Goal: Information Seeking & Learning: Learn about a topic

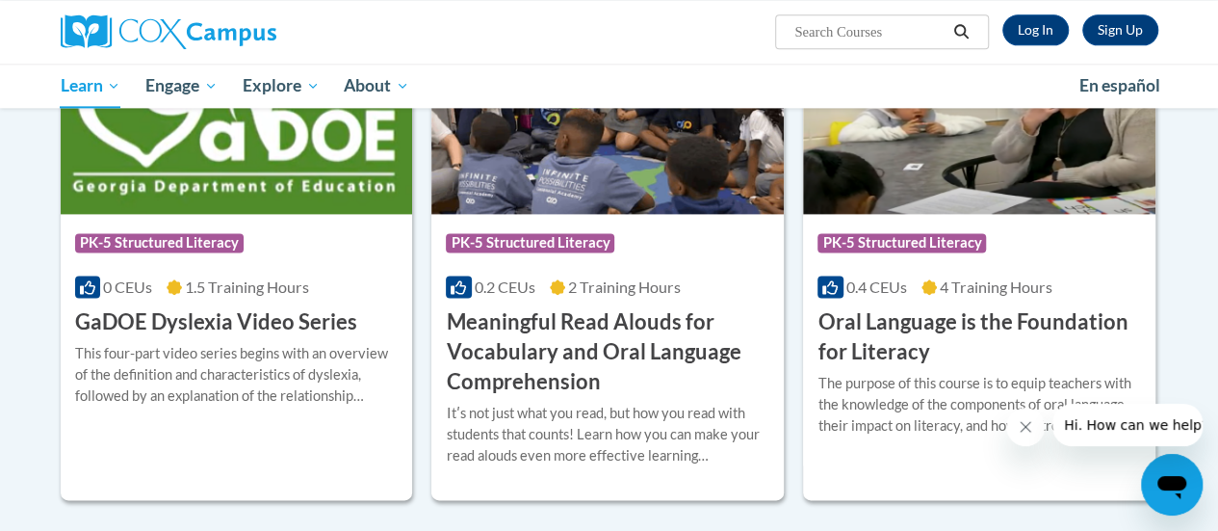
scroll to position [1217, 0]
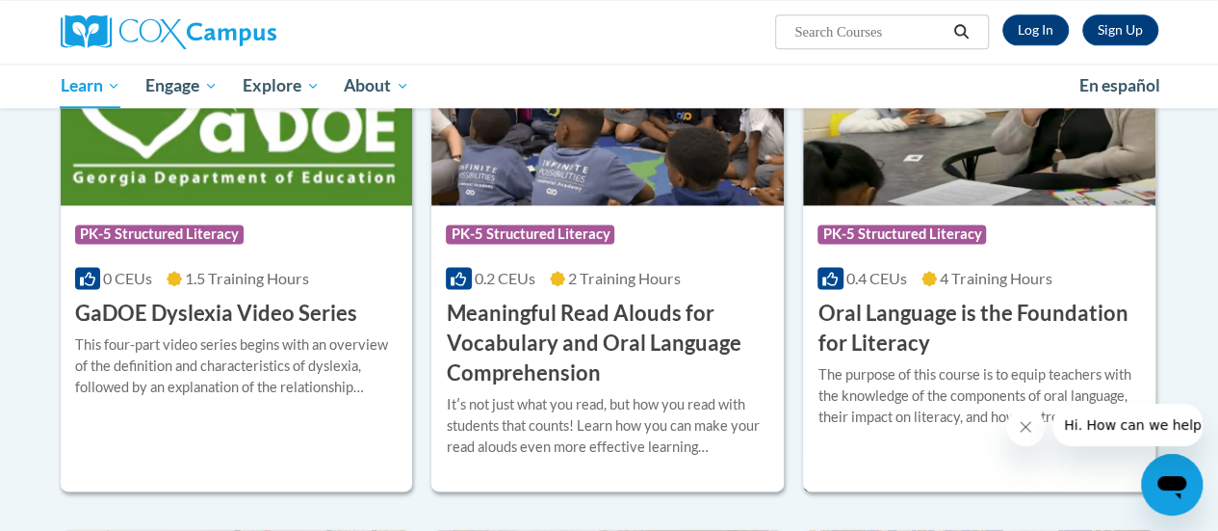
click at [1031, 341] on h3 "Oral Language is the Foundation for Literacy" at bounding box center [980, 329] width 324 height 60
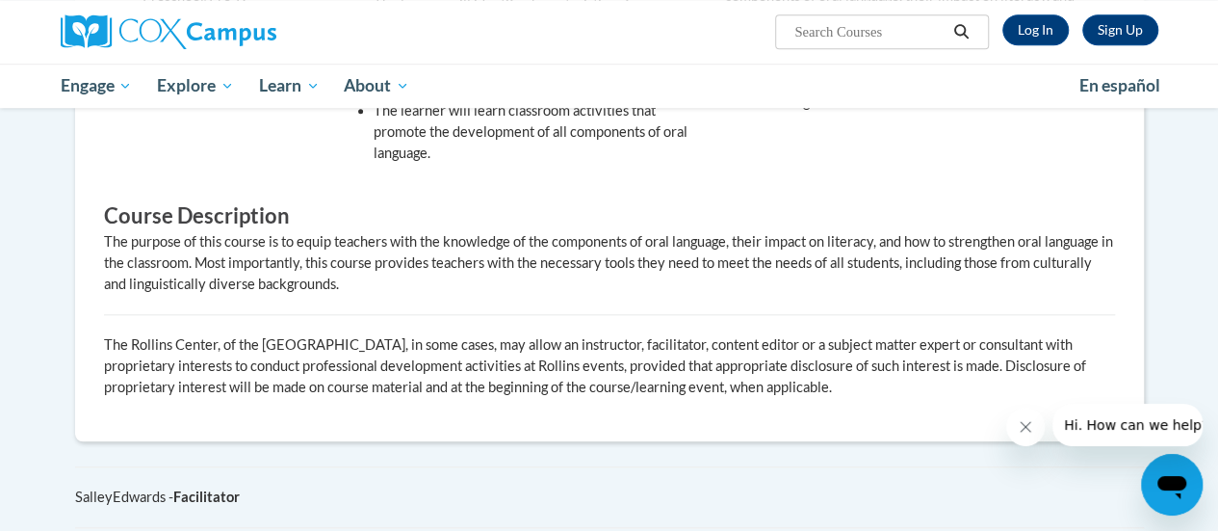
drag, startPoint x: 1225, startPoint y: 111, endPoint x: 1198, endPoint y: 335, distance: 226.0
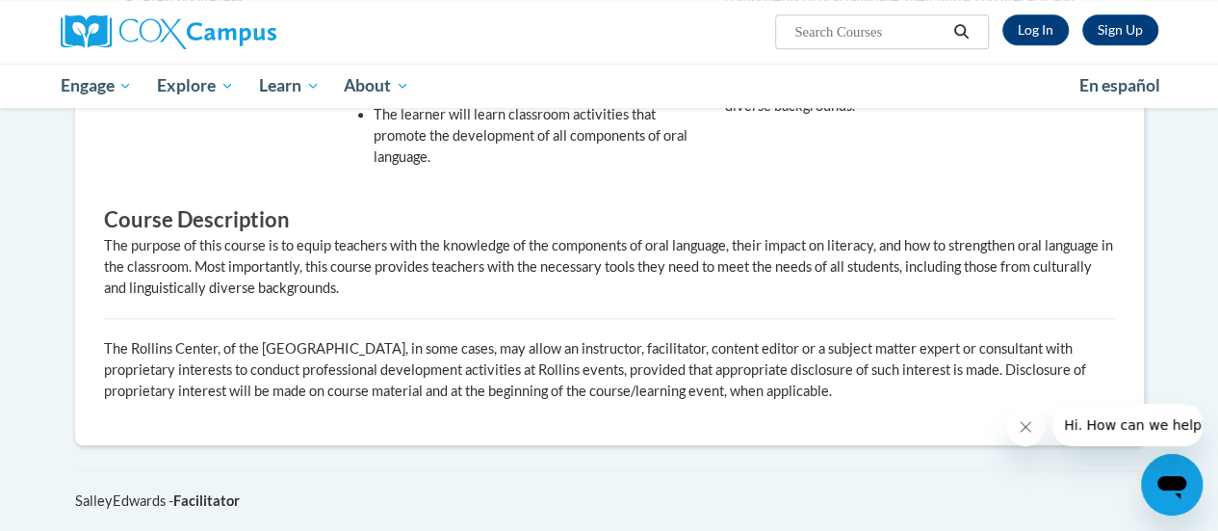
drag, startPoint x: 1198, startPoint y: 338, endPoint x: 1198, endPoint y: 349, distance: 10.6
click at [1198, 349] on body "Sign Up Log In Search Search... Toggle navigation My Learning My Learning My Co…" at bounding box center [609, 92] width 1218 height 1844
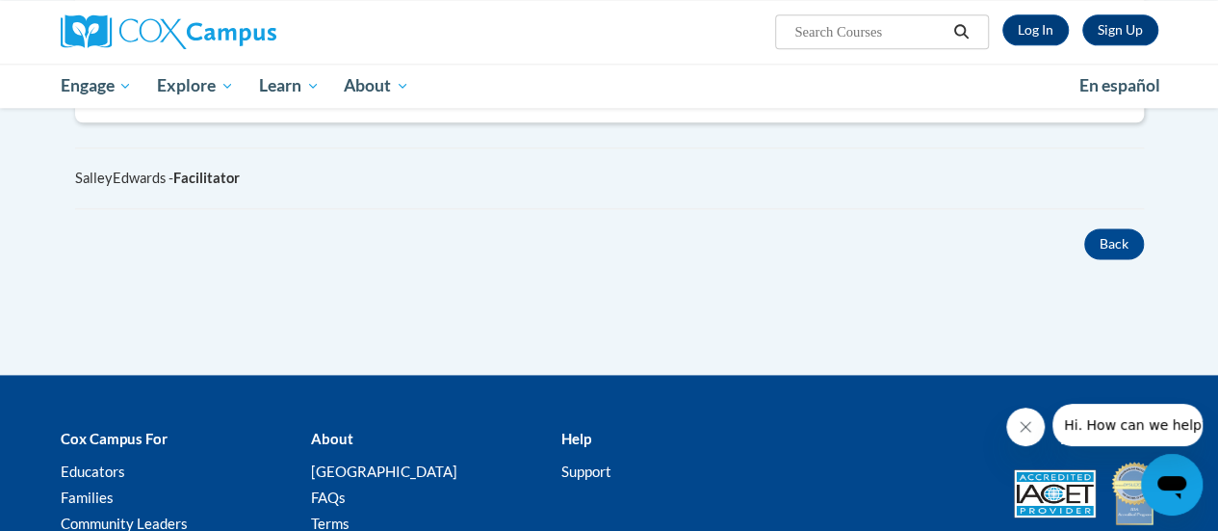
scroll to position [1173, 0]
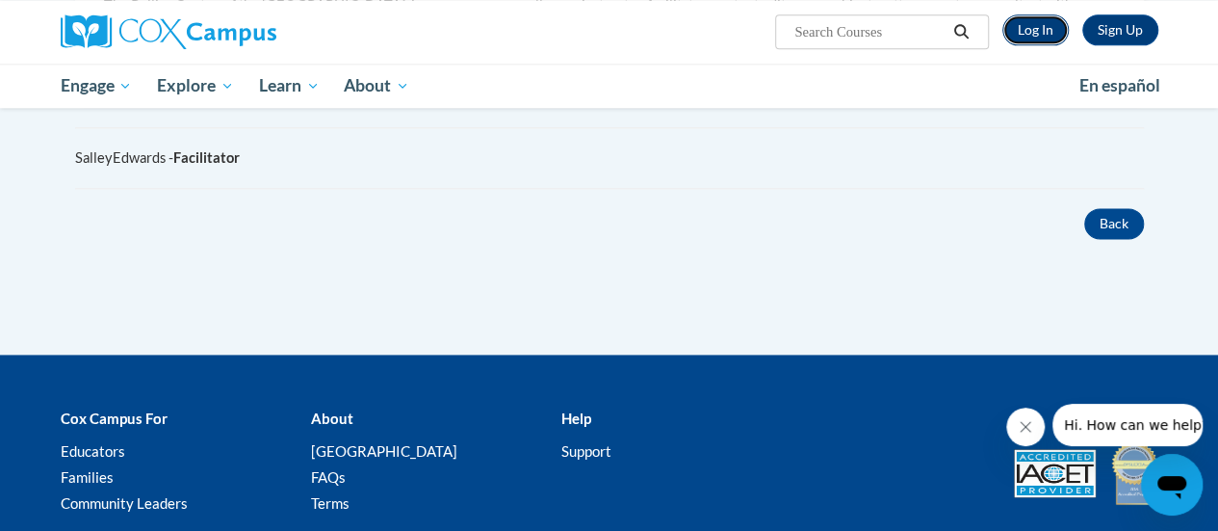
click at [1037, 22] on link "Log In" at bounding box center [1036, 29] width 66 height 31
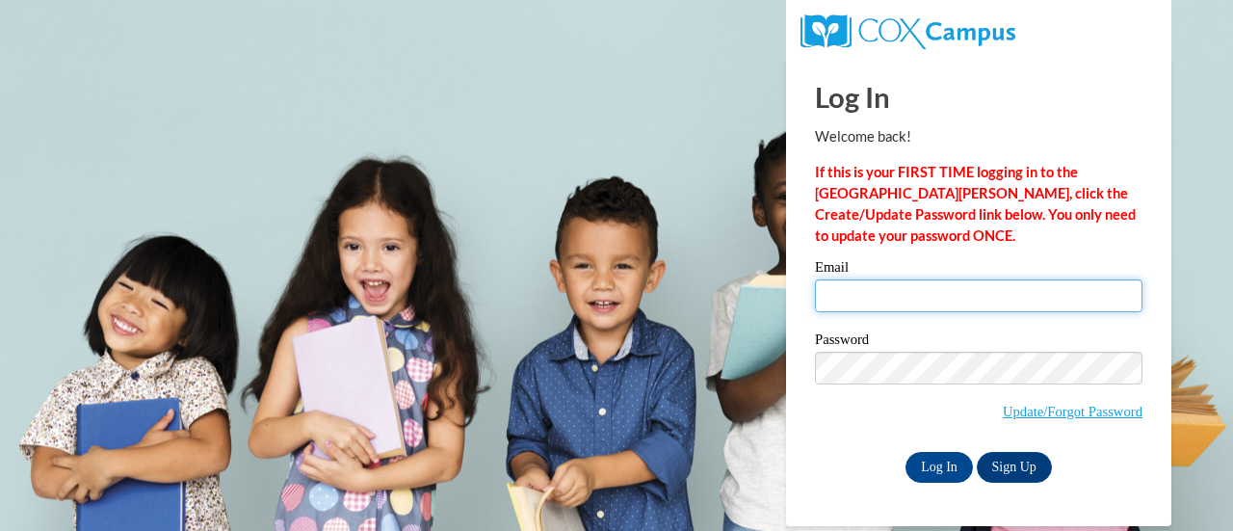
click at [925, 296] on input "Email" at bounding box center [978, 295] width 327 height 33
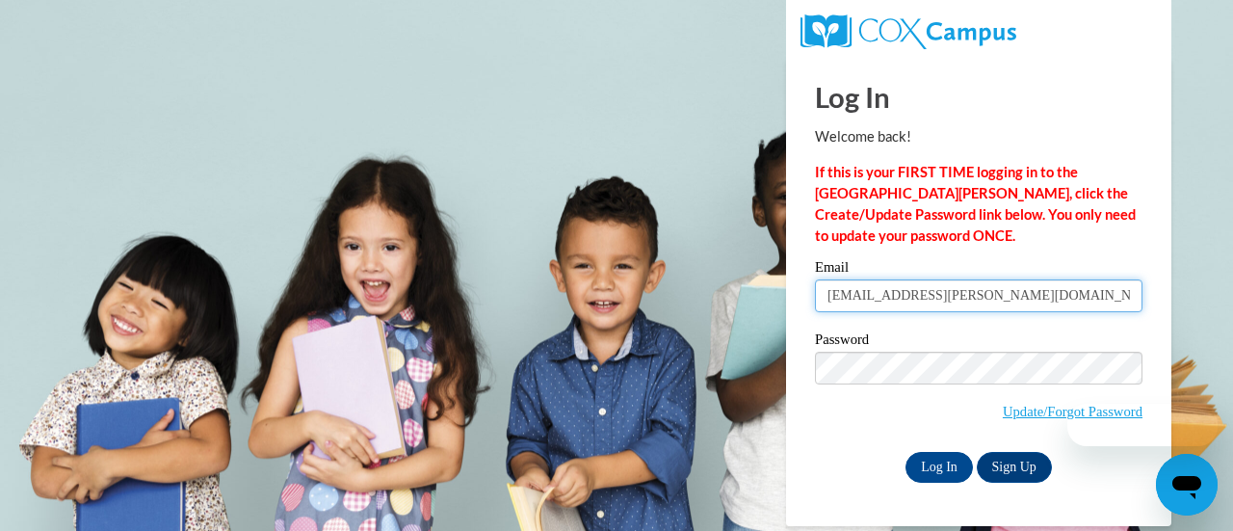
type input "[EMAIL_ADDRESS][PERSON_NAME][DOMAIN_NAME]"
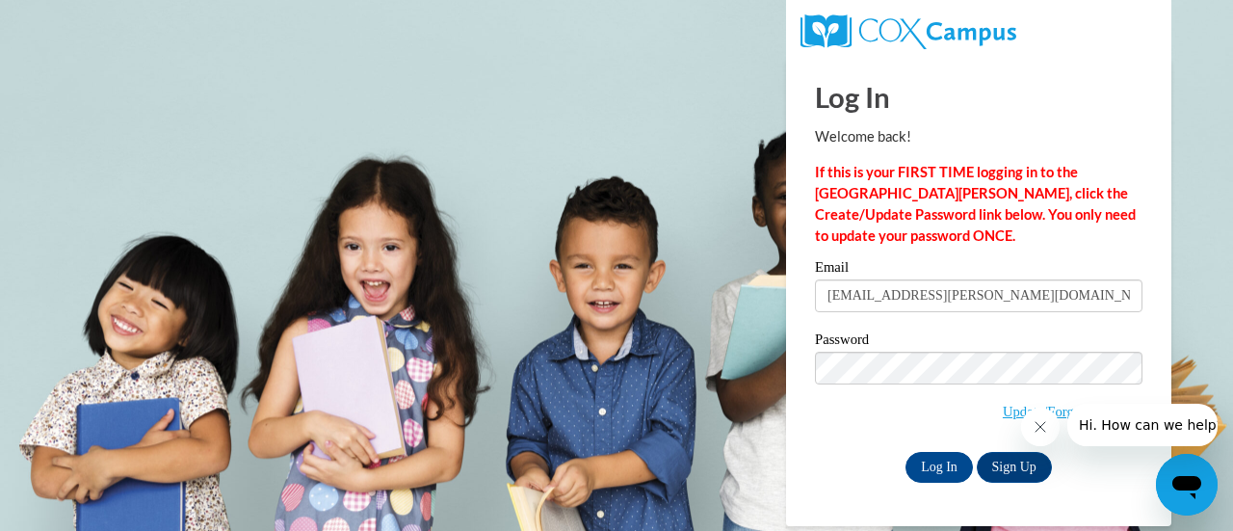
click at [859, 445] on div "Email [EMAIL_ADDRESS][PERSON_NAME][DOMAIN_NAME] Password Update/Forgot Password…" at bounding box center [978, 371] width 327 height 222
click at [923, 463] on input "Log In" at bounding box center [938, 467] width 67 height 31
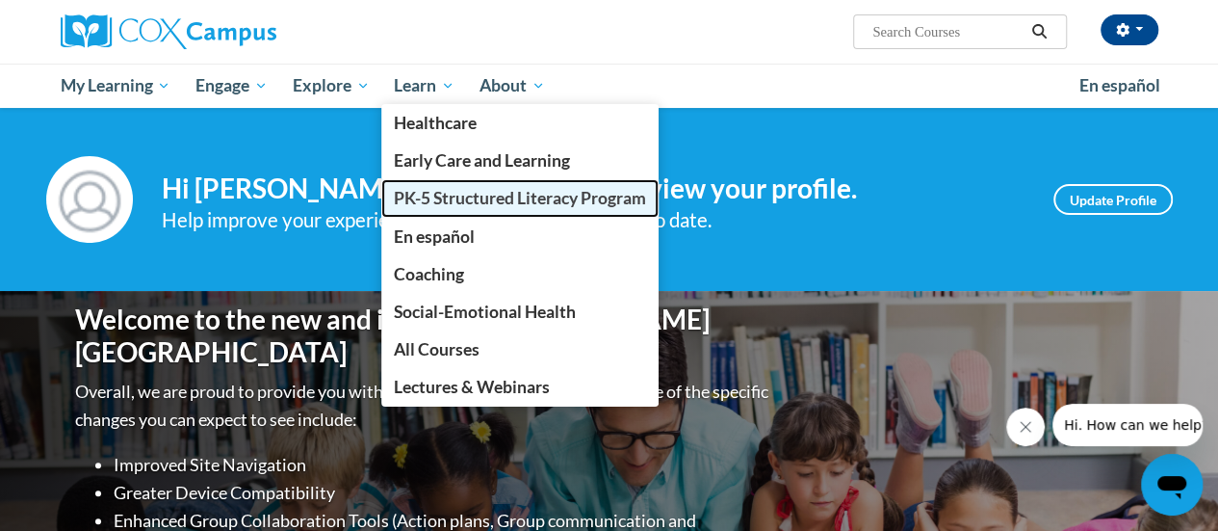
click at [455, 195] on span "PK-5 Structured Literacy Program" at bounding box center [520, 198] width 252 height 20
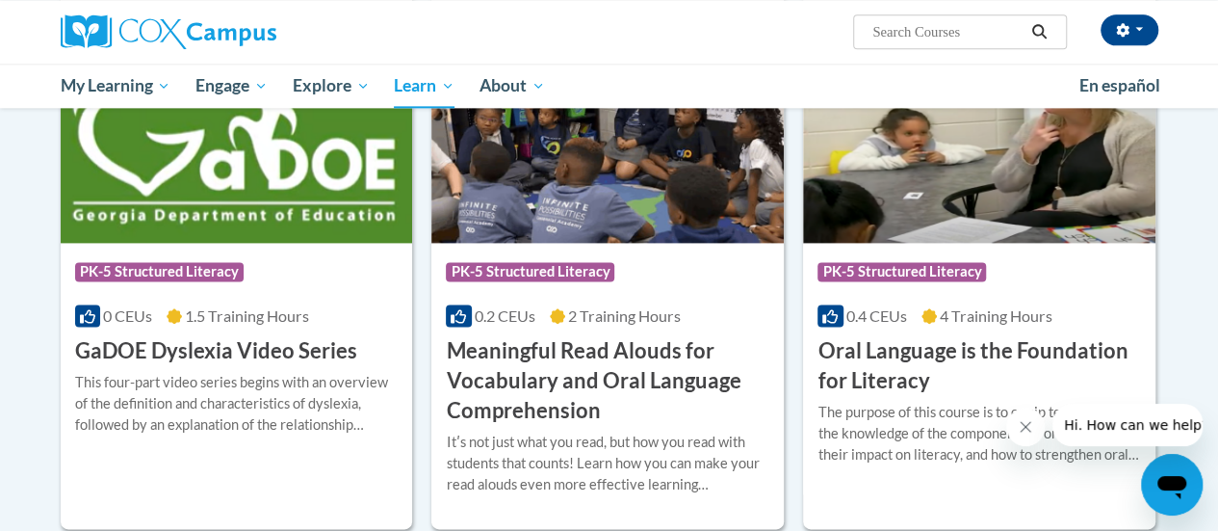
scroll to position [1192, 0]
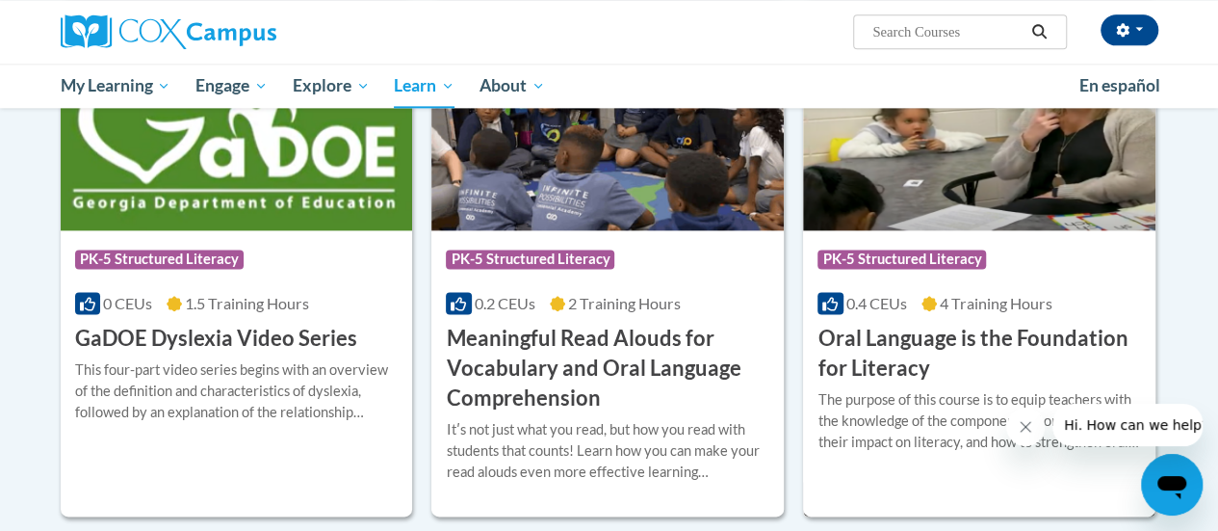
click at [1023, 340] on h3 "Oral Language is the Foundation for Literacy" at bounding box center [980, 354] width 324 height 60
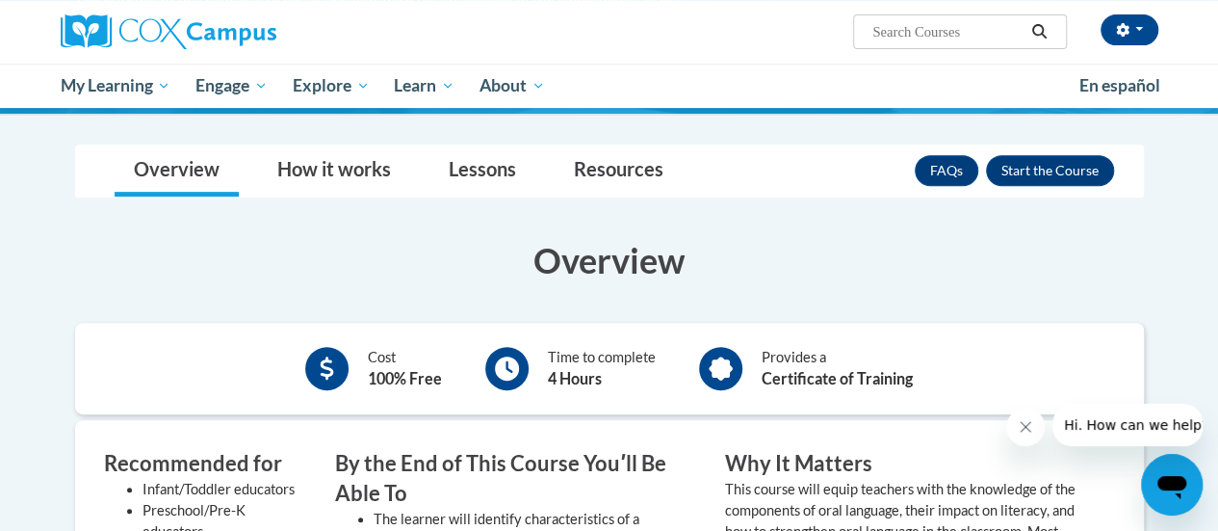
scroll to position [325, 0]
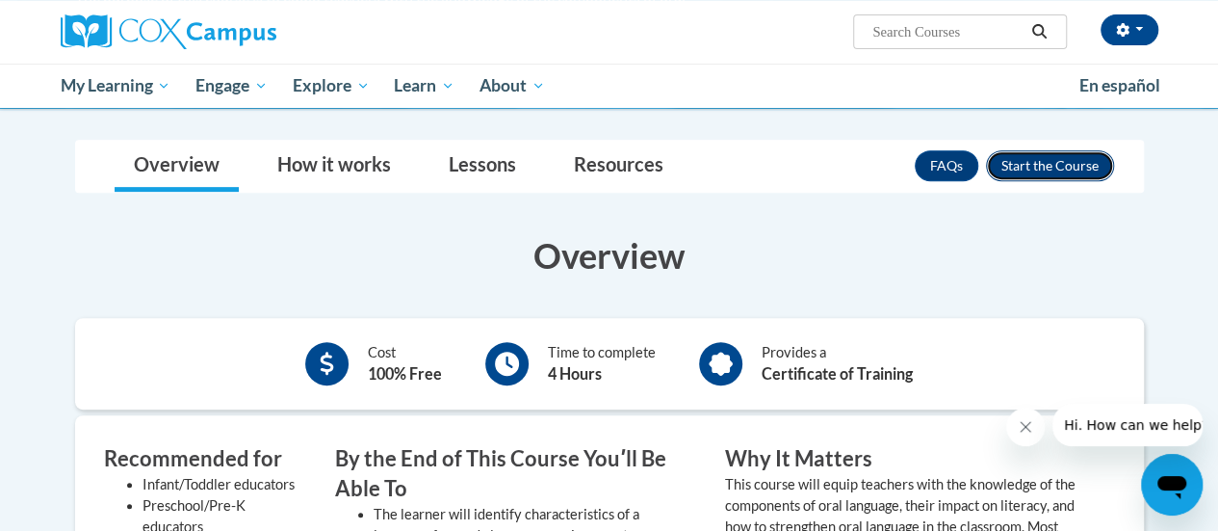
click at [1096, 167] on button "Enroll" at bounding box center [1050, 165] width 128 height 31
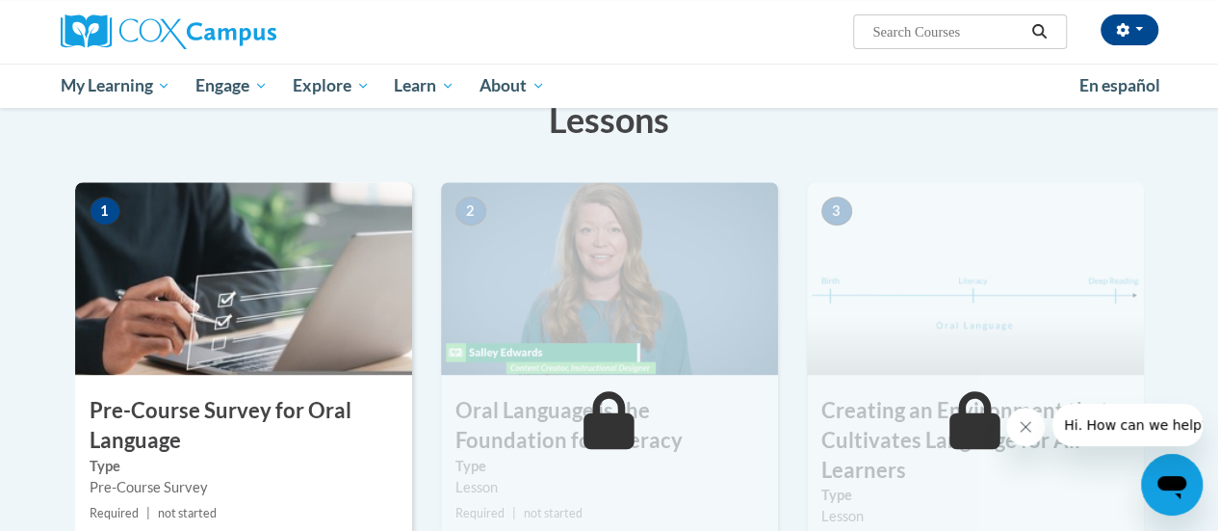
scroll to position [370, 0]
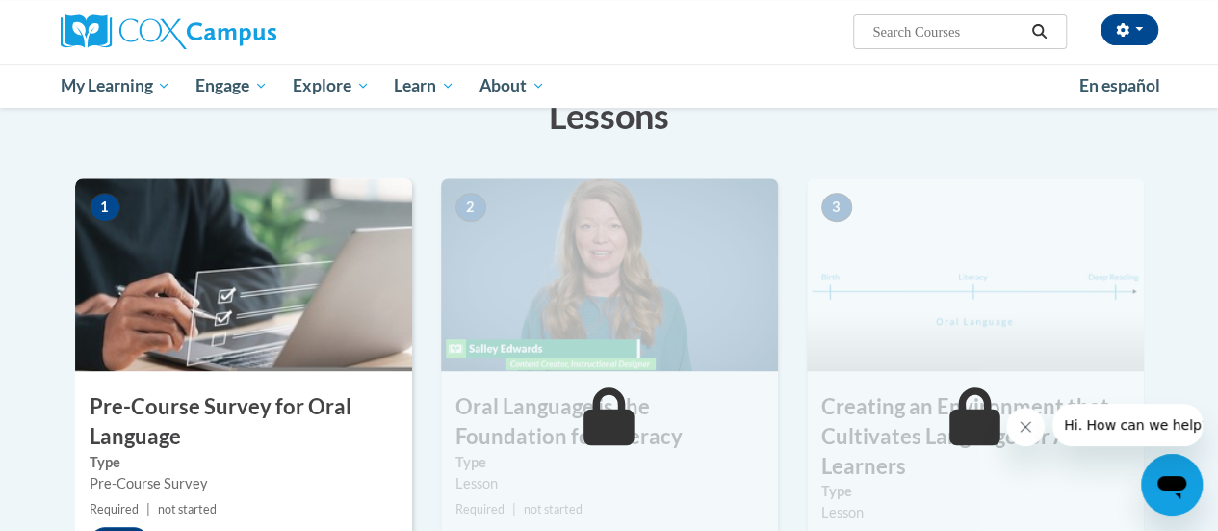
click at [261, 338] on img at bounding box center [243, 274] width 337 height 193
click at [251, 411] on h3 "Pre-Course Survey for Oral Language" at bounding box center [243, 422] width 337 height 60
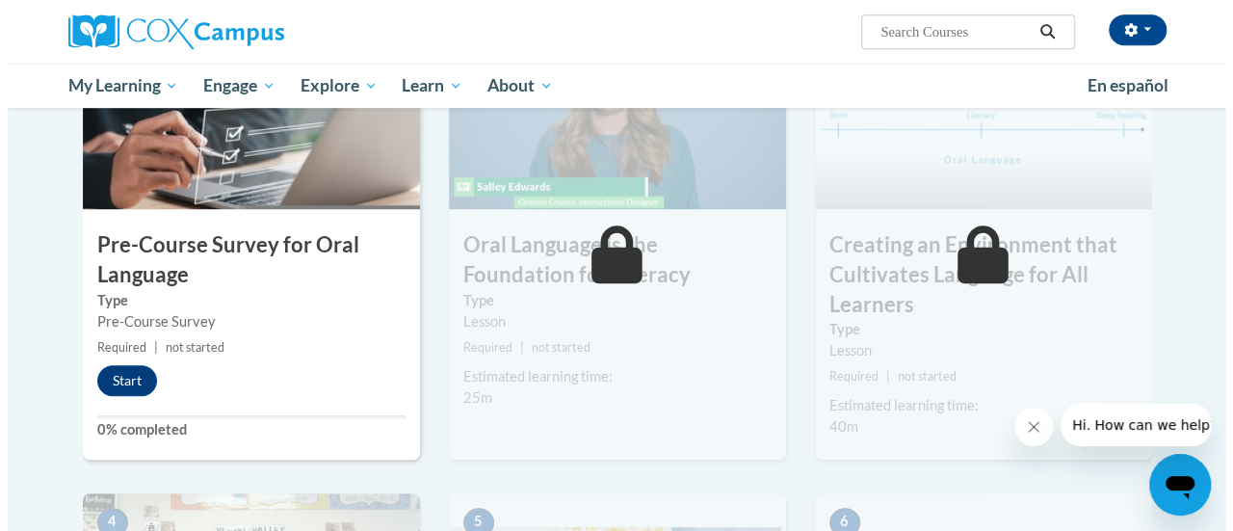
scroll to position [528, 0]
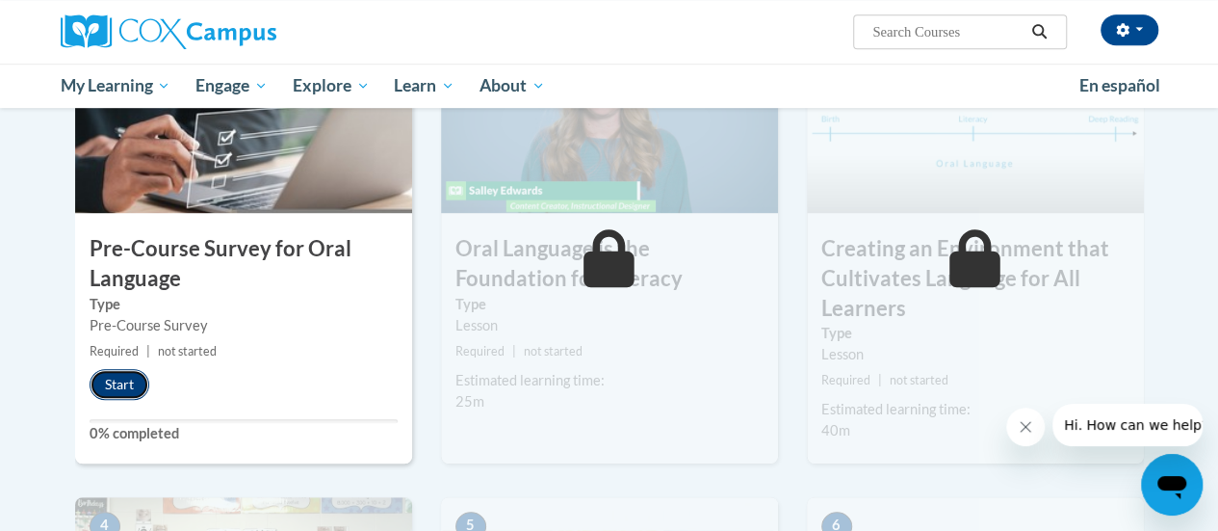
click at [130, 375] on button "Start" at bounding box center [120, 384] width 60 height 31
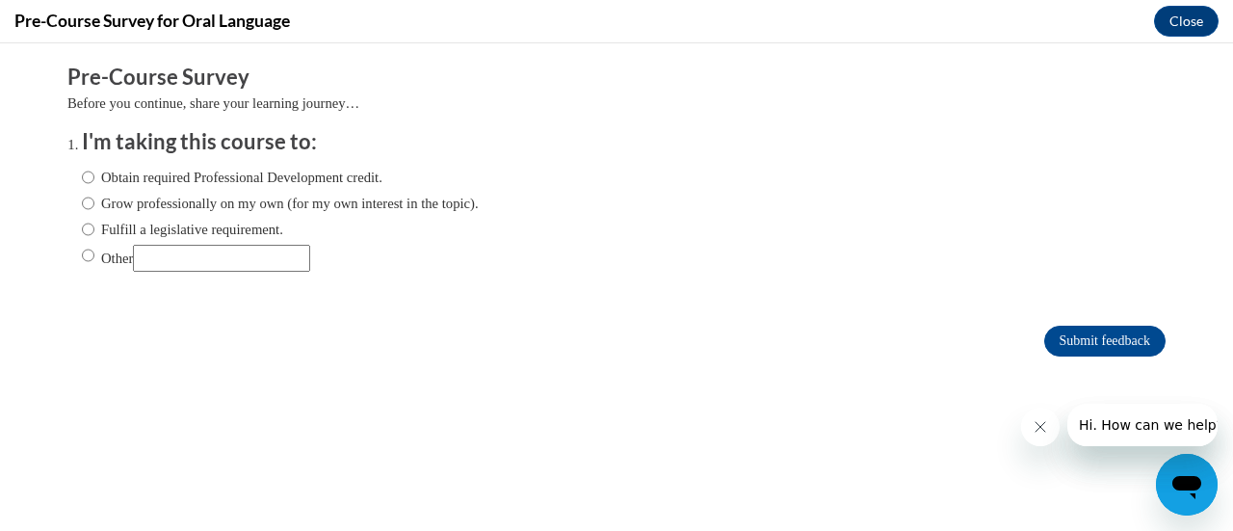
scroll to position [0, 0]
click at [241, 174] on label "Obtain required Professional Development credit." at bounding box center [232, 177] width 300 height 21
click at [94, 174] on input "Obtain required Professional Development credit." at bounding box center [88, 177] width 13 height 21
radio input "true"
click at [1044, 342] on input "Submit feedback" at bounding box center [1104, 341] width 121 height 31
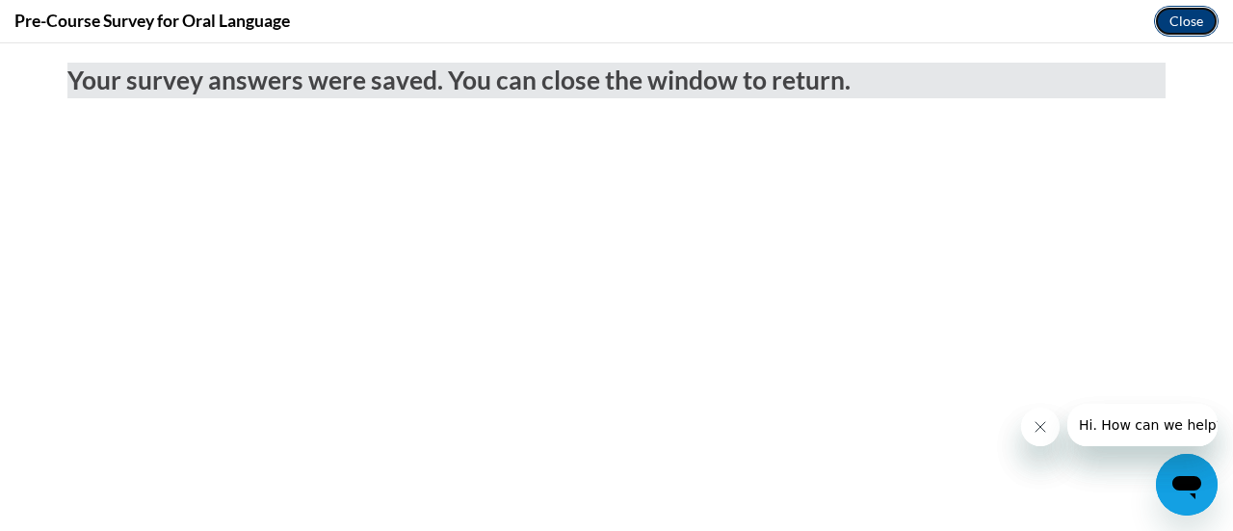
click at [1182, 26] on button "Close" at bounding box center [1186, 21] width 65 height 31
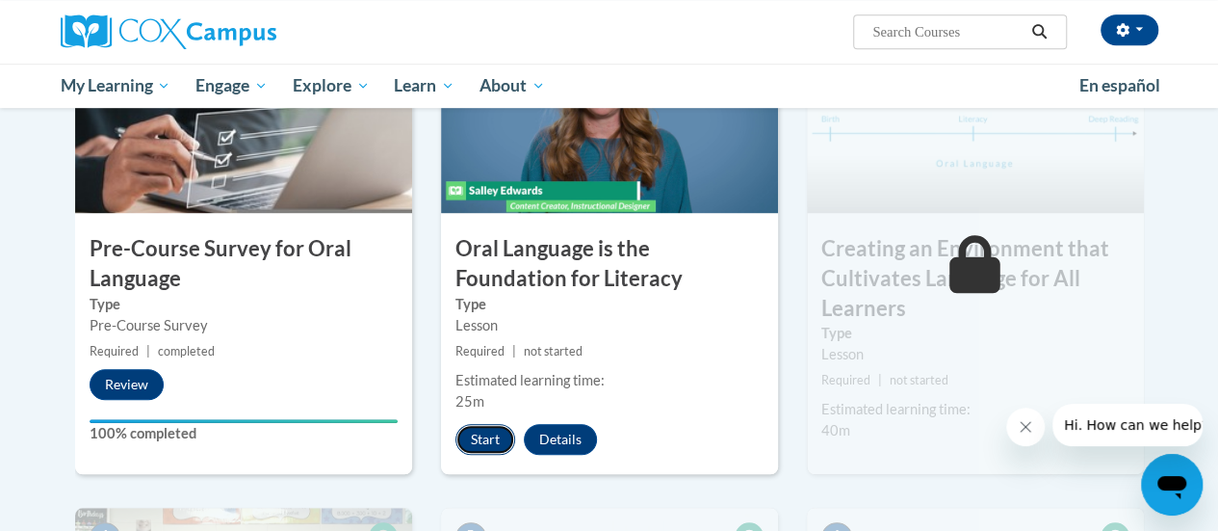
click at [479, 432] on button "Start" at bounding box center [486, 439] width 60 height 31
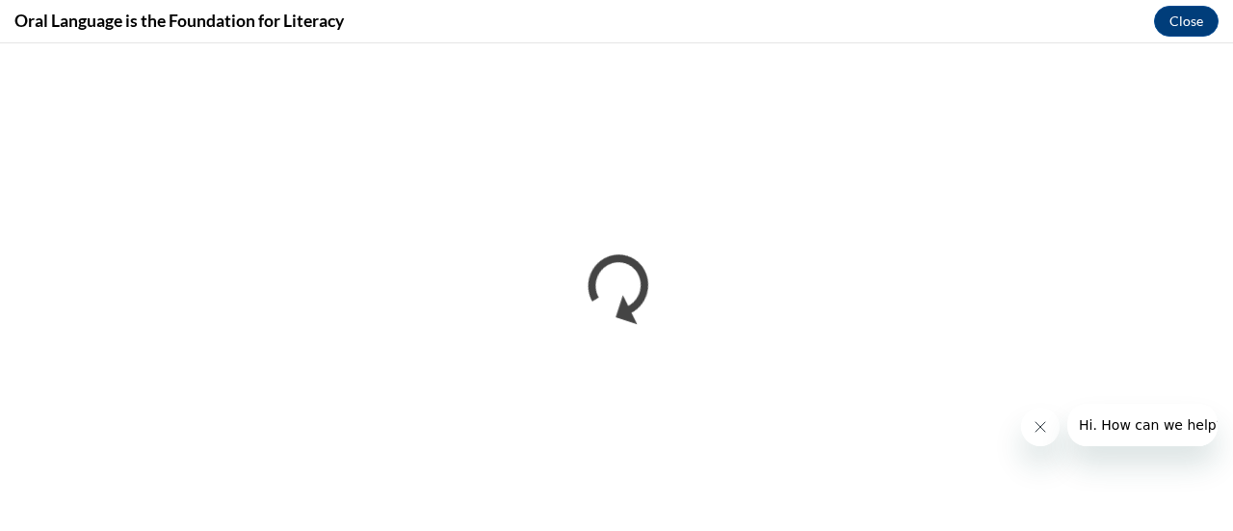
click at [1036, 437] on button "Close message from company" at bounding box center [1039, 426] width 39 height 39
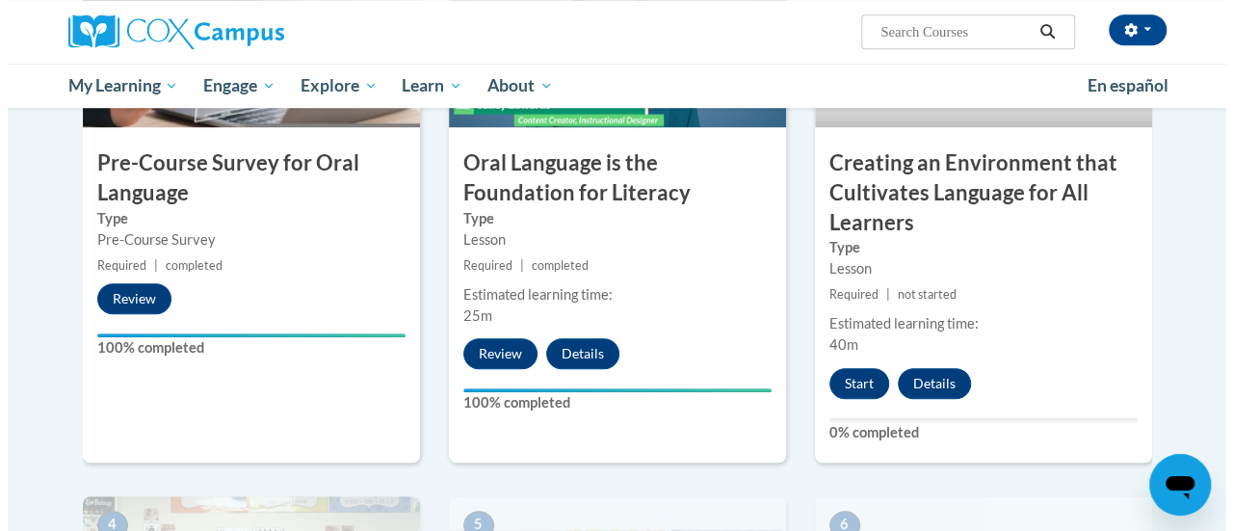
scroll to position [620, 0]
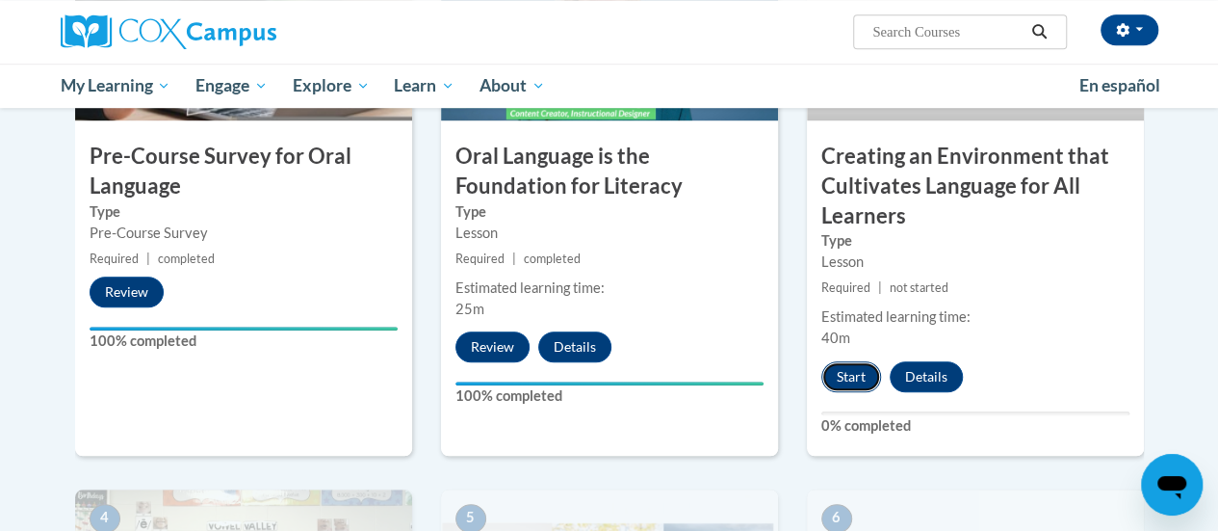
click at [868, 367] on button "Start" at bounding box center [851, 376] width 60 height 31
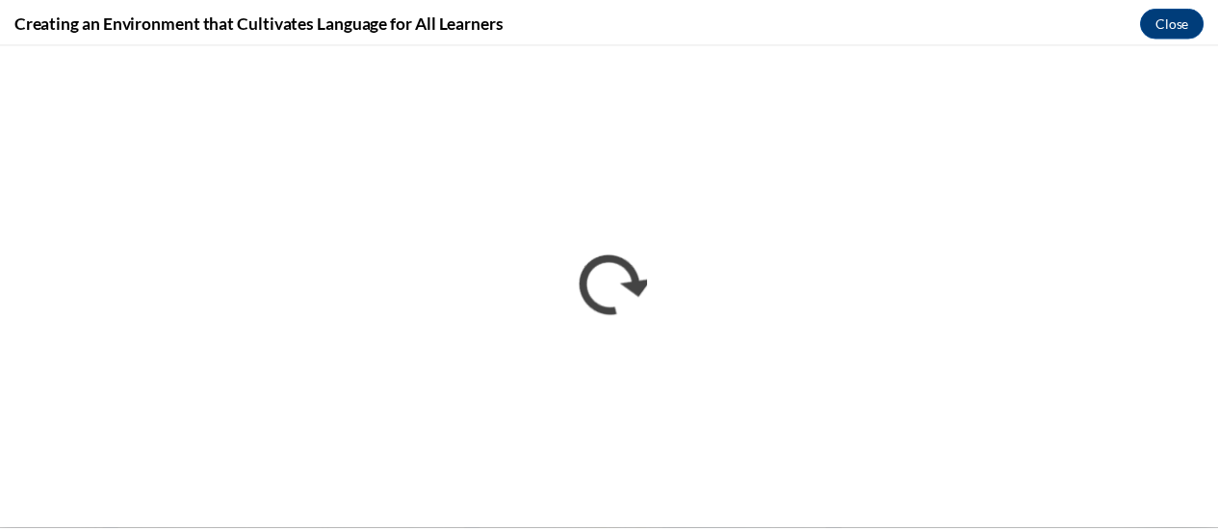
scroll to position [0, 0]
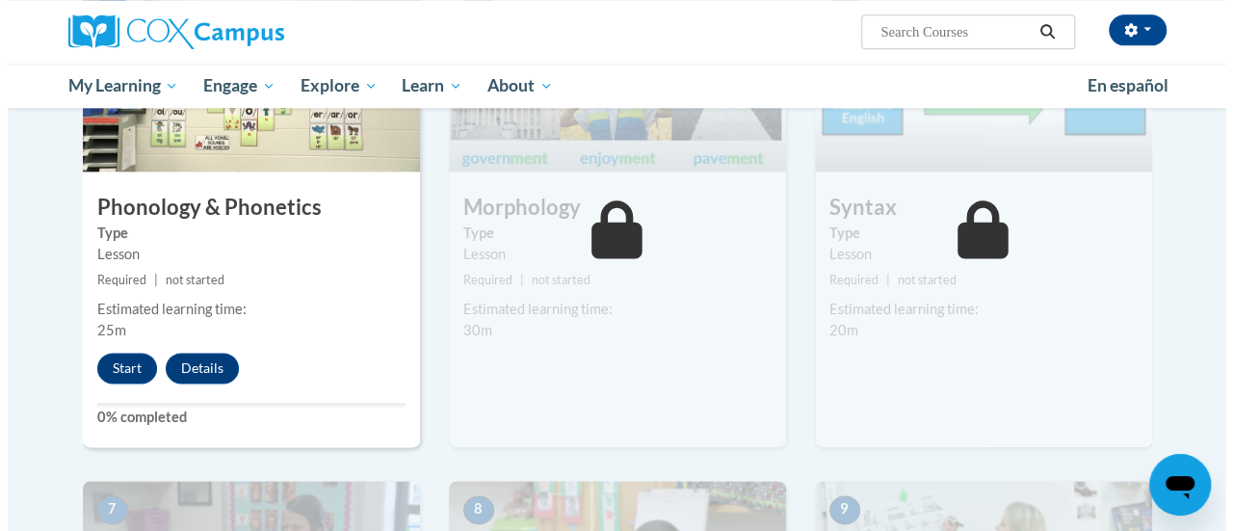
scroll to position [1120, 0]
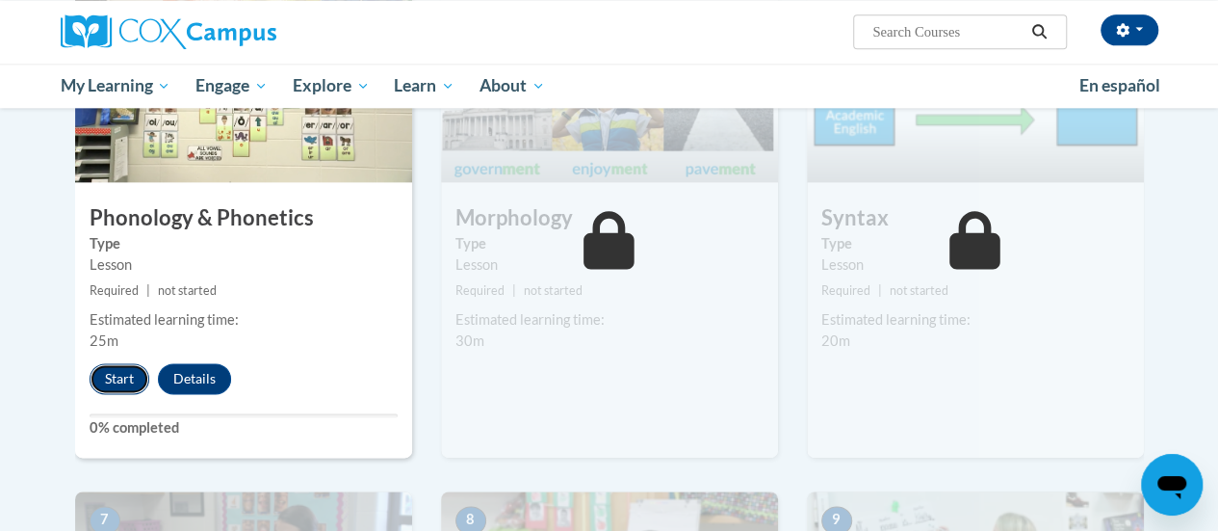
click at [133, 376] on button "Start" at bounding box center [120, 378] width 60 height 31
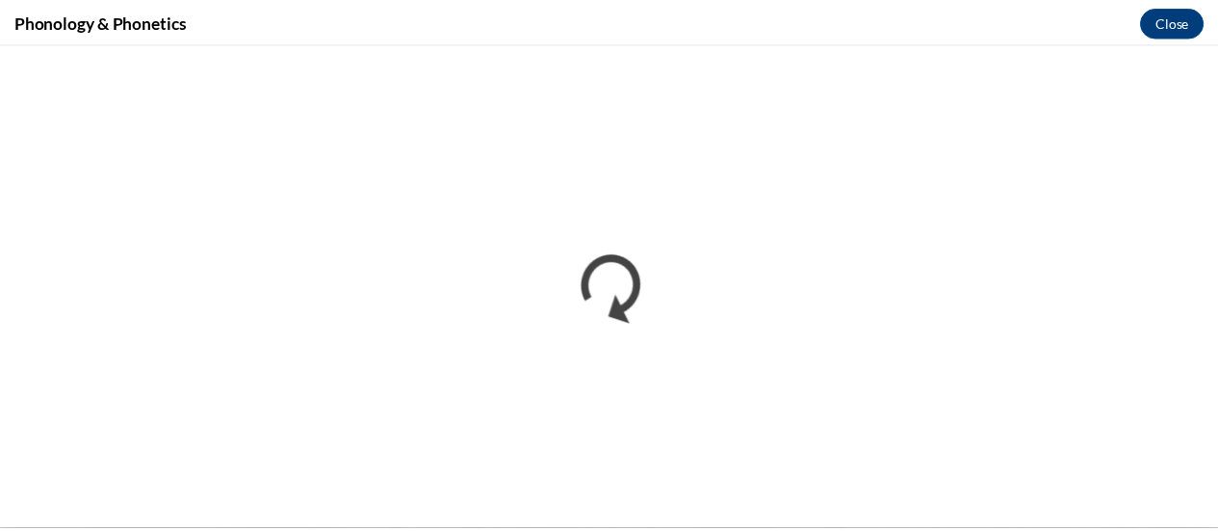
scroll to position [0, 0]
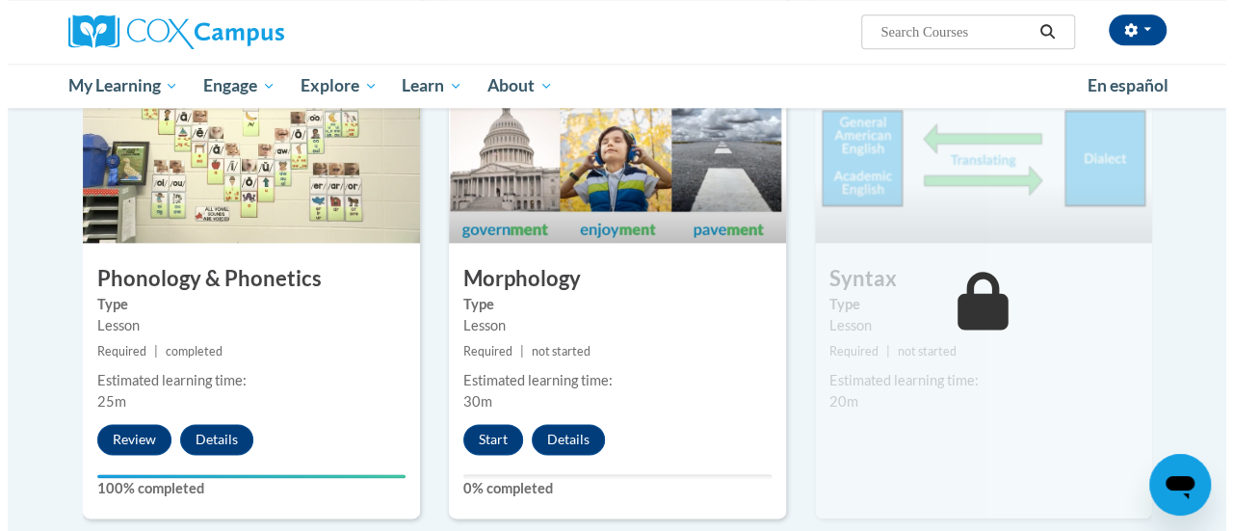
scroll to position [1071, 0]
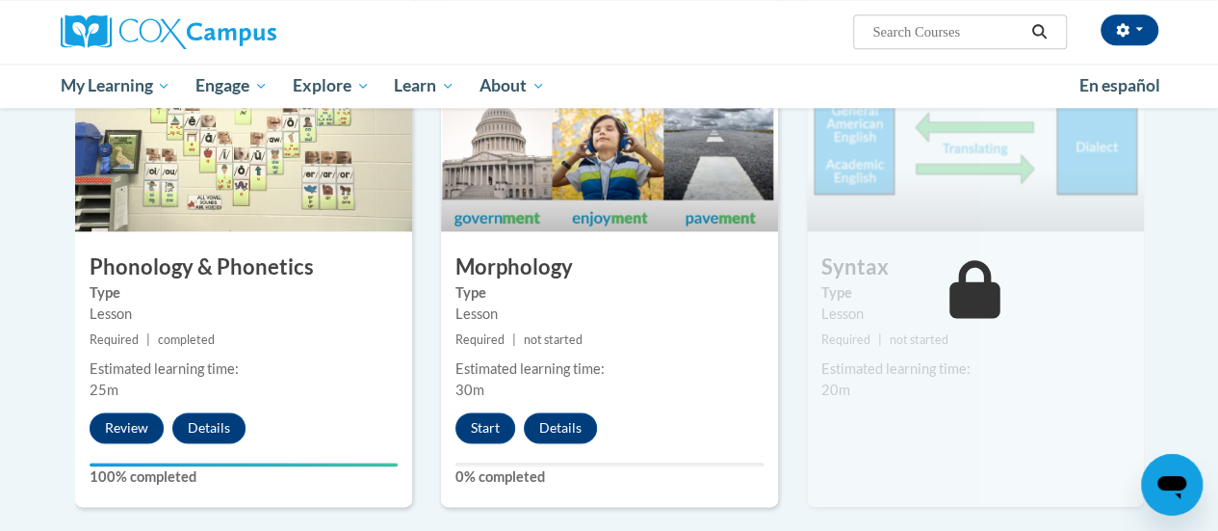
click at [676, 289] on label "Type" at bounding box center [610, 292] width 308 height 21
click at [482, 421] on button "Start" at bounding box center [486, 427] width 60 height 31
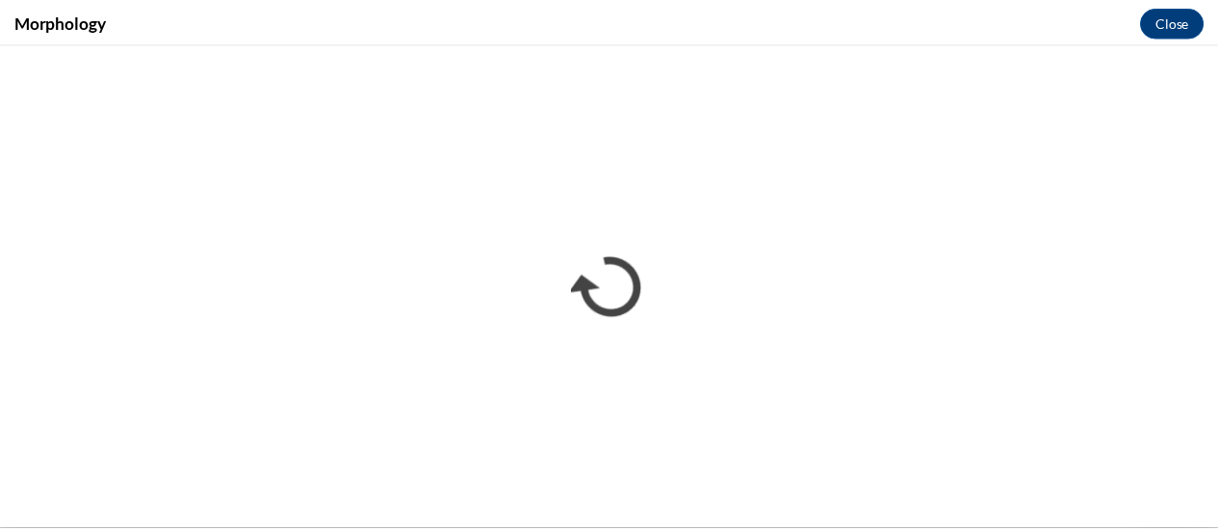
scroll to position [0, 0]
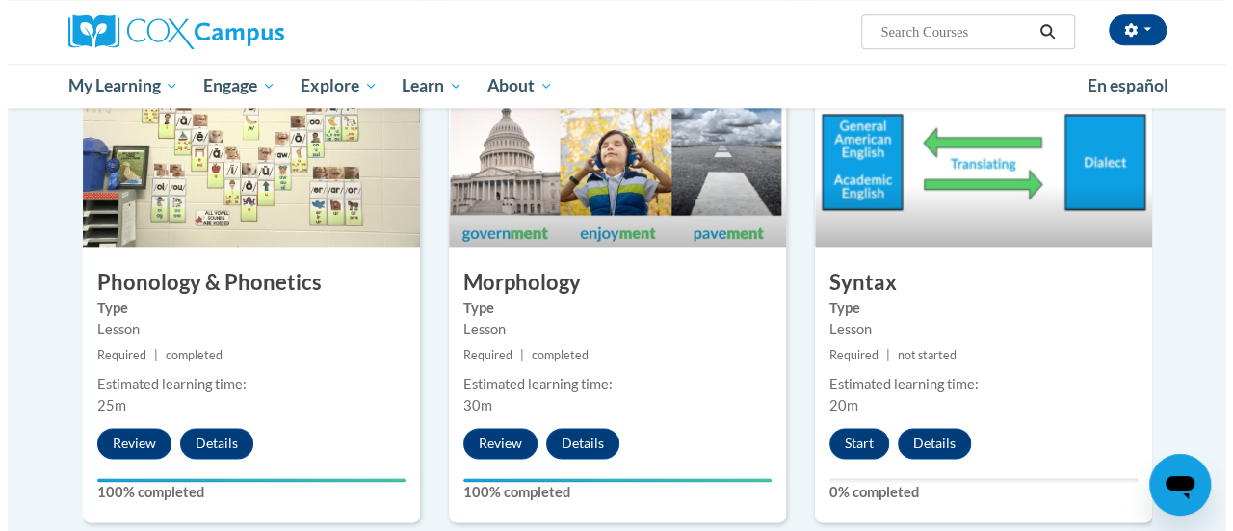
scroll to position [1052, 0]
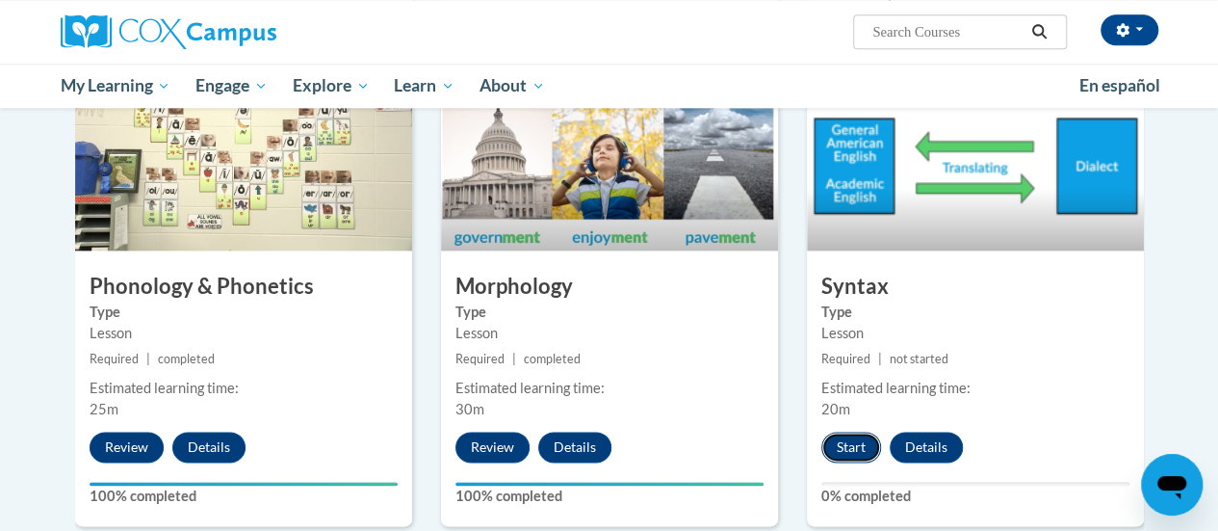
click at [857, 446] on button "Start" at bounding box center [851, 446] width 60 height 31
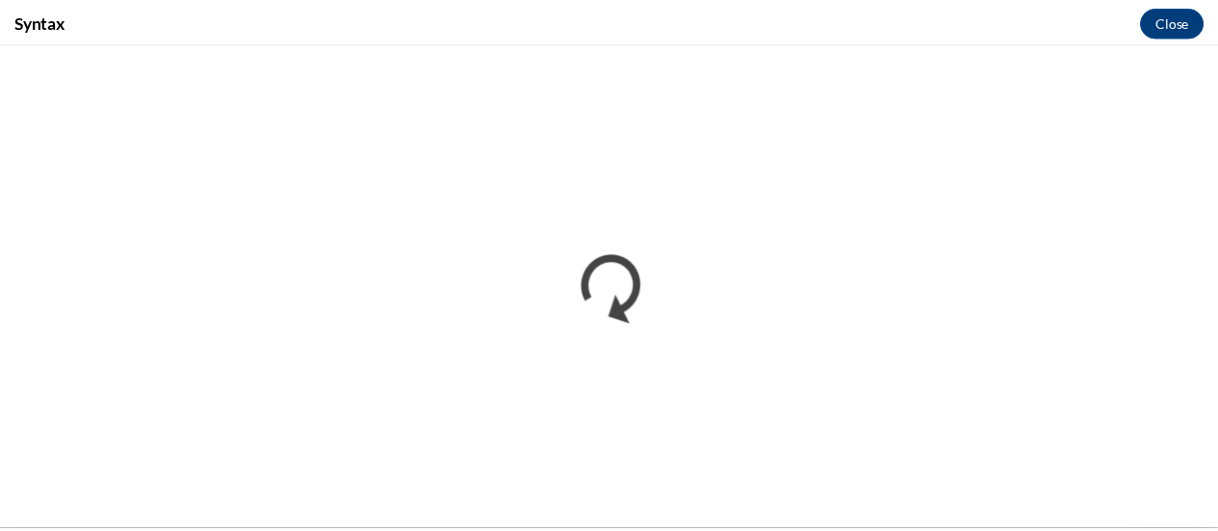
scroll to position [0, 0]
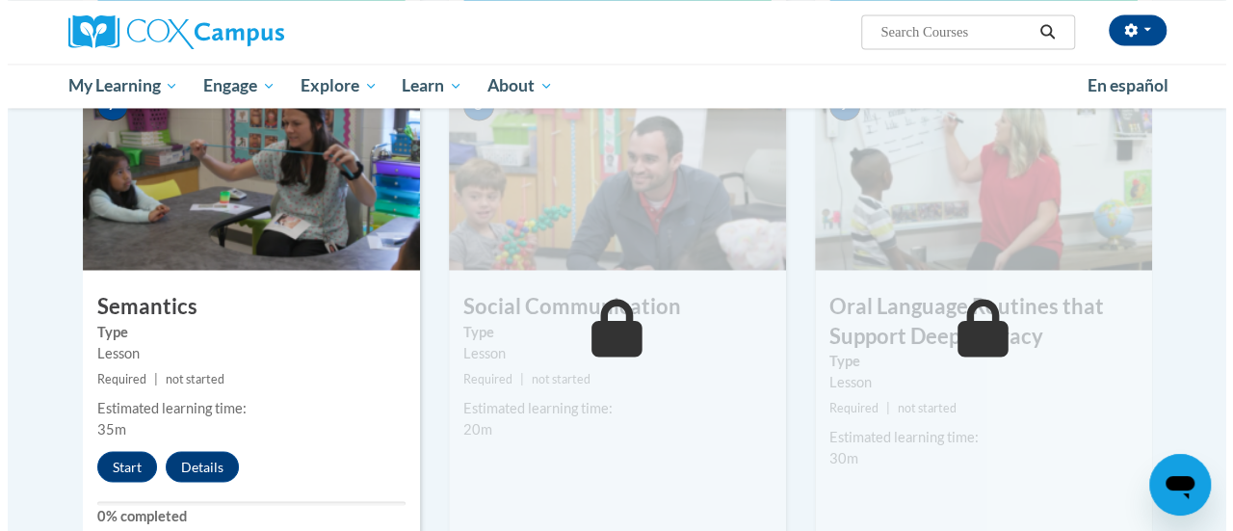
scroll to position [1550, 0]
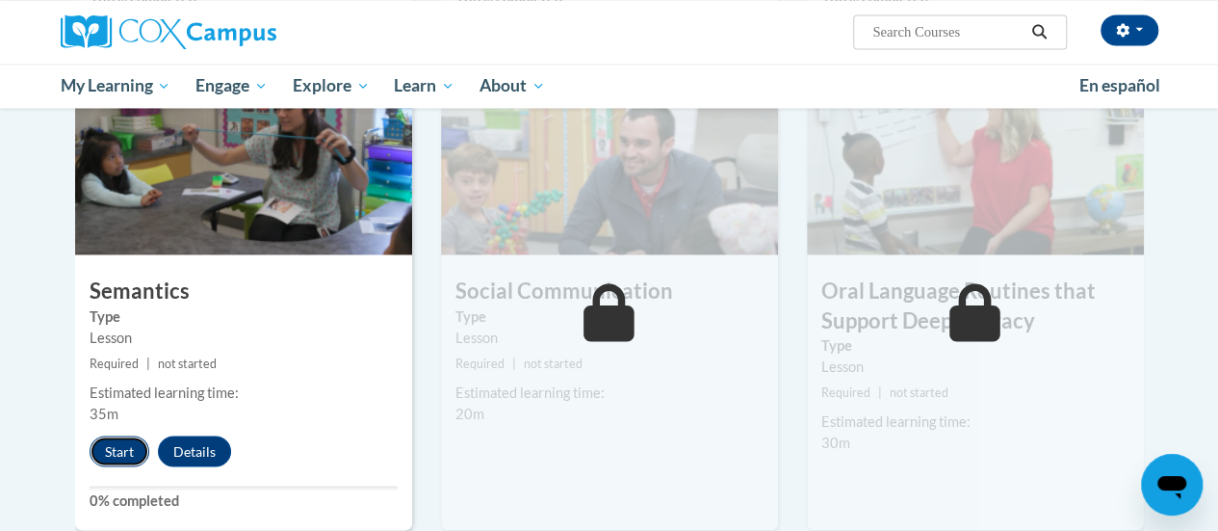
click at [127, 450] on button "Start" at bounding box center [120, 450] width 60 height 31
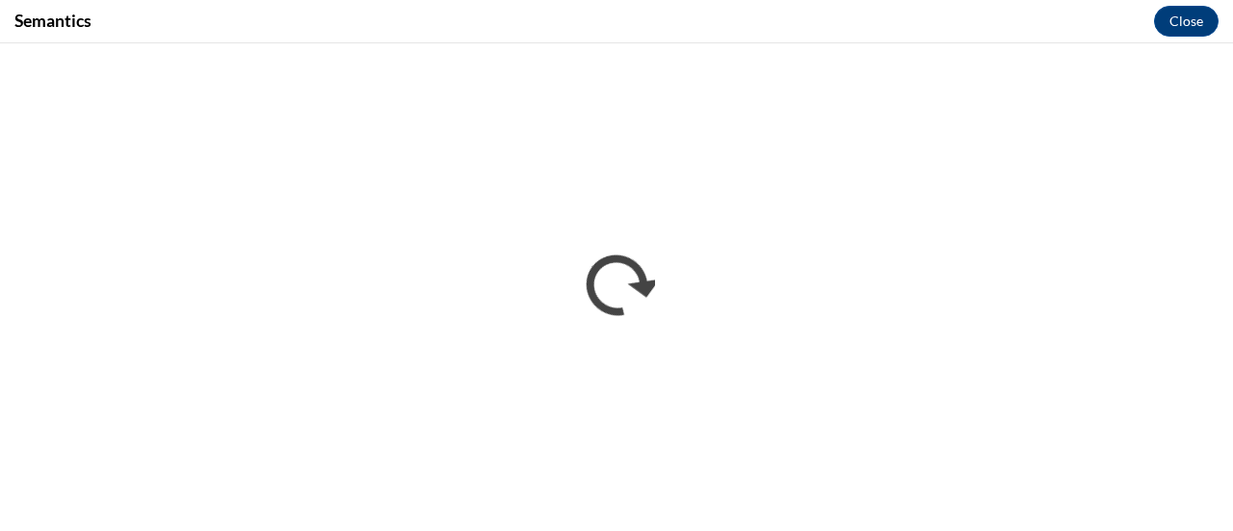
scroll to position [0, 0]
click at [1181, 14] on button "Close" at bounding box center [1186, 21] width 65 height 31
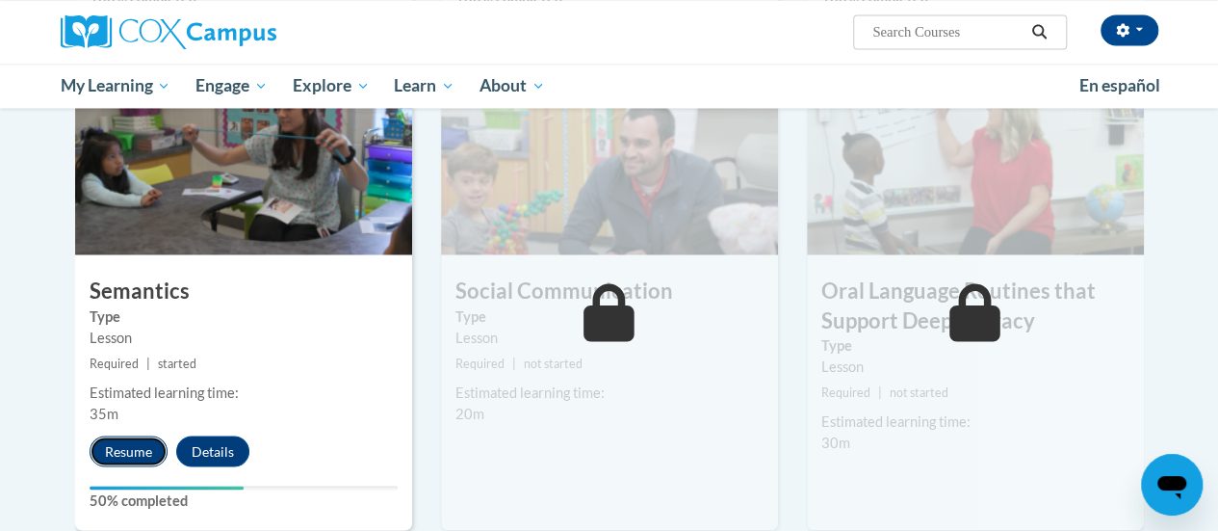
click at [122, 449] on button "Resume" at bounding box center [129, 450] width 78 height 31
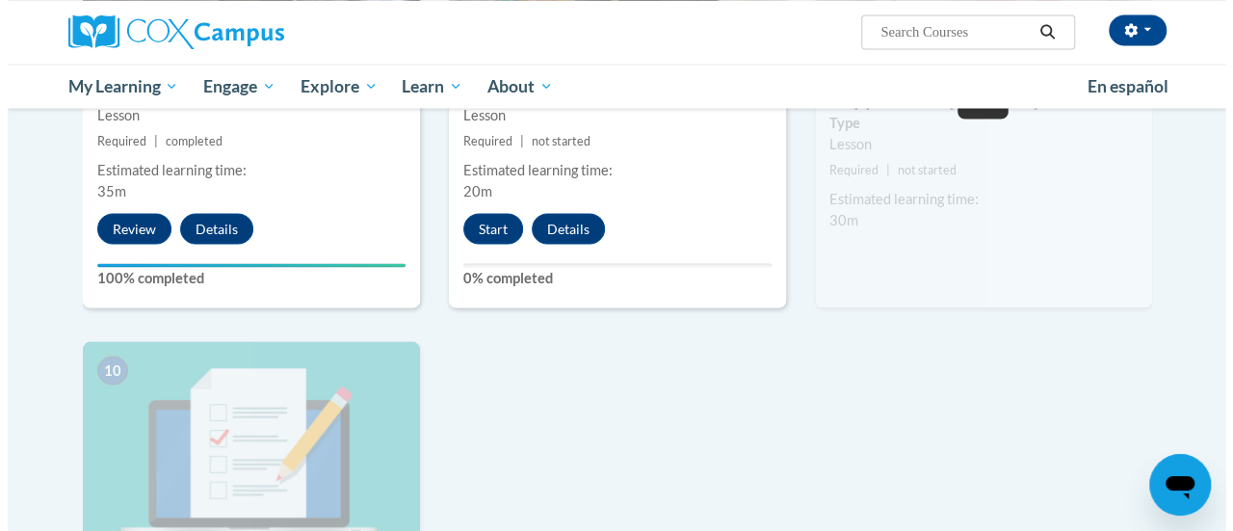
scroll to position [1727, 0]
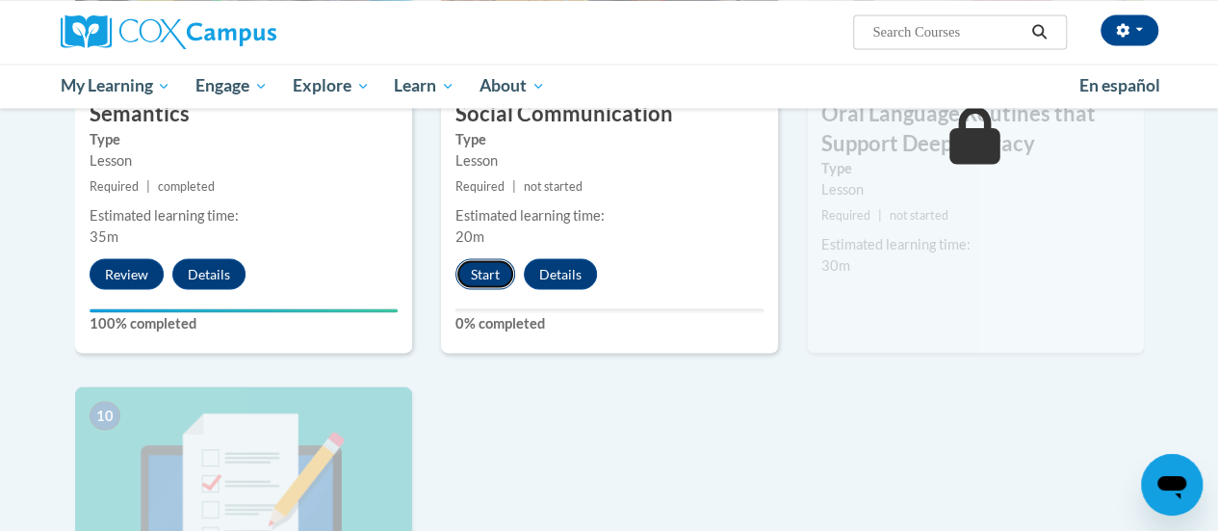
click at [485, 261] on button "Start" at bounding box center [486, 273] width 60 height 31
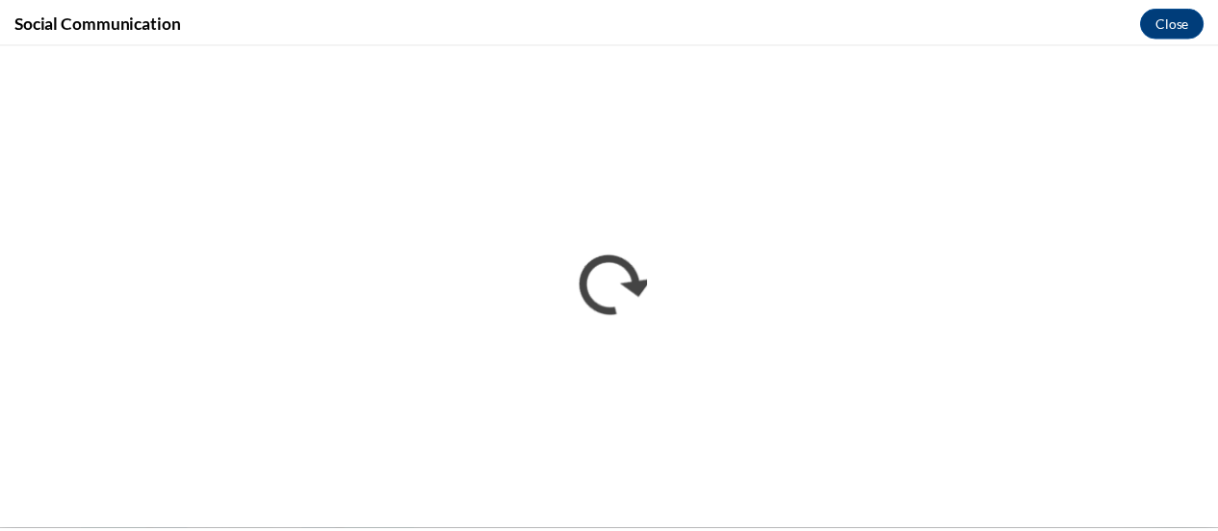
scroll to position [0, 0]
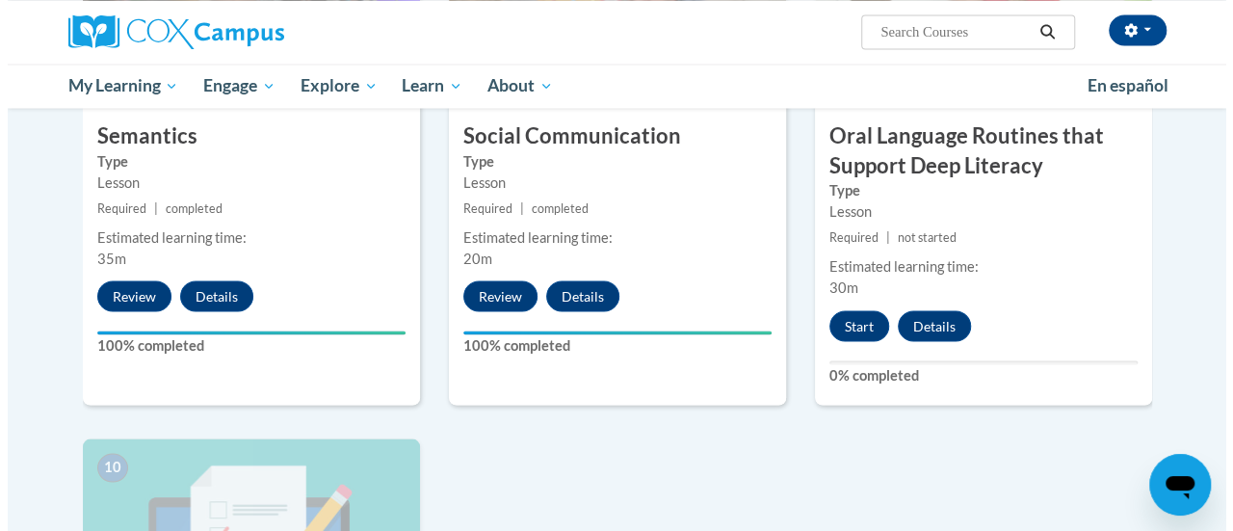
scroll to position [1712, 0]
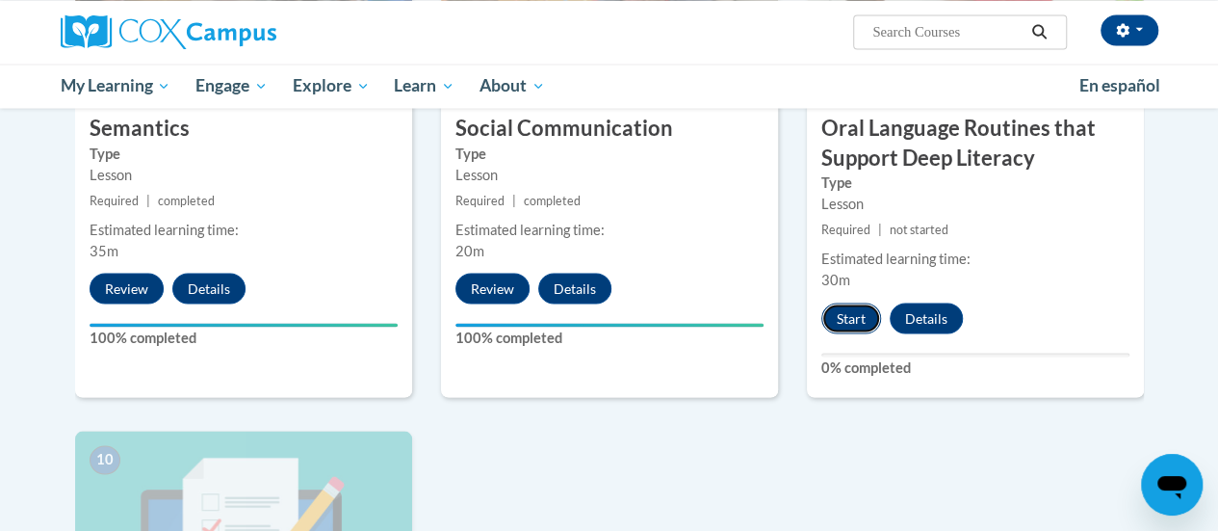
click at [854, 316] on button "Start" at bounding box center [851, 317] width 60 height 31
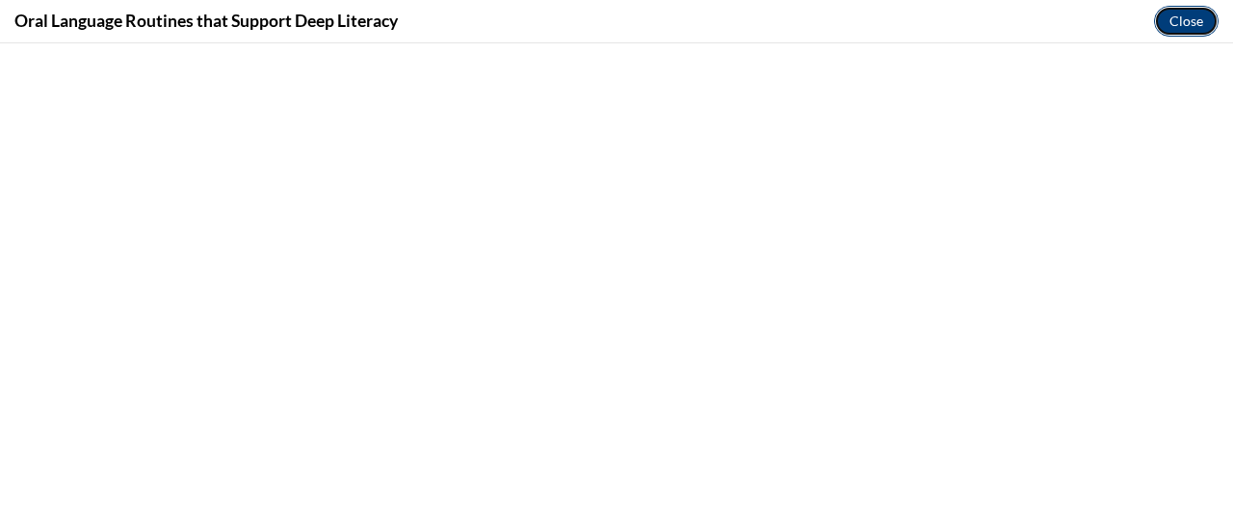
click at [1181, 26] on button "Close" at bounding box center [1186, 21] width 65 height 31
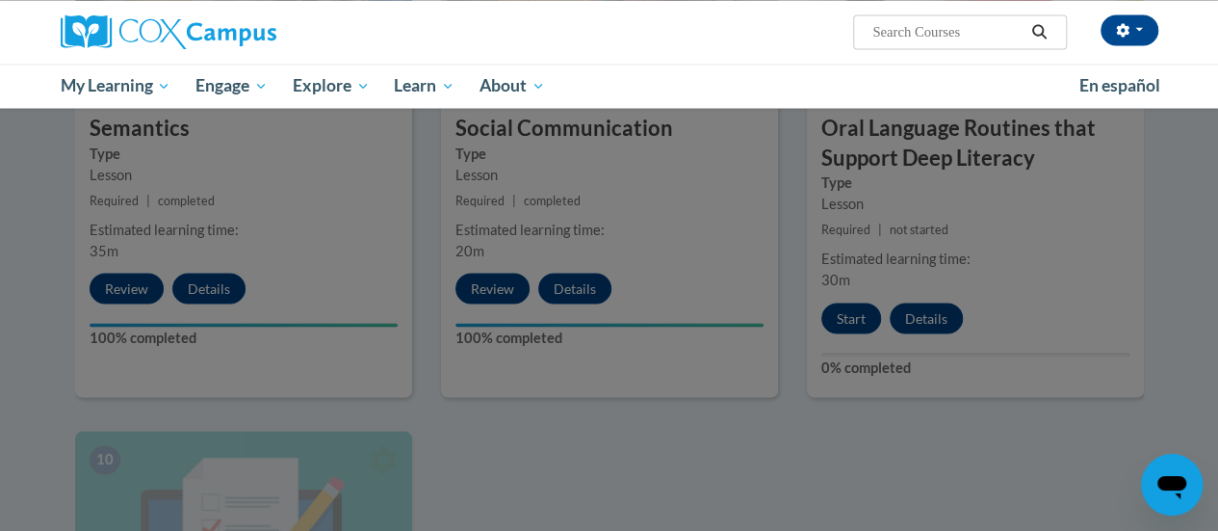
click at [925, 379] on div at bounding box center [609, 265] width 1218 height 531
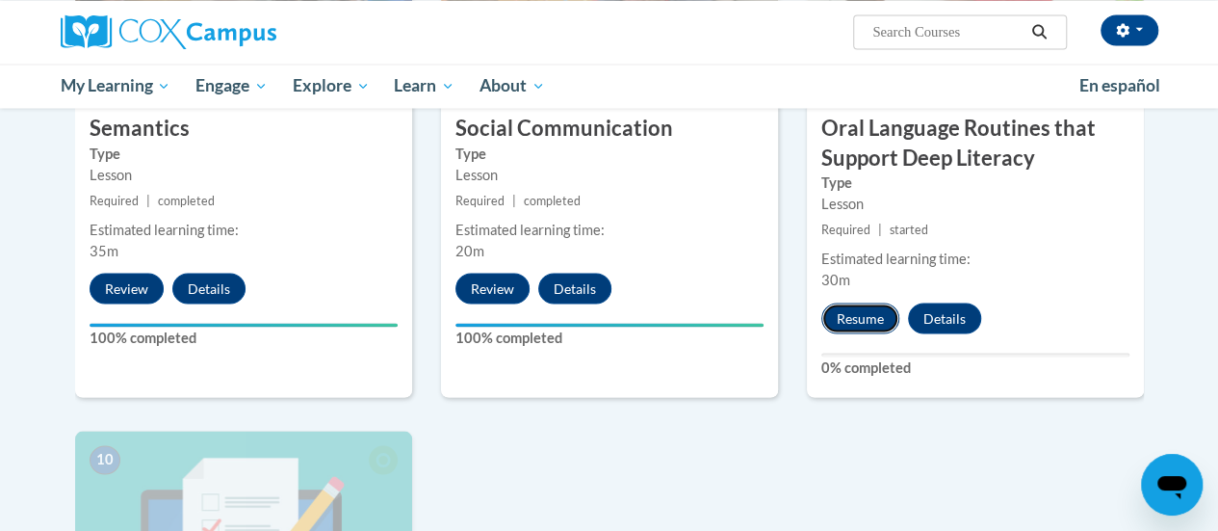
click at [849, 315] on button "Resume" at bounding box center [860, 317] width 78 height 31
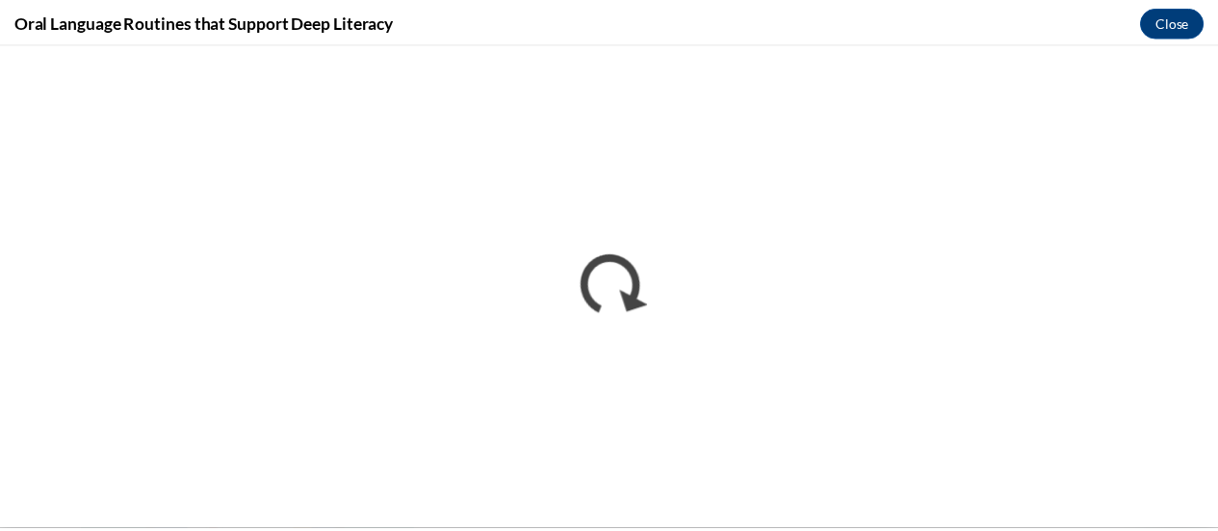
scroll to position [0, 0]
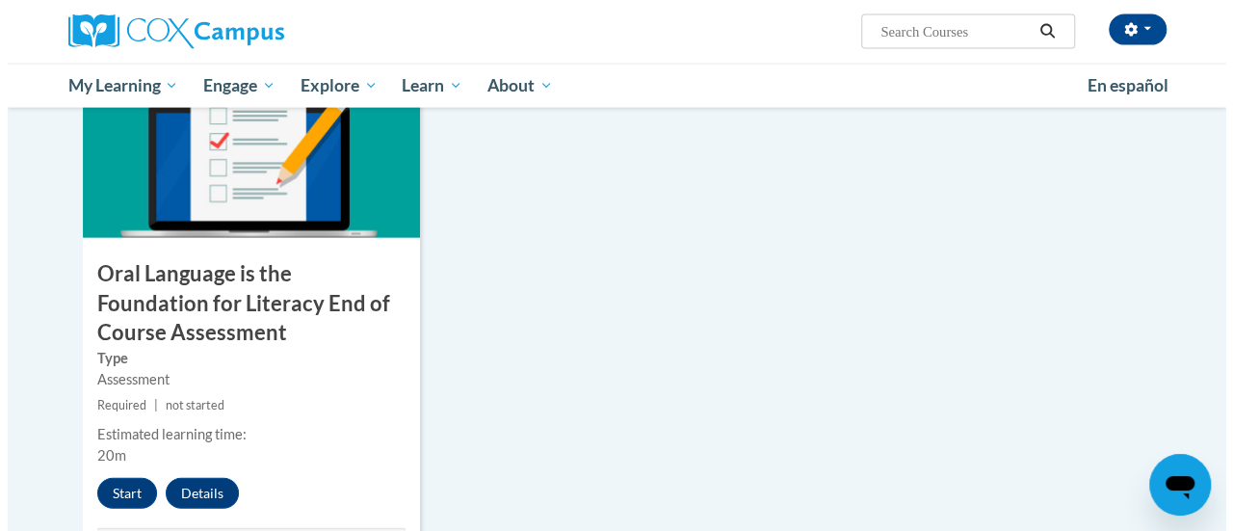
scroll to position [2101, 0]
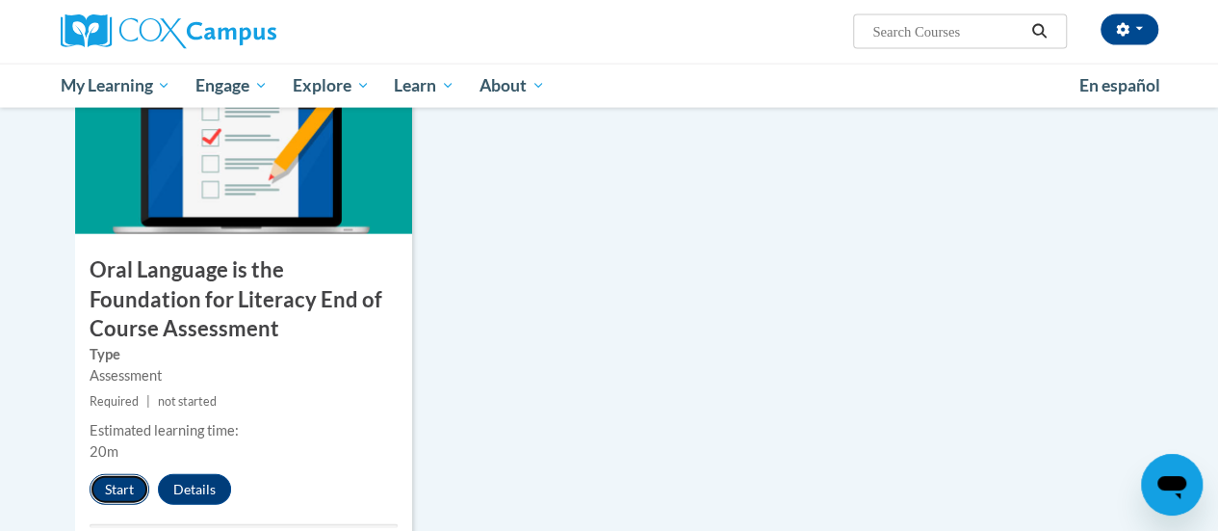
click at [131, 486] on button "Start" at bounding box center [120, 489] width 60 height 31
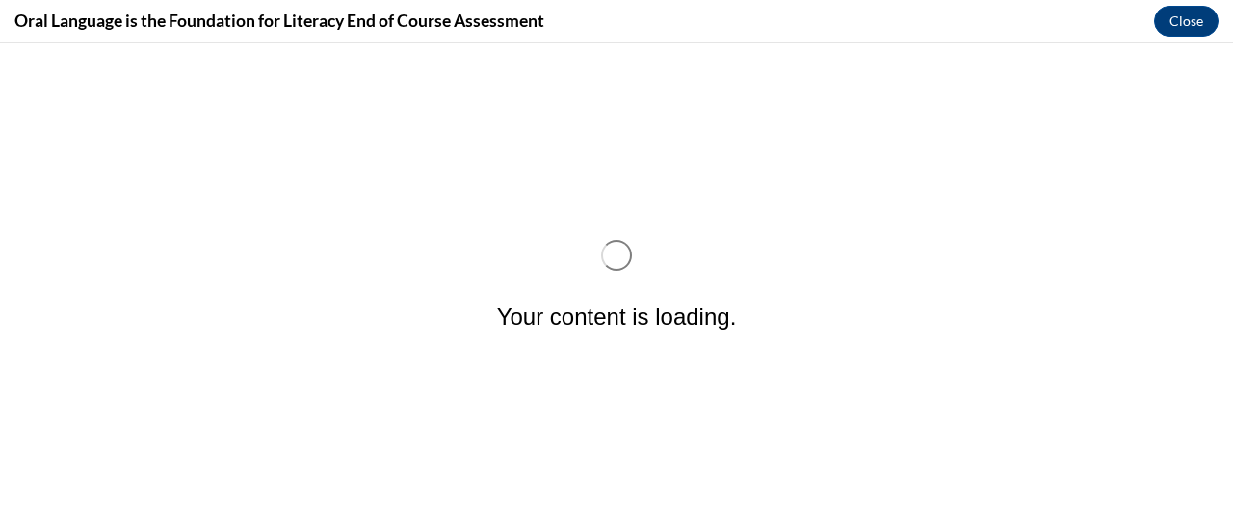
scroll to position [0, 0]
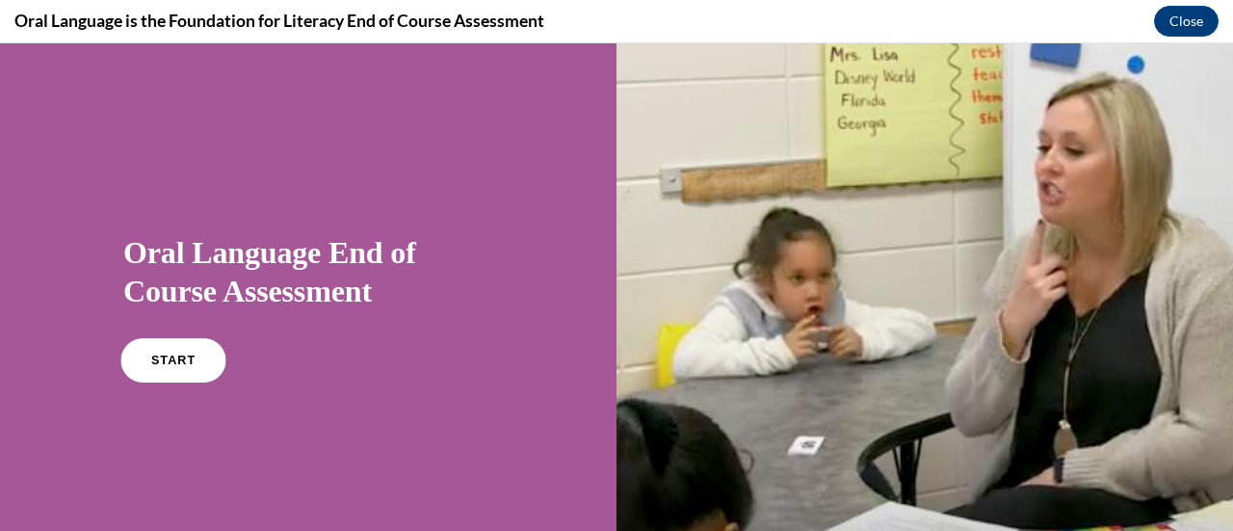
click at [208, 357] on link "START" at bounding box center [172, 360] width 105 height 44
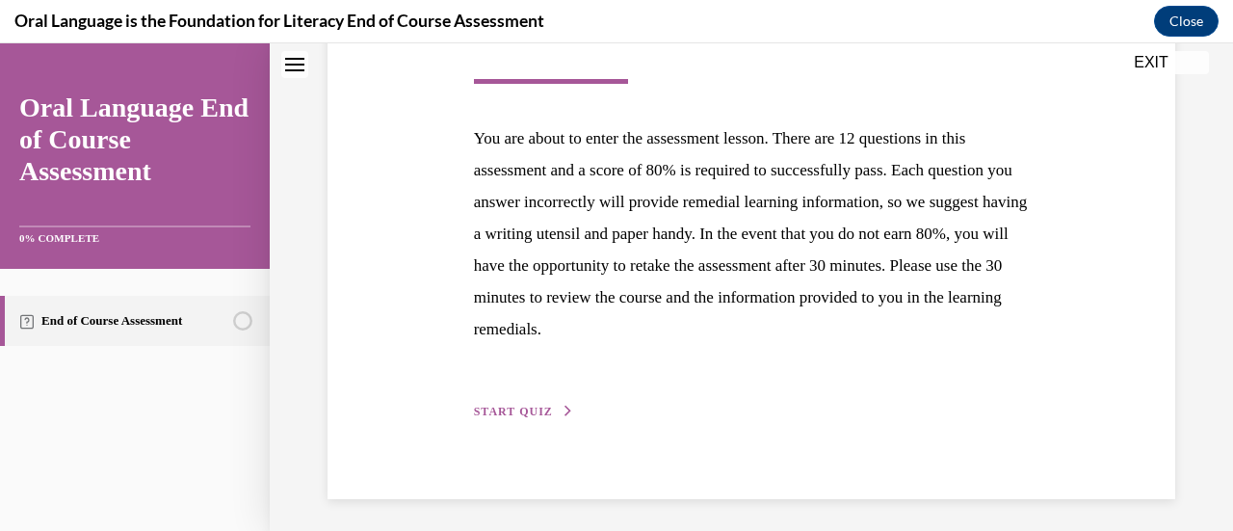
scroll to position [352, 0]
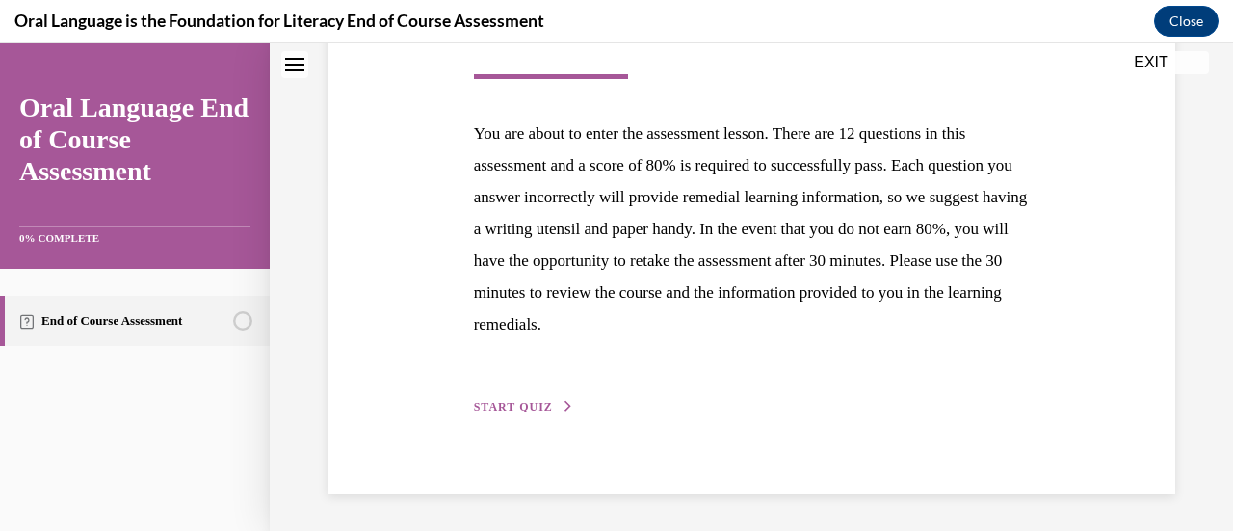
click at [539, 415] on div "Step 1 of 1 End of Course Assessment You are about to enter the assessment less…" at bounding box center [751, 166] width 585 height 502
click at [532, 398] on button "START QUIZ" at bounding box center [524, 406] width 100 height 17
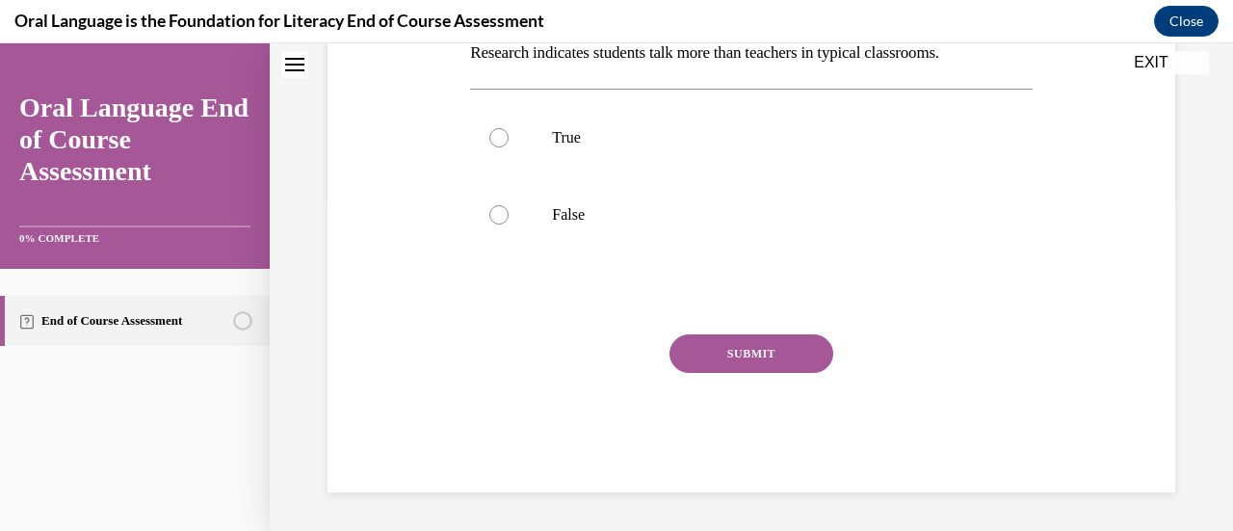
scroll to position [59, 0]
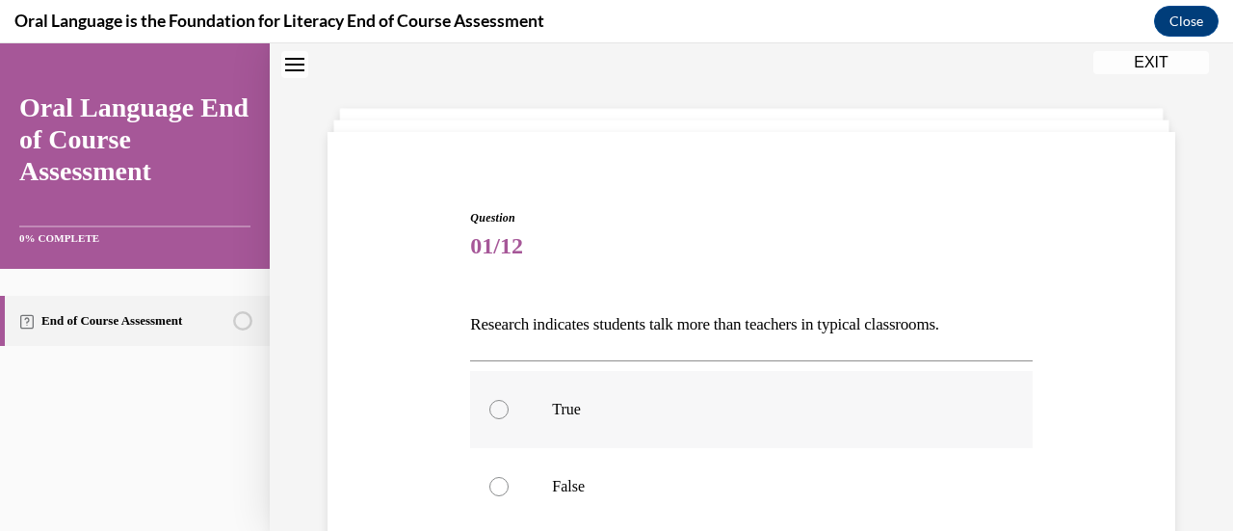
drag, startPoint x: 1232, startPoint y: 298, endPoint x: 851, endPoint y: 410, distance: 396.7
click at [851, 410] on p "True" at bounding box center [767, 409] width 431 height 19
click at [508, 410] on input "True" at bounding box center [498, 409] width 19 height 19
radio input "true"
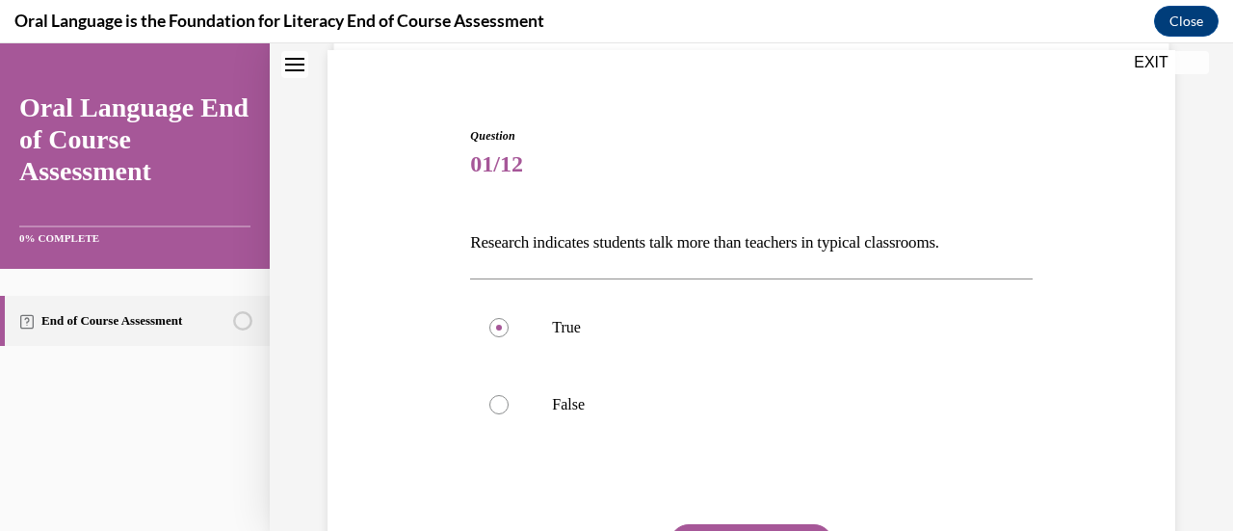
scroll to position [210, 0]
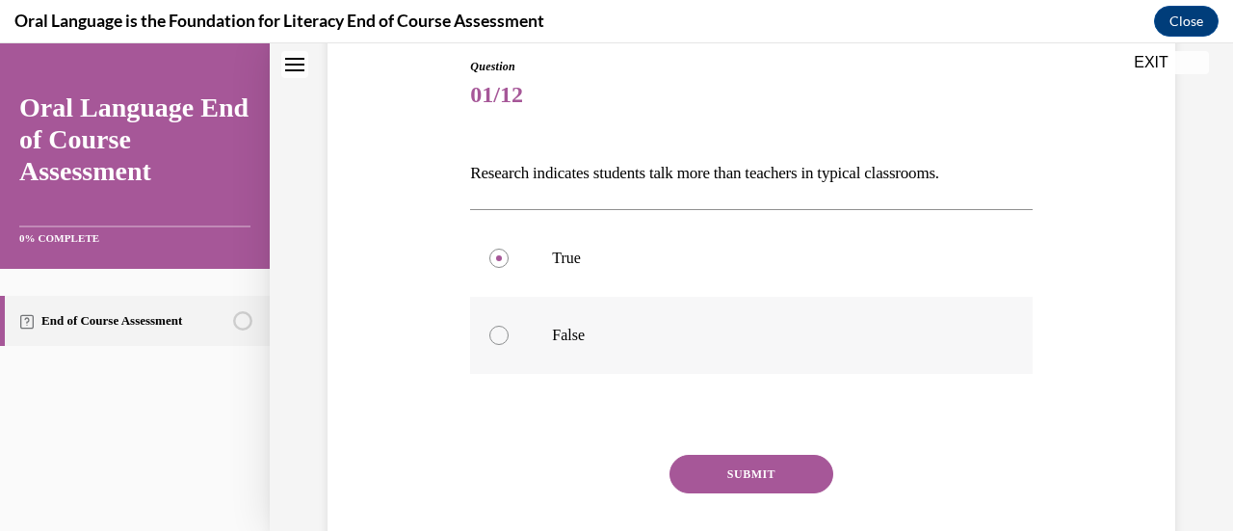
click at [703, 339] on p "False" at bounding box center [767, 335] width 431 height 19
click at [508, 339] on input "False" at bounding box center [498, 335] width 19 height 19
radio input "true"
click at [736, 465] on button "SUBMIT" at bounding box center [751, 474] width 164 height 39
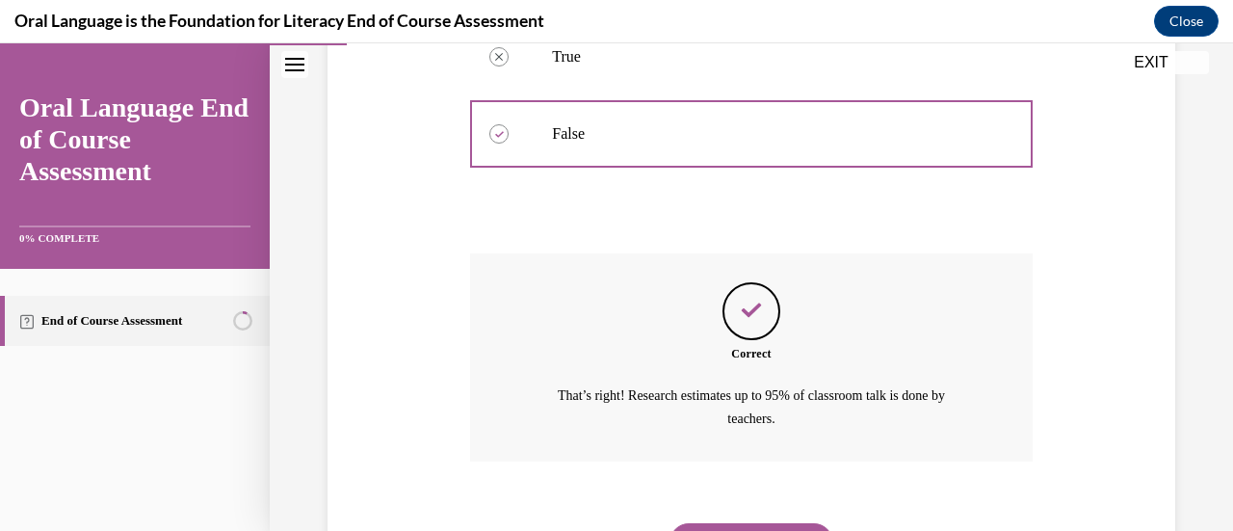
scroll to position [418, 0]
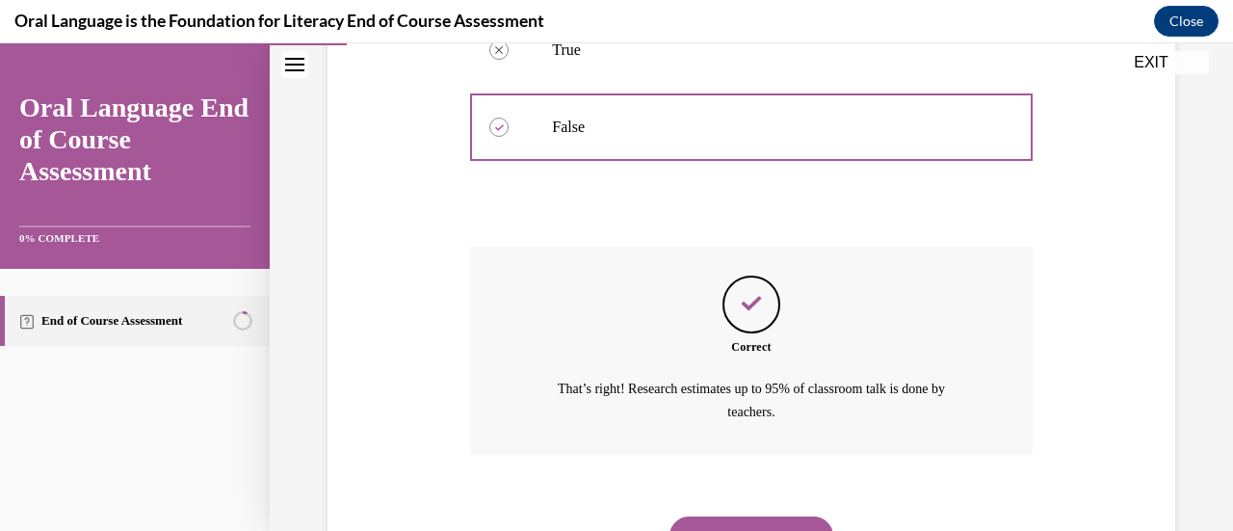
click at [774, 513] on div "NEXT" at bounding box center [750, 535] width 561 height 77
click at [779, 521] on button "NEXT" at bounding box center [751, 535] width 164 height 39
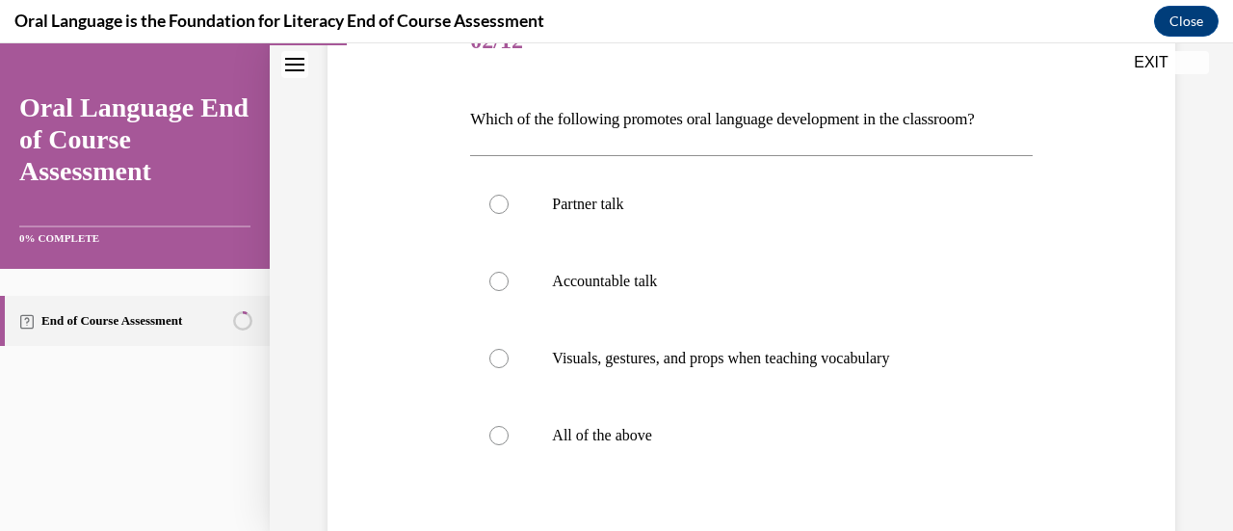
scroll to position [261, 0]
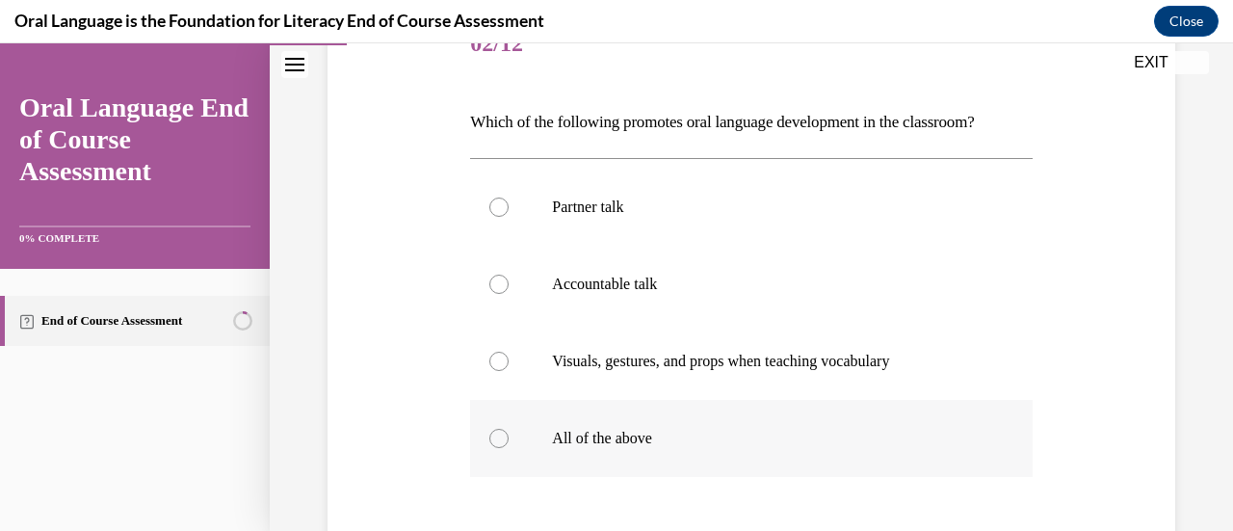
click at [674, 430] on p "All of the above" at bounding box center [767, 438] width 431 height 19
click at [508, 430] on input "All of the above" at bounding box center [498, 438] width 19 height 19
radio input "true"
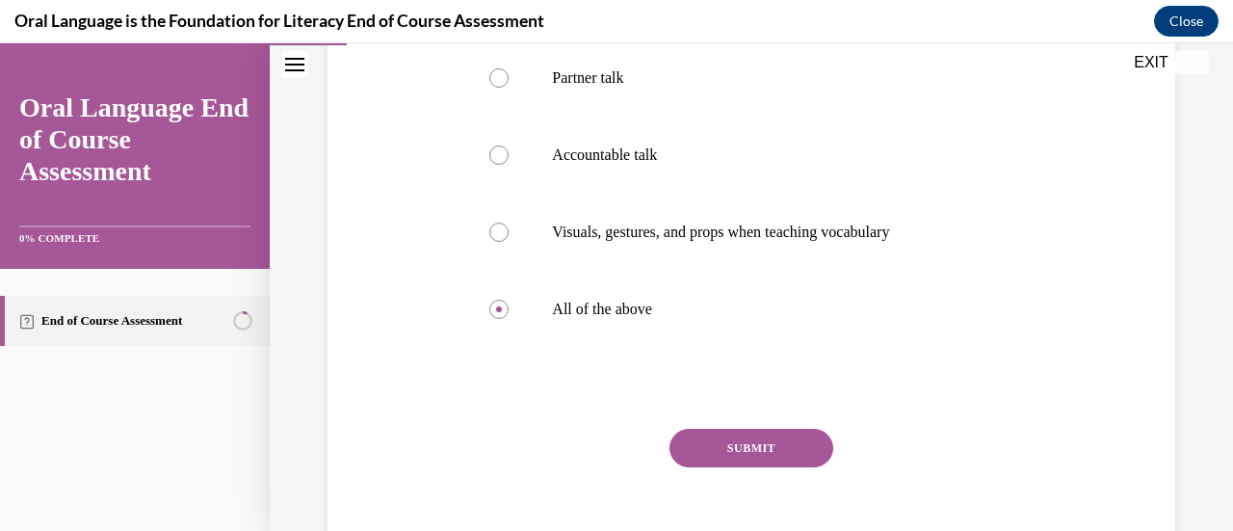
click at [747, 454] on button "SUBMIT" at bounding box center [751, 448] width 164 height 39
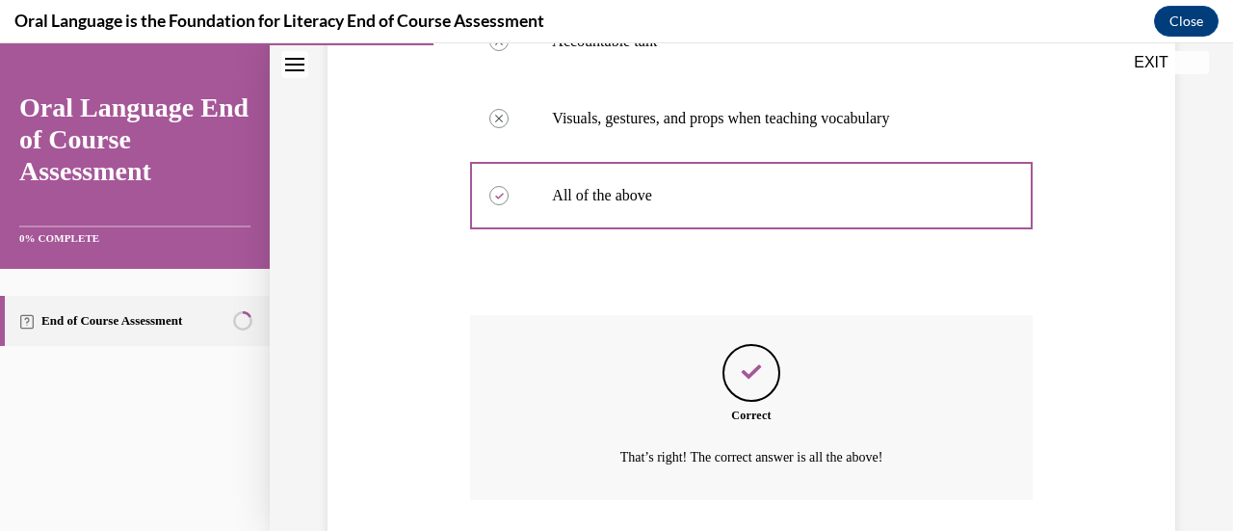
scroll to position [639, 0]
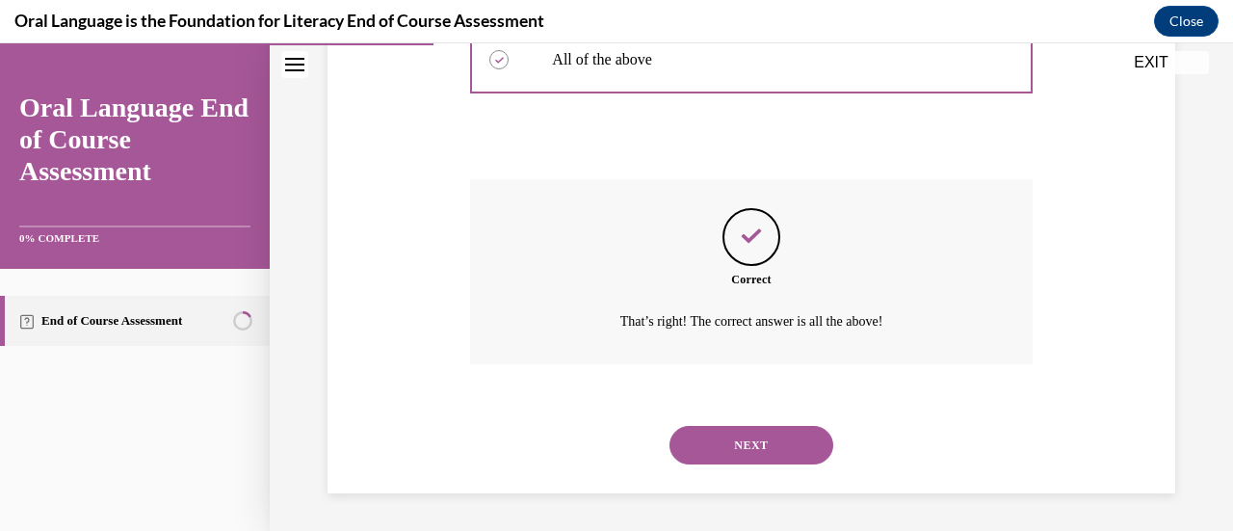
click at [815, 444] on button "NEXT" at bounding box center [751, 445] width 164 height 39
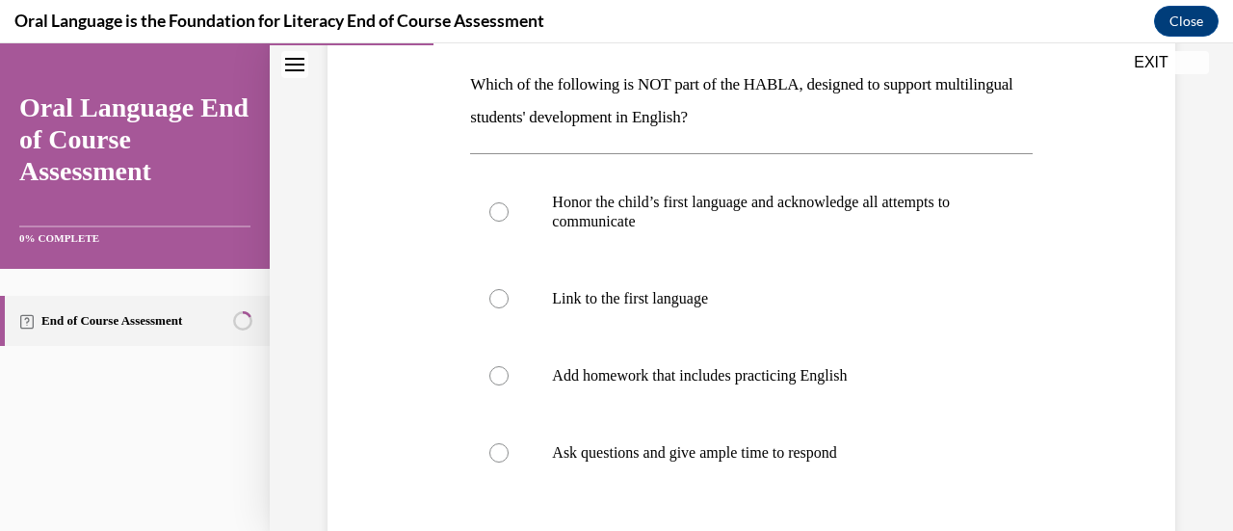
scroll to position [296, 0]
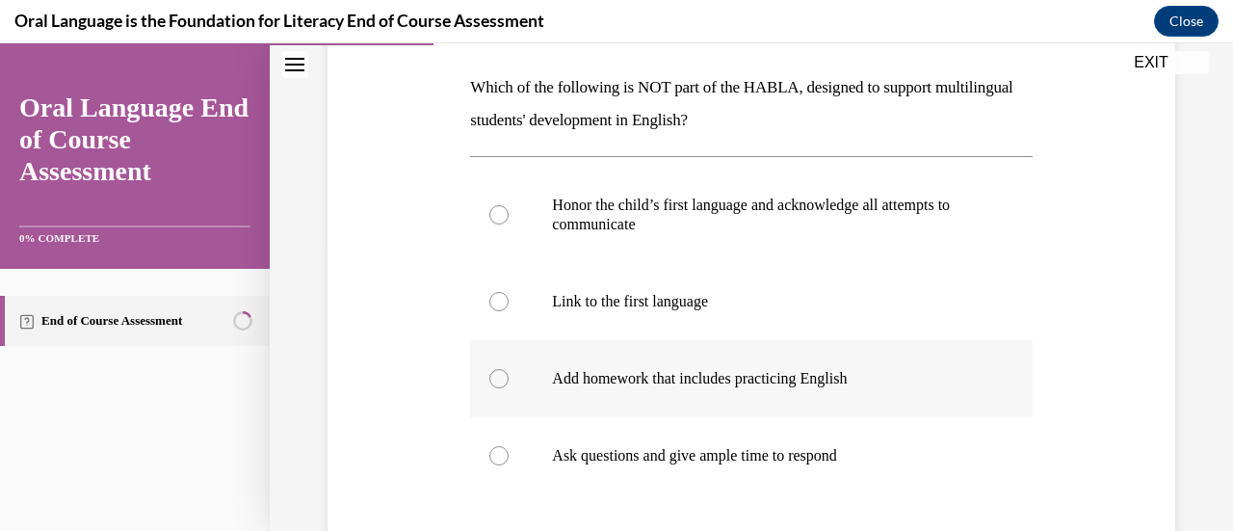
click at [745, 386] on p "Add homework that includes practicing English" at bounding box center [767, 378] width 431 height 19
click at [508, 386] on input "Add homework that includes practicing English" at bounding box center [498, 378] width 19 height 19
radio input "true"
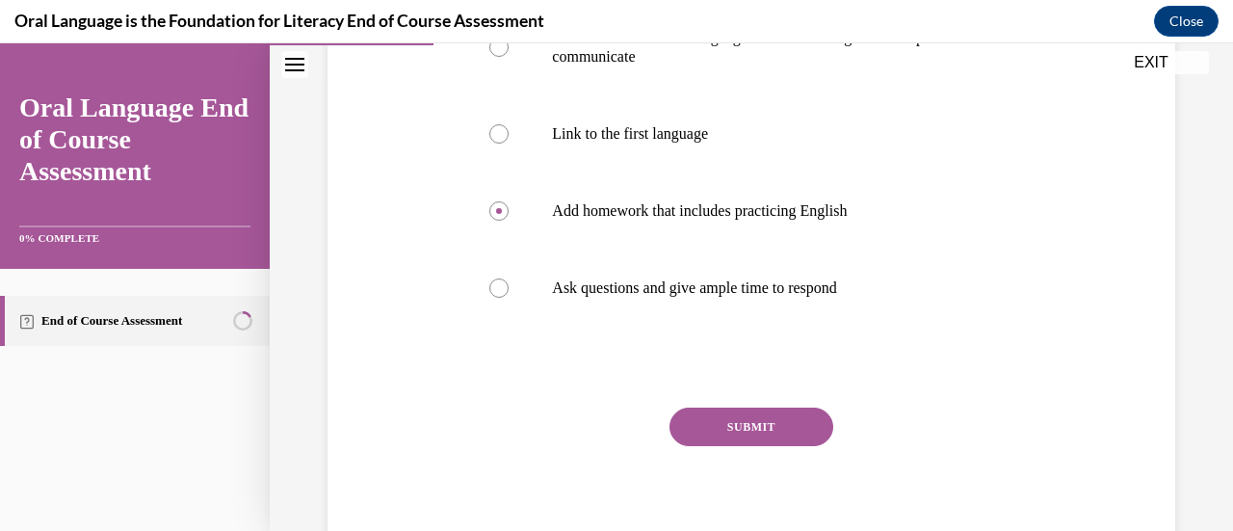
scroll to position [464, 0]
click at [776, 411] on button "SUBMIT" at bounding box center [751, 425] width 164 height 39
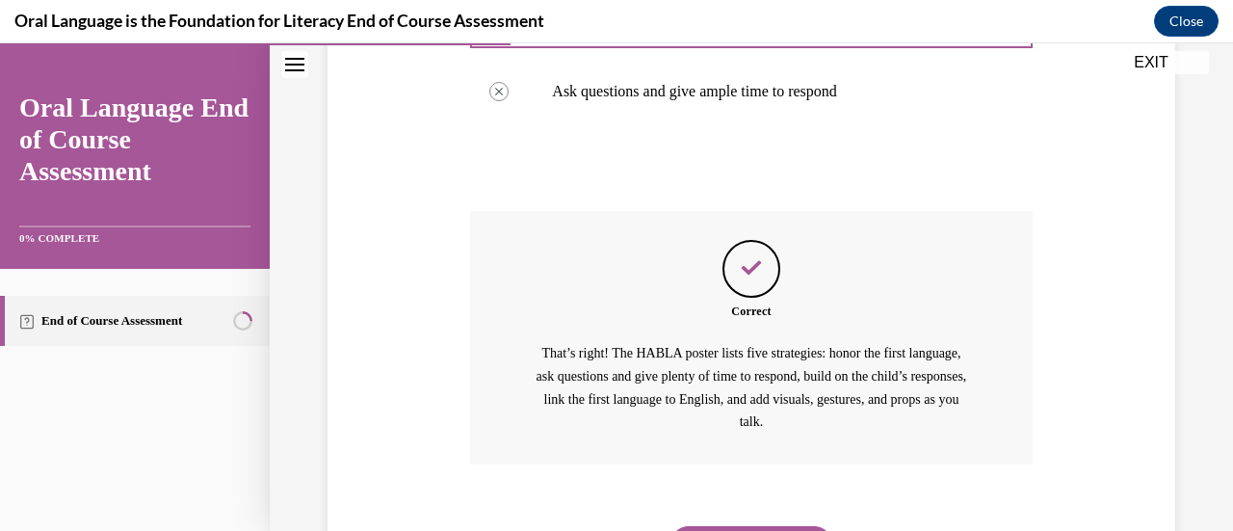
scroll to position [713, 0]
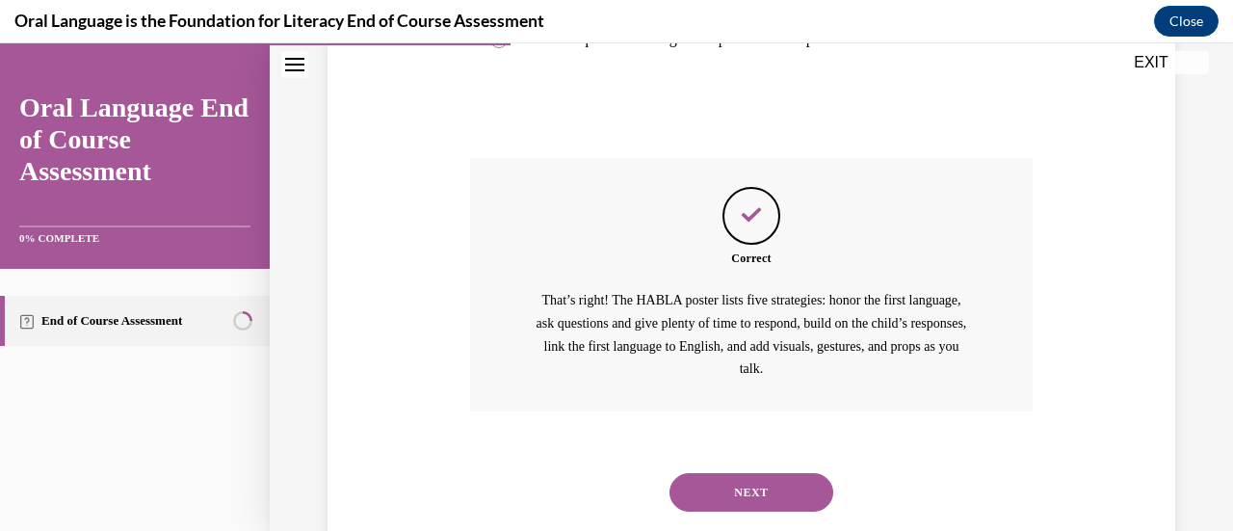
click at [767, 494] on button "NEXT" at bounding box center [751, 492] width 164 height 39
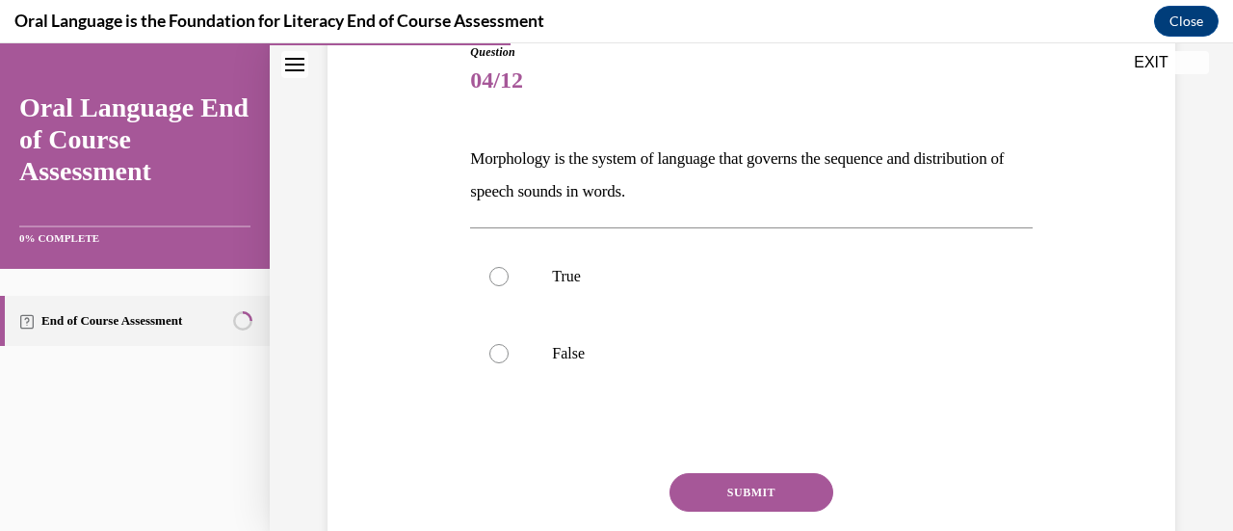
scroll to position [235, 0]
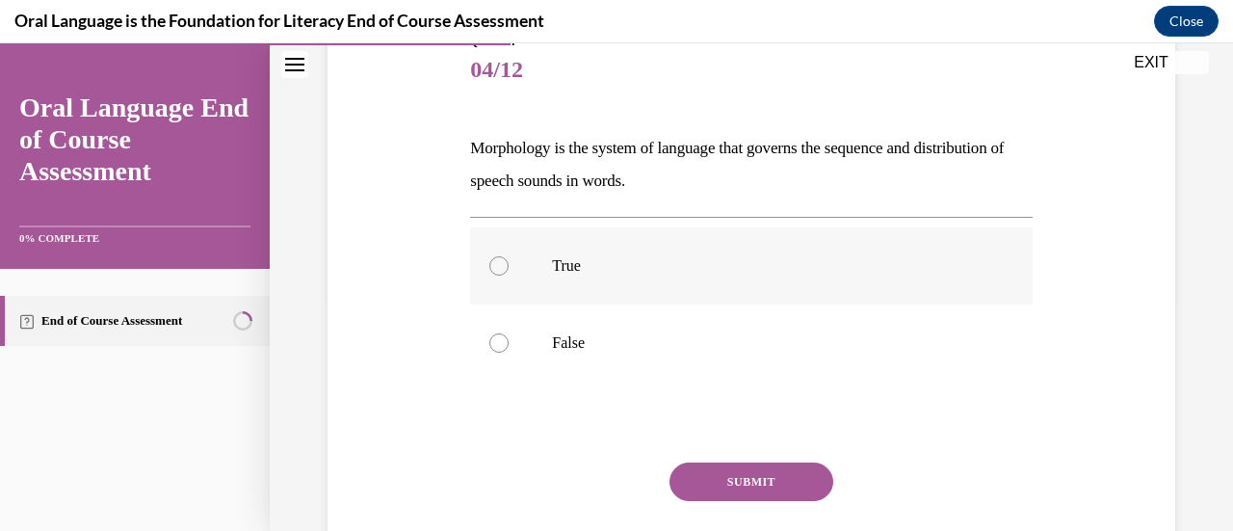
click at [763, 267] on p "True" at bounding box center [767, 265] width 431 height 19
click at [508, 267] on input "True" at bounding box center [498, 265] width 19 height 19
radio input "true"
click at [750, 490] on button "SUBMIT" at bounding box center [751, 481] width 164 height 39
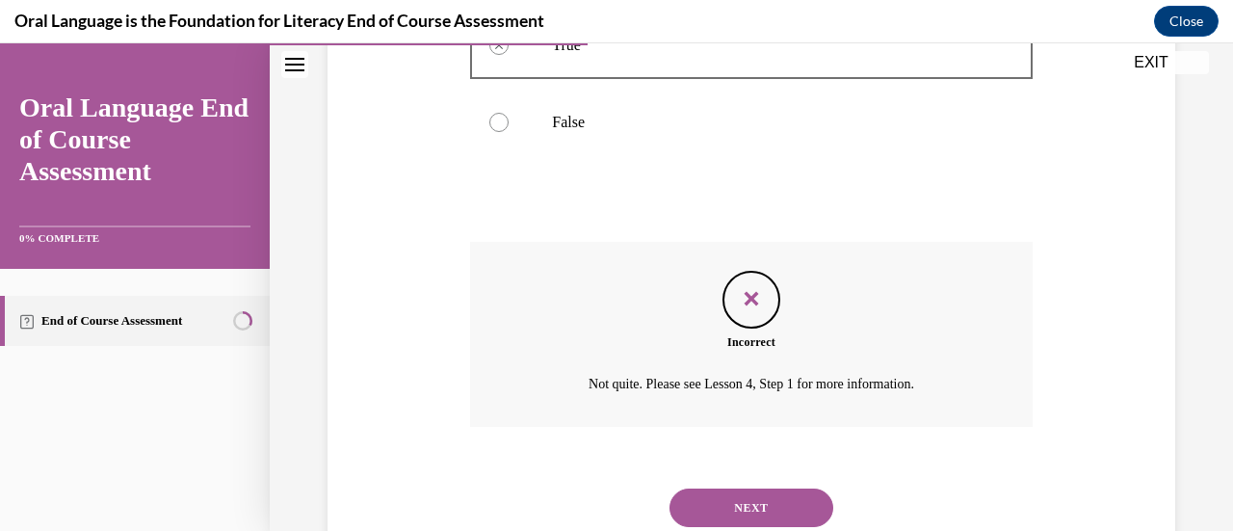
scroll to position [465, 0]
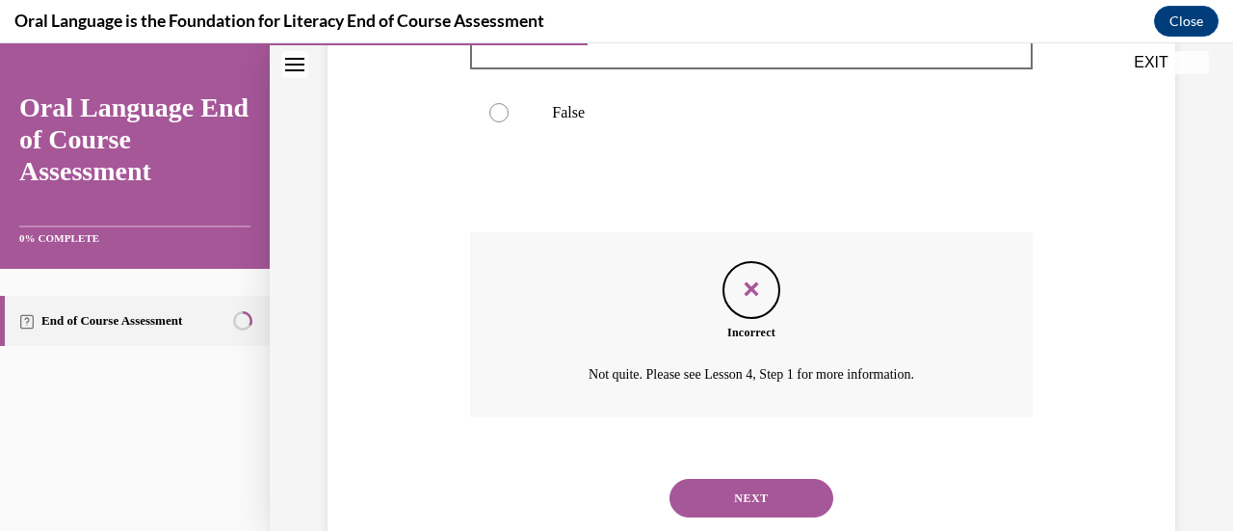
click at [797, 488] on button "NEXT" at bounding box center [751, 498] width 164 height 39
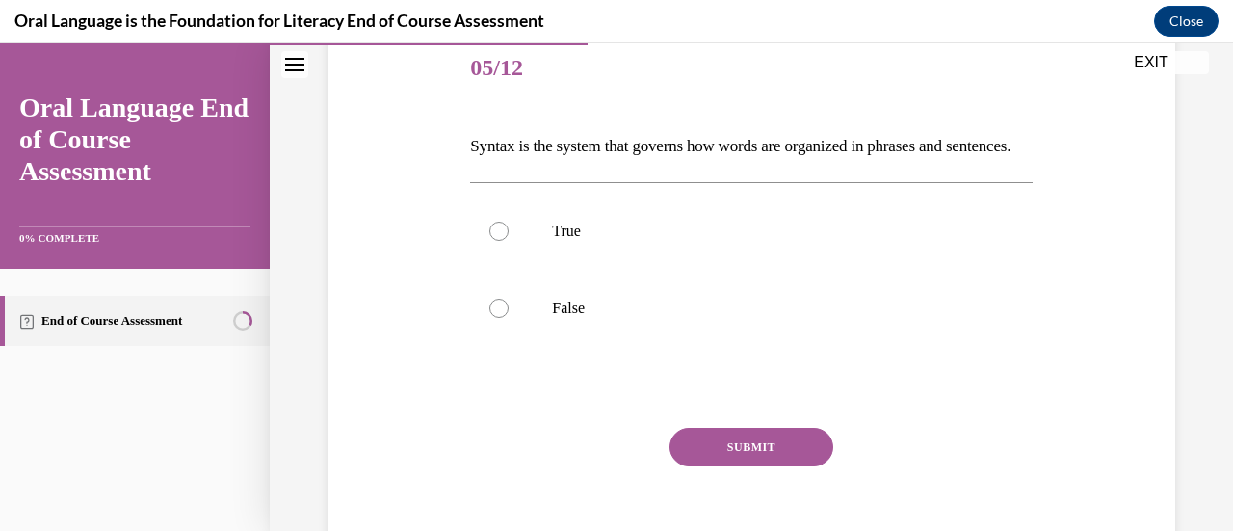
scroll to position [258, 0]
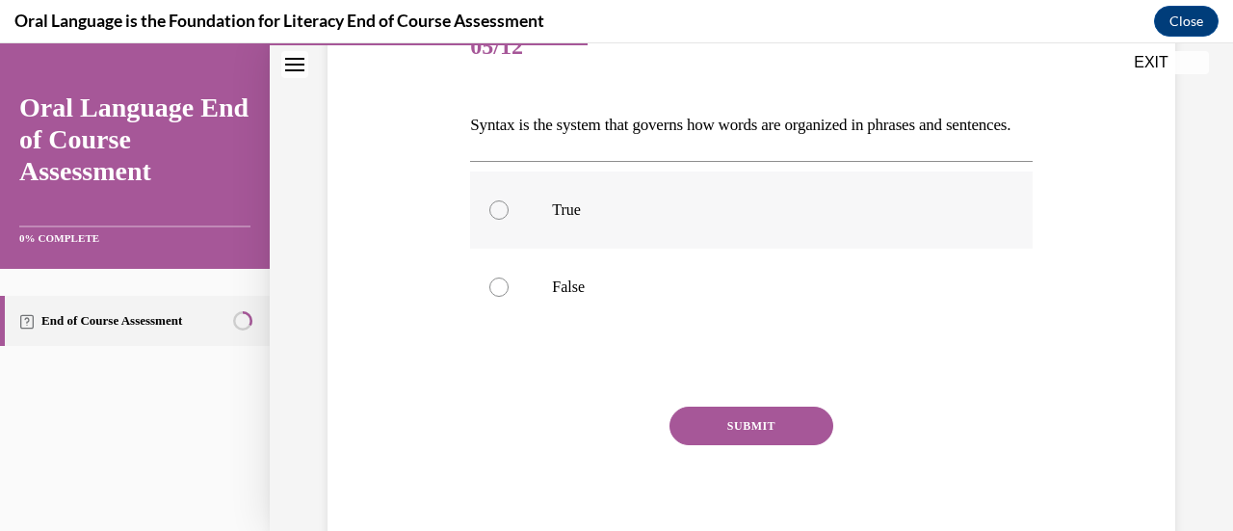
click at [737, 220] on p "True" at bounding box center [767, 209] width 431 height 19
click at [508, 220] on input "True" at bounding box center [498, 209] width 19 height 19
radio input "true"
click at [785, 445] on button "SUBMIT" at bounding box center [751, 425] width 164 height 39
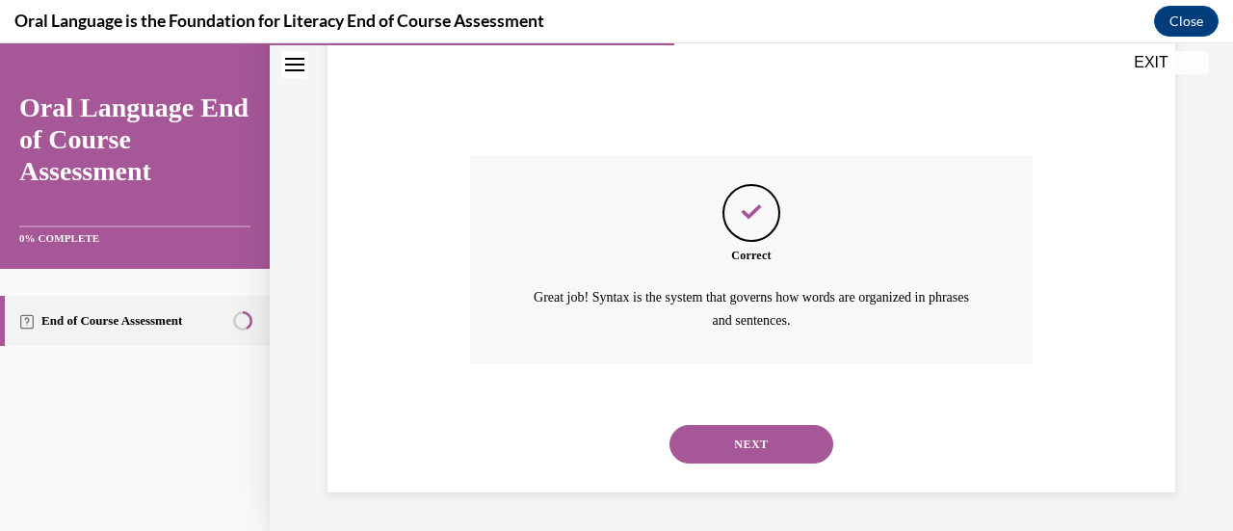
click at [801, 438] on button "NEXT" at bounding box center [751, 444] width 164 height 39
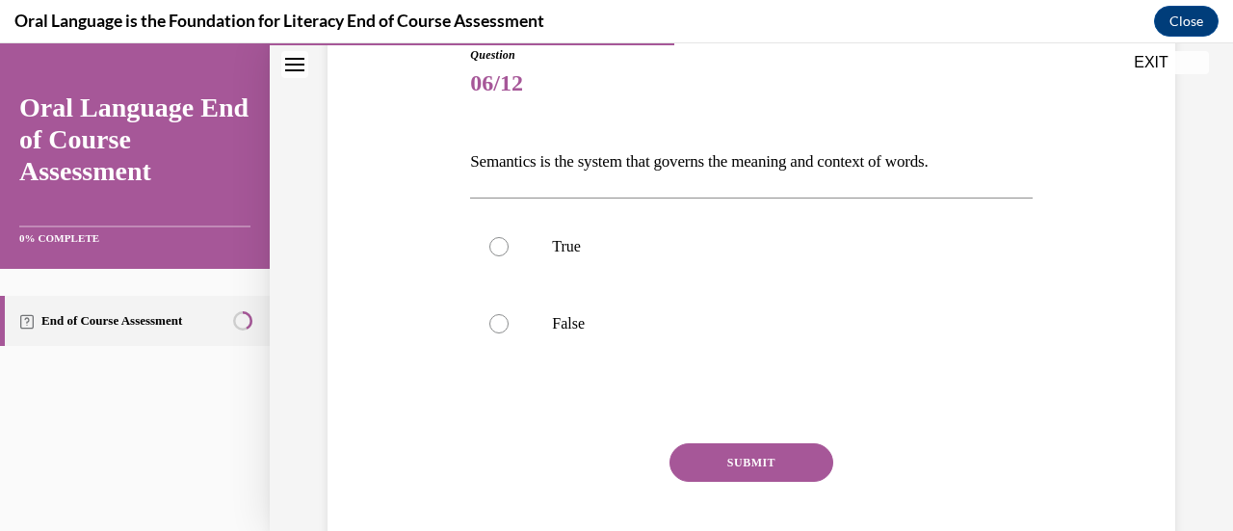
scroll to position [225, 0]
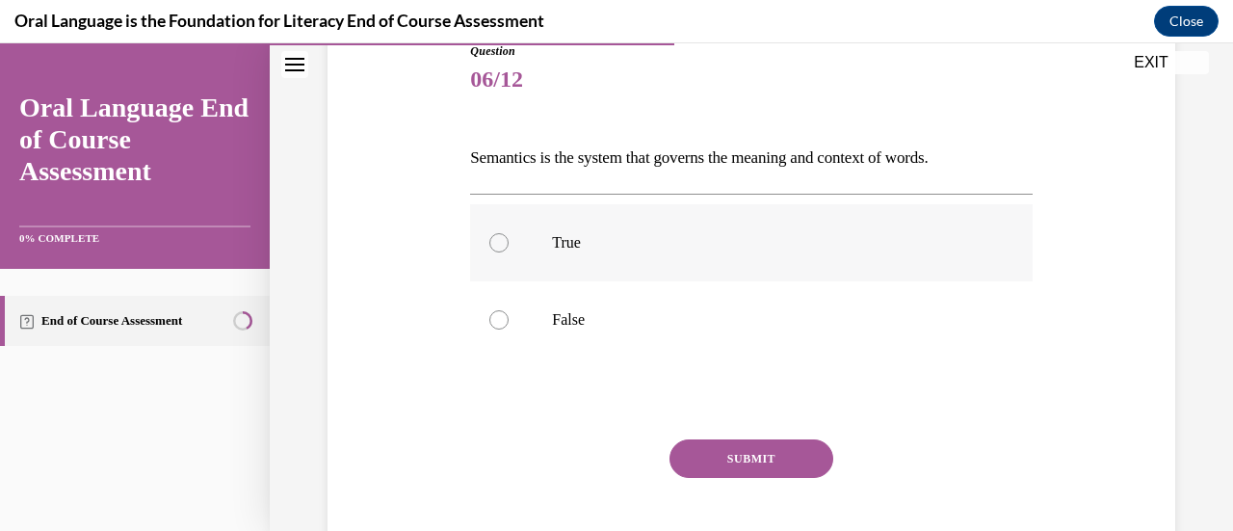
click at [844, 260] on label "True" at bounding box center [750, 242] width 561 height 77
click at [508, 252] on input "True" at bounding box center [498, 242] width 19 height 19
radio input "true"
click at [783, 457] on button "SUBMIT" at bounding box center [751, 458] width 164 height 39
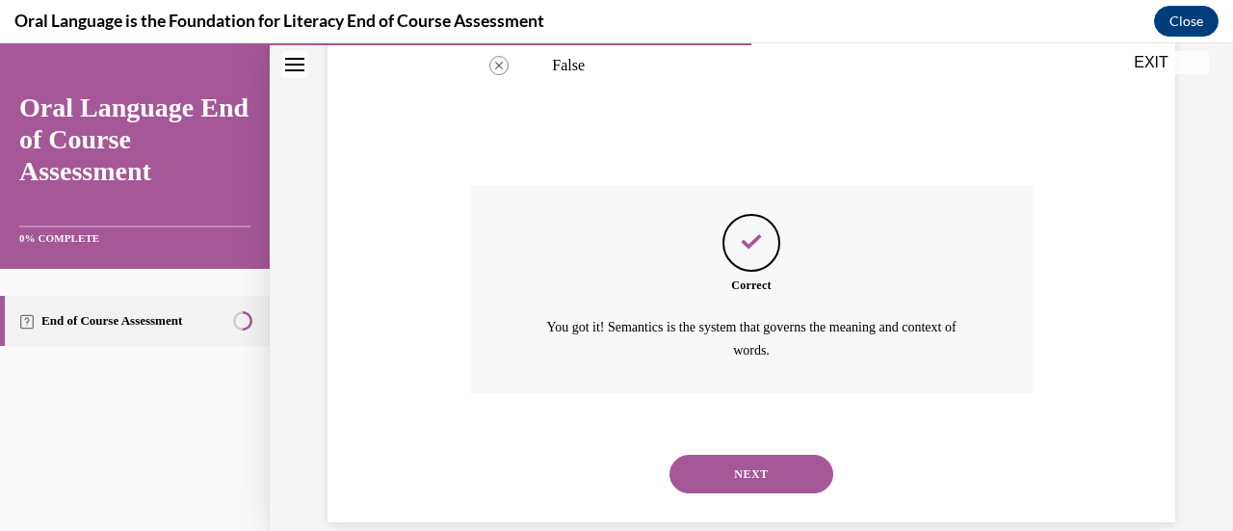
scroll to position [490, 0]
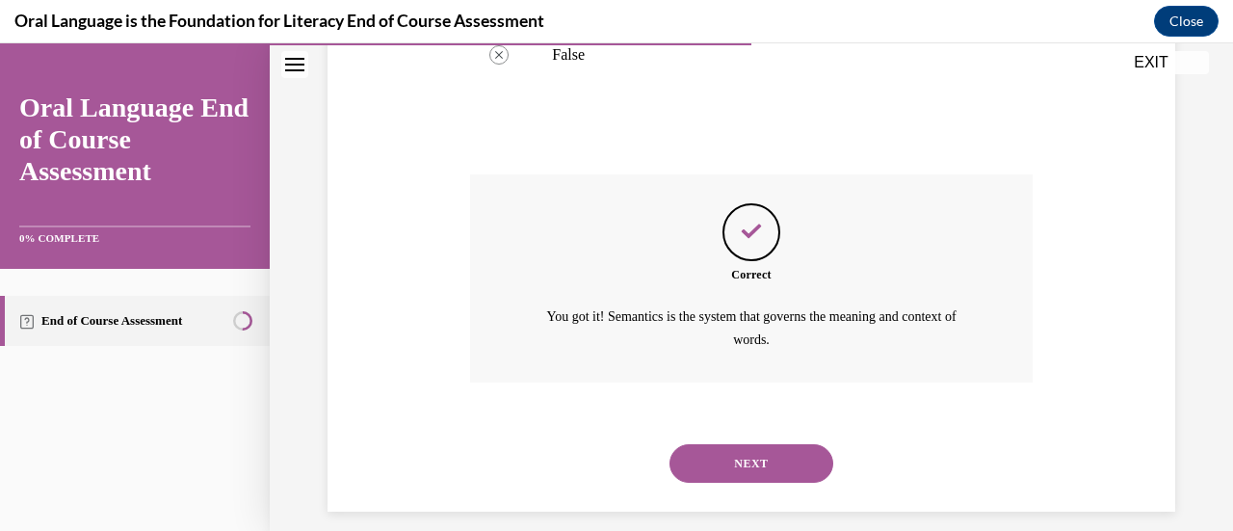
click at [774, 452] on button "NEXT" at bounding box center [751, 463] width 164 height 39
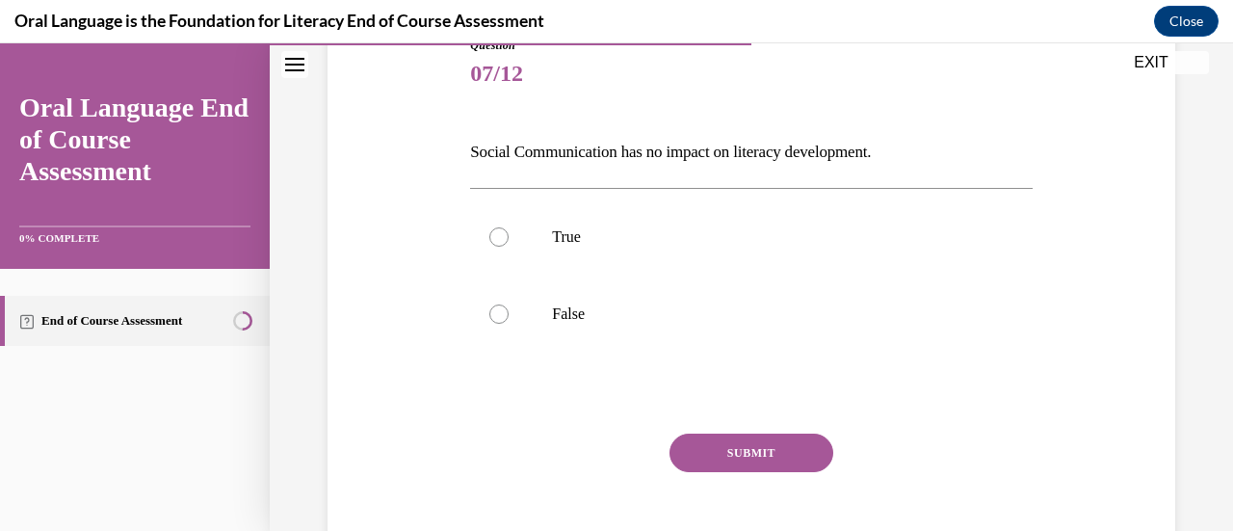
scroll to position [234, 0]
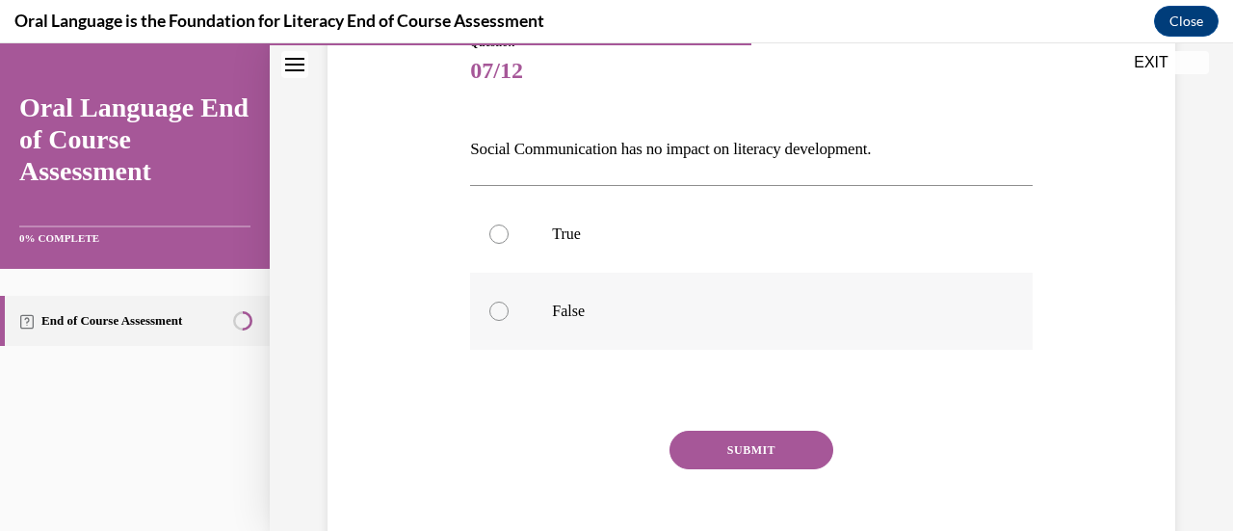
click at [665, 321] on label "False" at bounding box center [750, 311] width 561 height 77
click at [508, 321] on input "False" at bounding box center [498, 310] width 19 height 19
radio input "true"
click at [757, 436] on button "SUBMIT" at bounding box center [751, 449] width 164 height 39
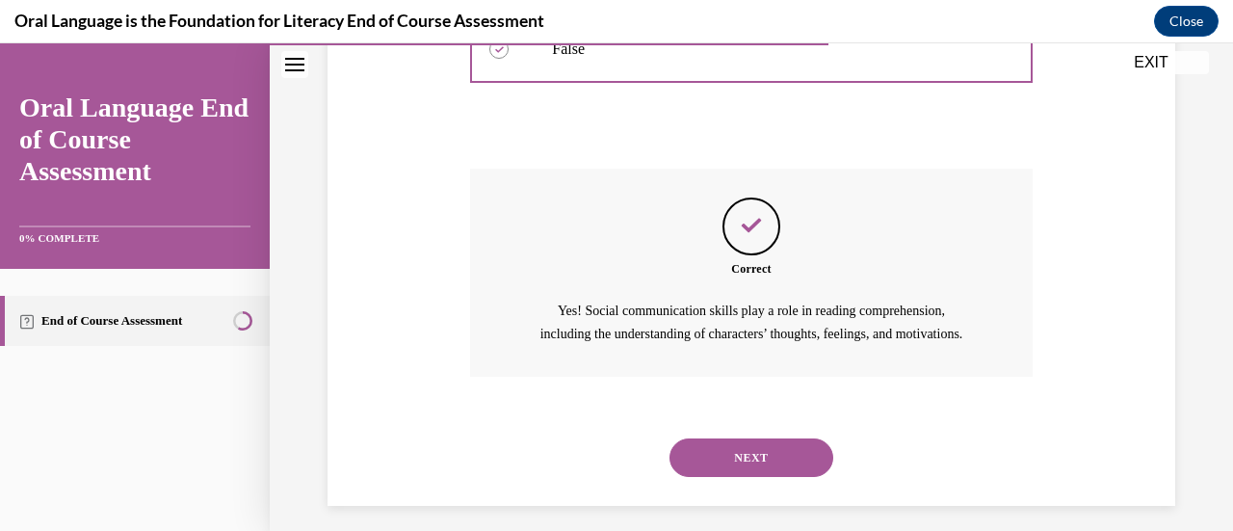
scroll to position [497, 0]
click at [799, 471] on button "NEXT" at bounding box center [751, 456] width 164 height 39
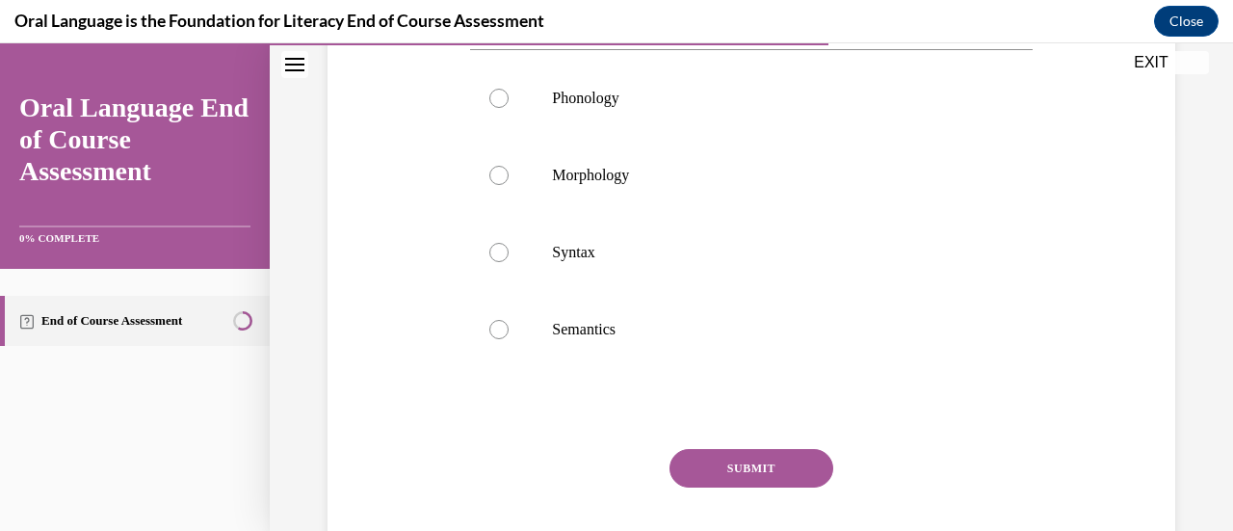
scroll to position [407, 0]
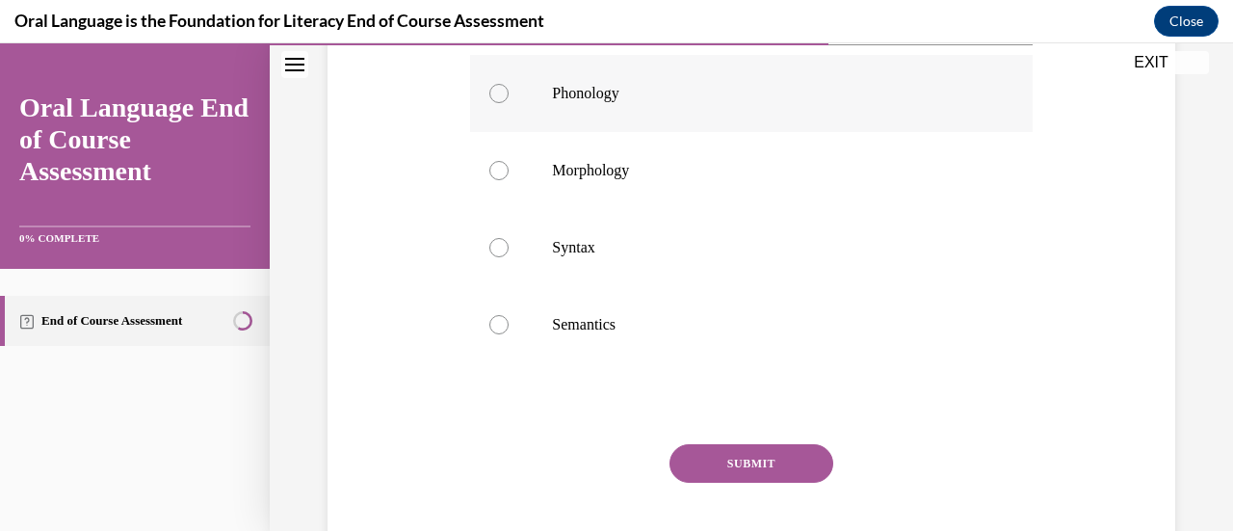
click at [634, 132] on label "Phonology" at bounding box center [750, 93] width 561 height 77
click at [508, 103] on input "Phonology" at bounding box center [498, 93] width 19 height 19
radio input "true"
click at [707, 482] on button "SUBMIT" at bounding box center [751, 463] width 164 height 39
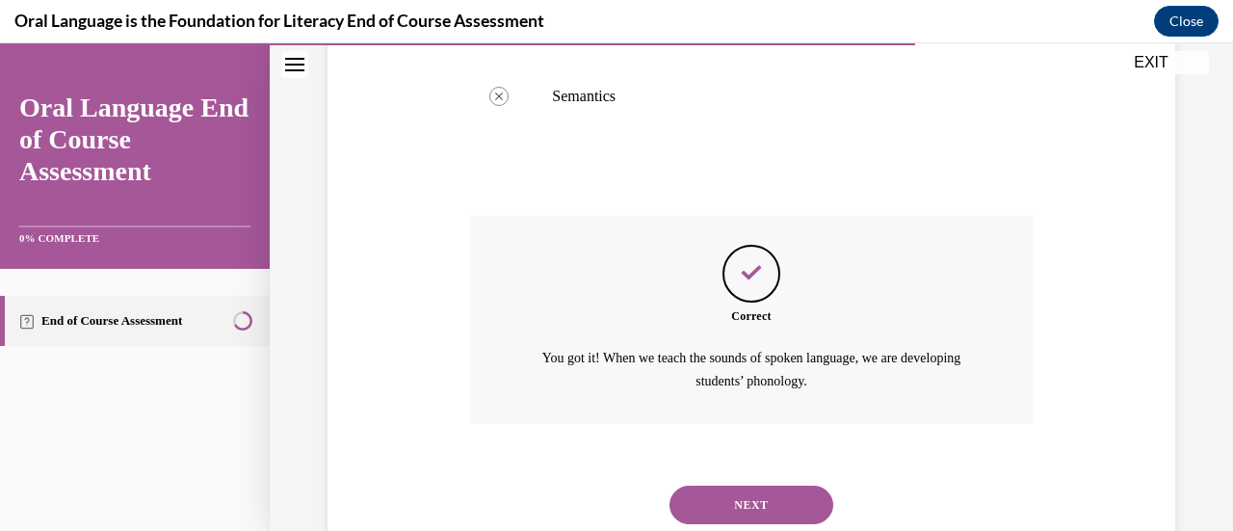
scroll to position [727, 0]
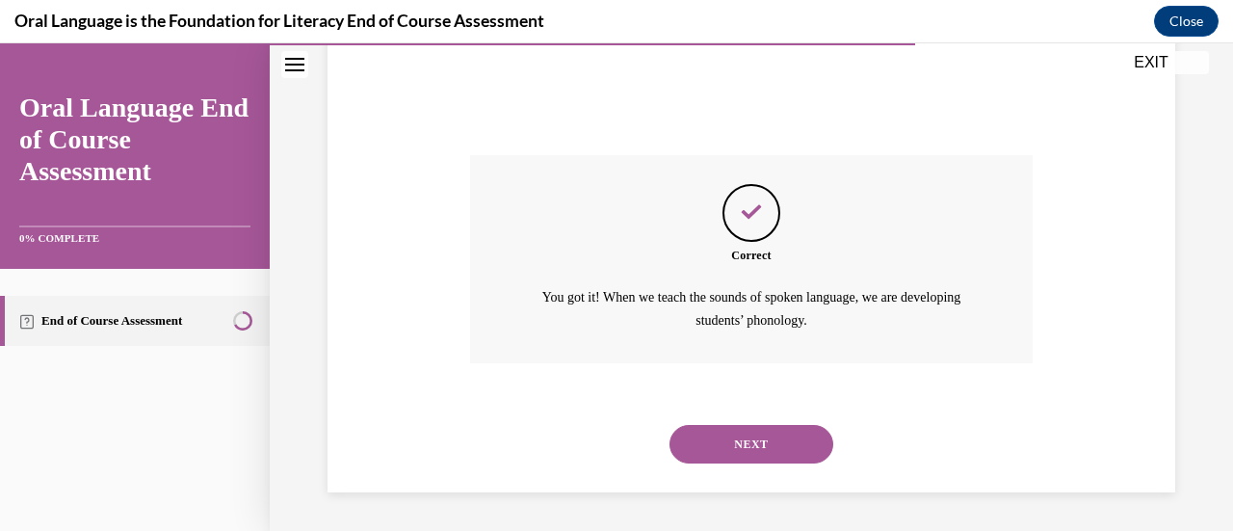
click at [765, 443] on button "NEXT" at bounding box center [751, 444] width 164 height 39
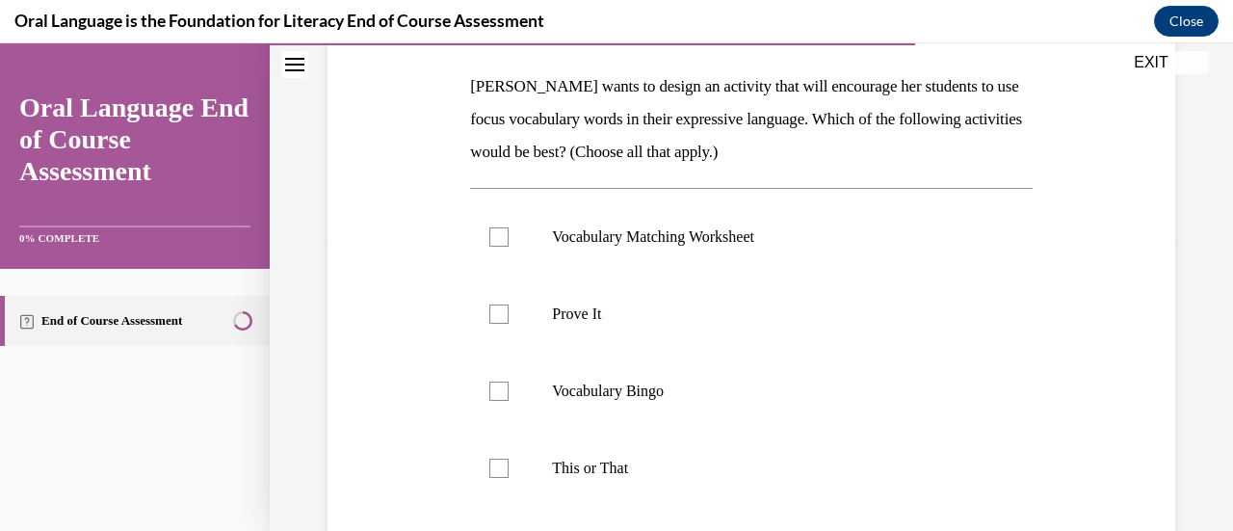
scroll to position [302, 0]
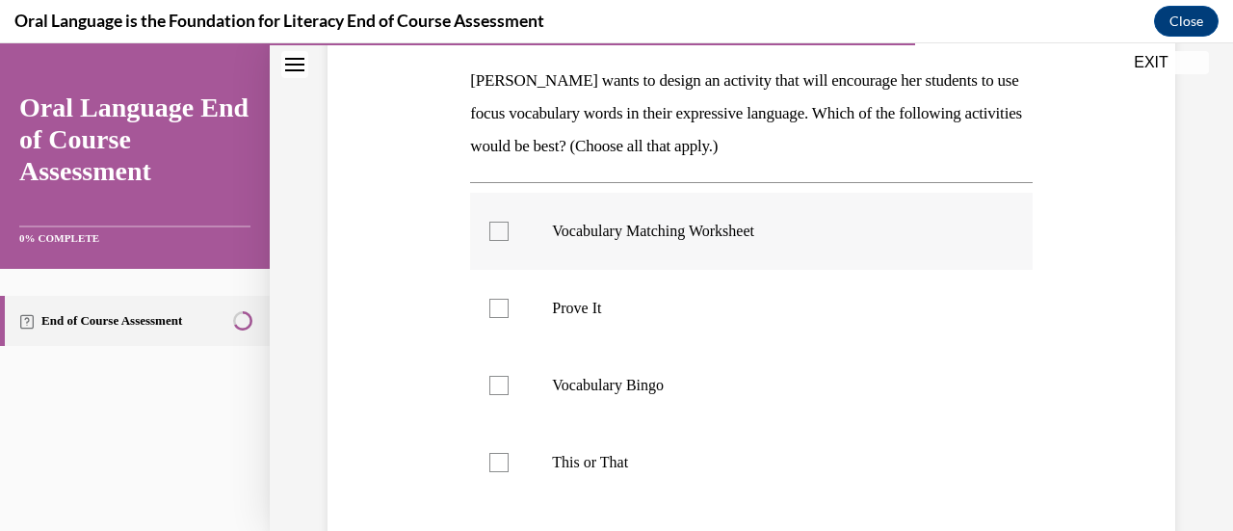
click at [874, 238] on p "Vocabulary Matching Worksheet" at bounding box center [767, 231] width 431 height 19
click at [508, 238] on input "Vocabulary Matching Worksheet" at bounding box center [498, 231] width 19 height 19
checkbox input "true"
click at [789, 384] on p "Vocabulary Bingo" at bounding box center [767, 385] width 431 height 19
click at [508, 384] on input "Vocabulary Bingo" at bounding box center [498, 385] width 19 height 19
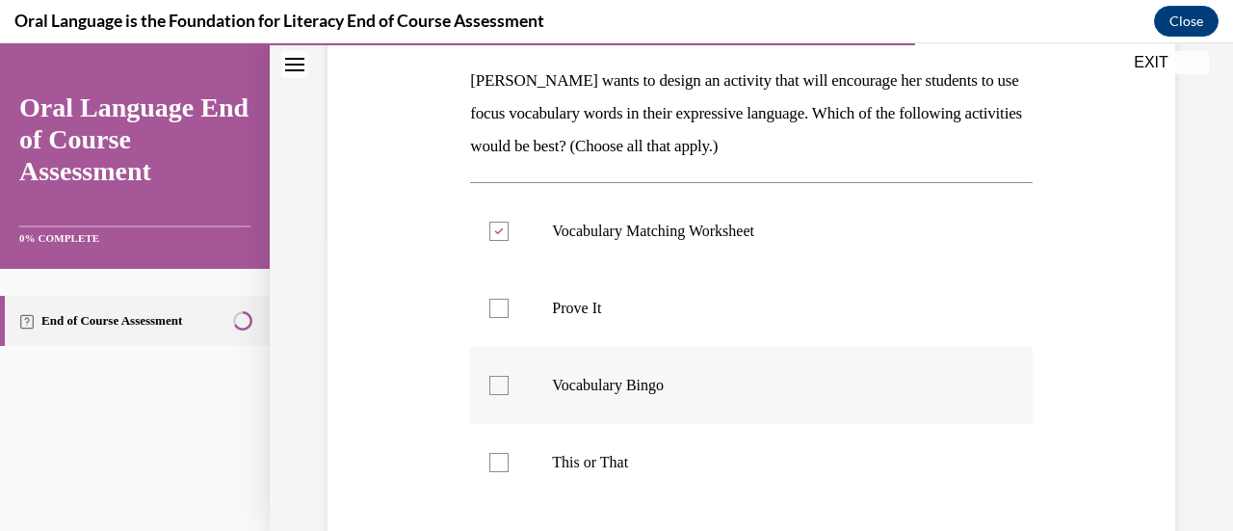
checkbox input "true"
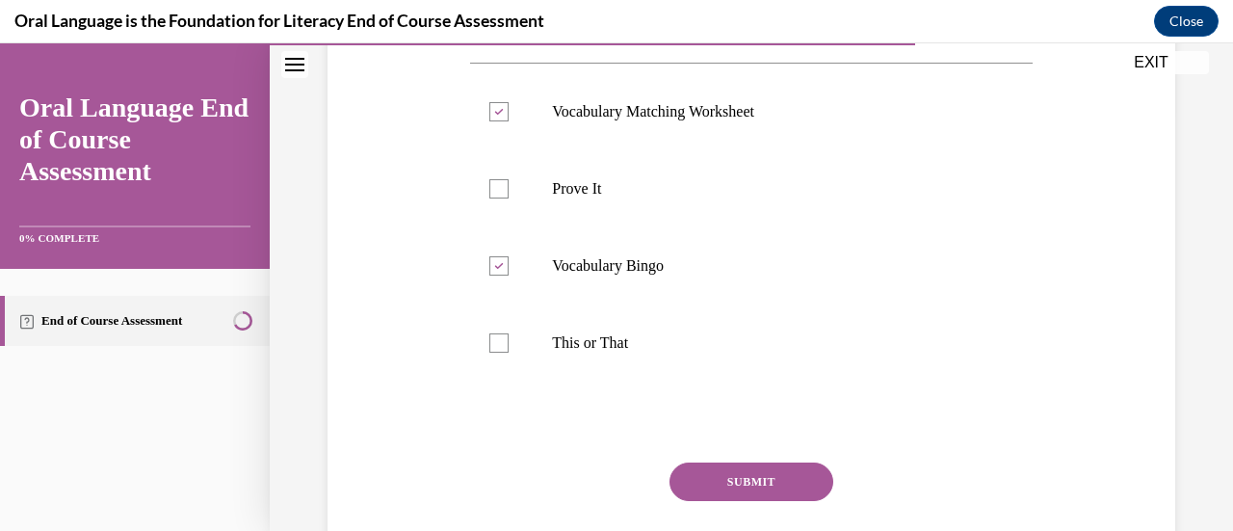
scroll to position [428, 0]
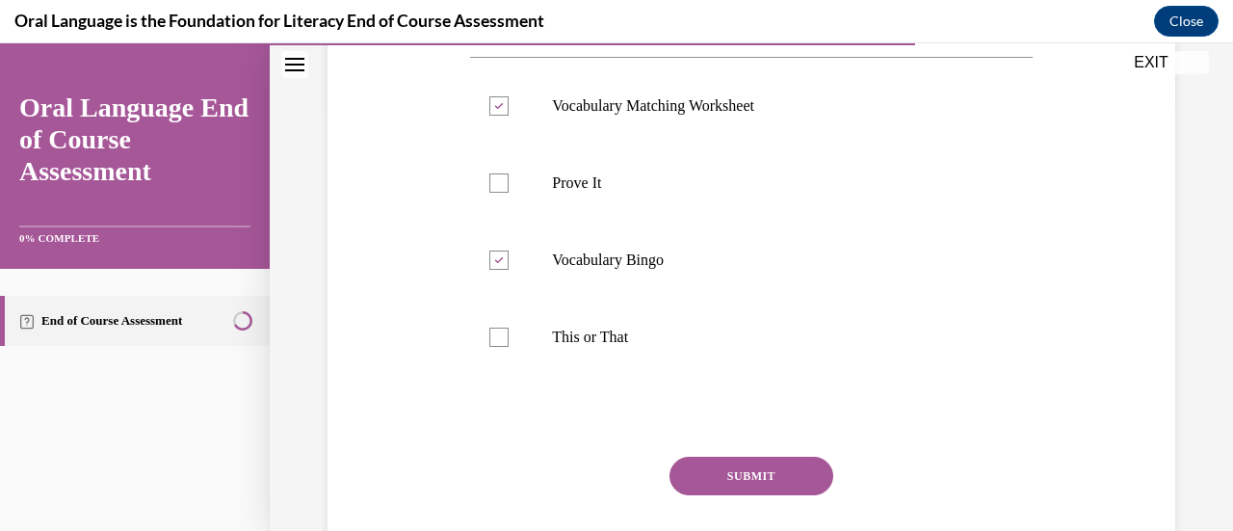
click at [754, 471] on button "SUBMIT" at bounding box center [751, 475] width 164 height 39
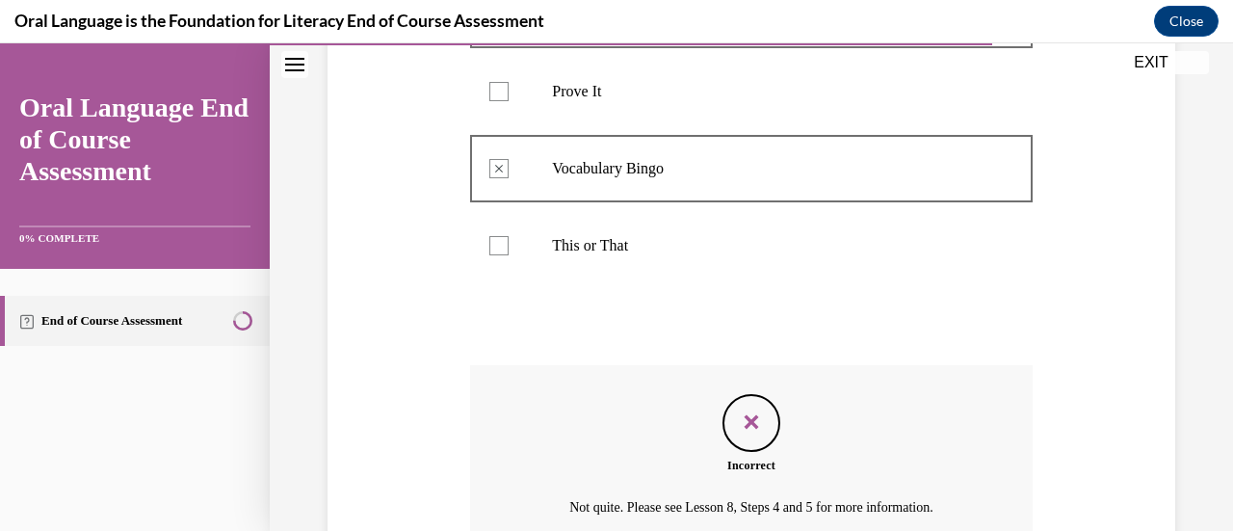
scroll to position [705, 0]
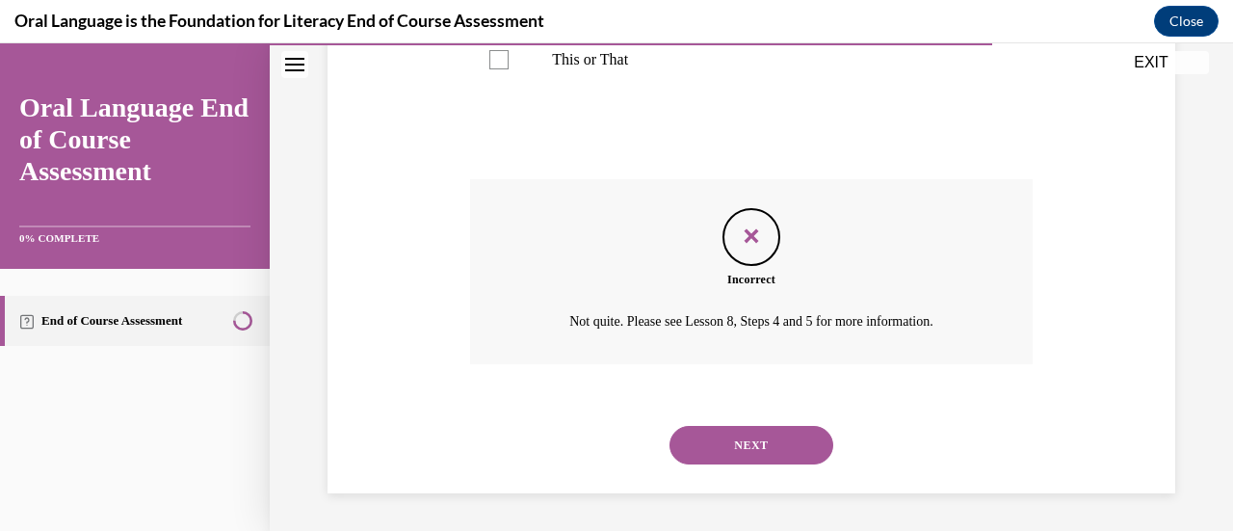
click at [743, 456] on button "NEXT" at bounding box center [751, 445] width 164 height 39
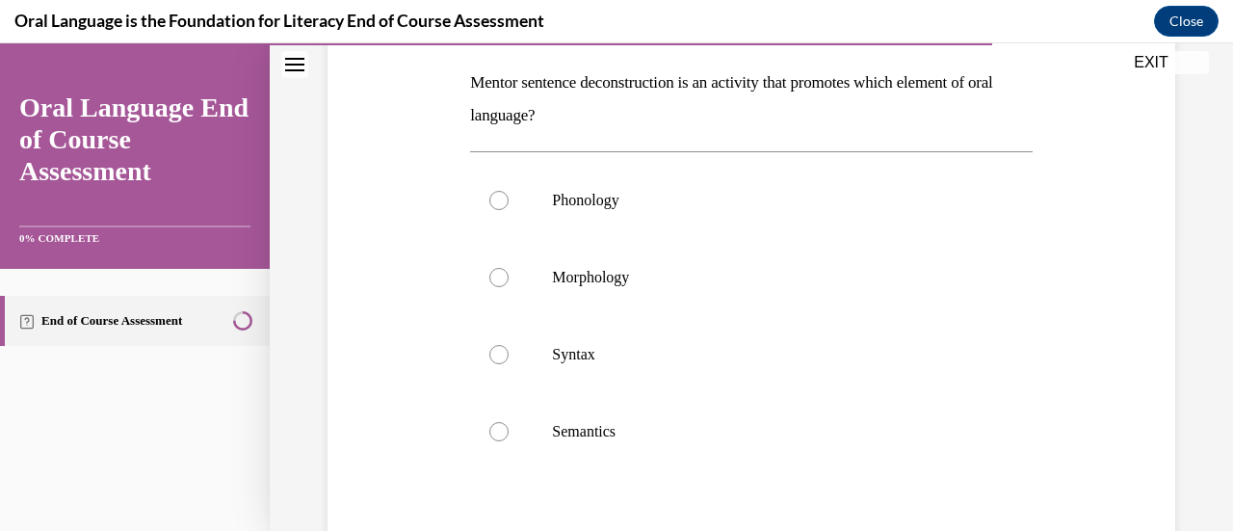
scroll to position [303, 0]
click at [815, 267] on p "Morphology" at bounding box center [767, 274] width 431 height 19
click at [508, 267] on input "Morphology" at bounding box center [498, 274] width 19 height 19
radio input "true"
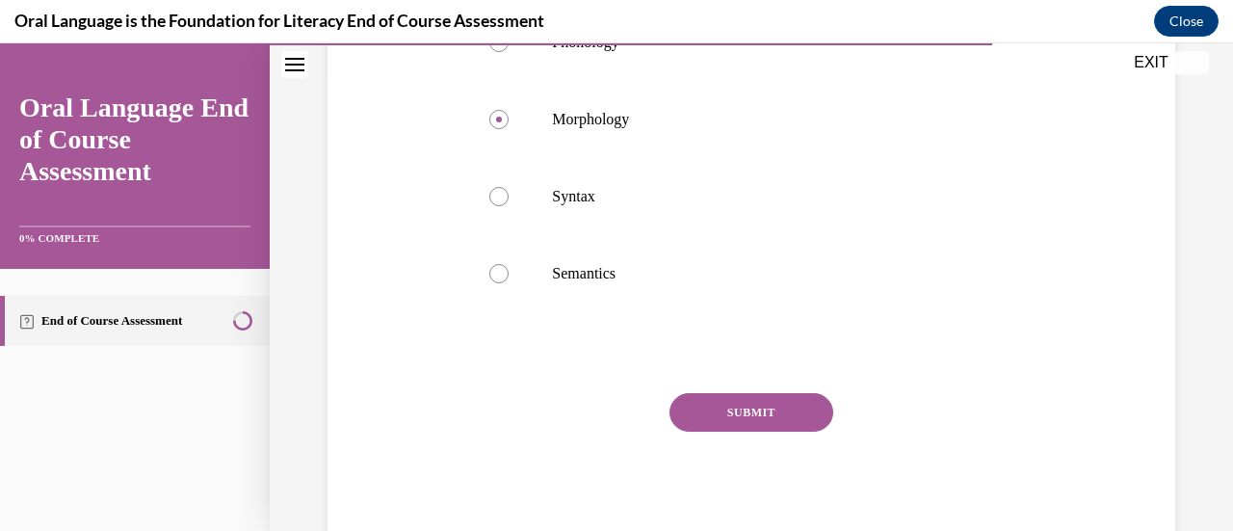
click at [736, 423] on button "SUBMIT" at bounding box center [751, 412] width 164 height 39
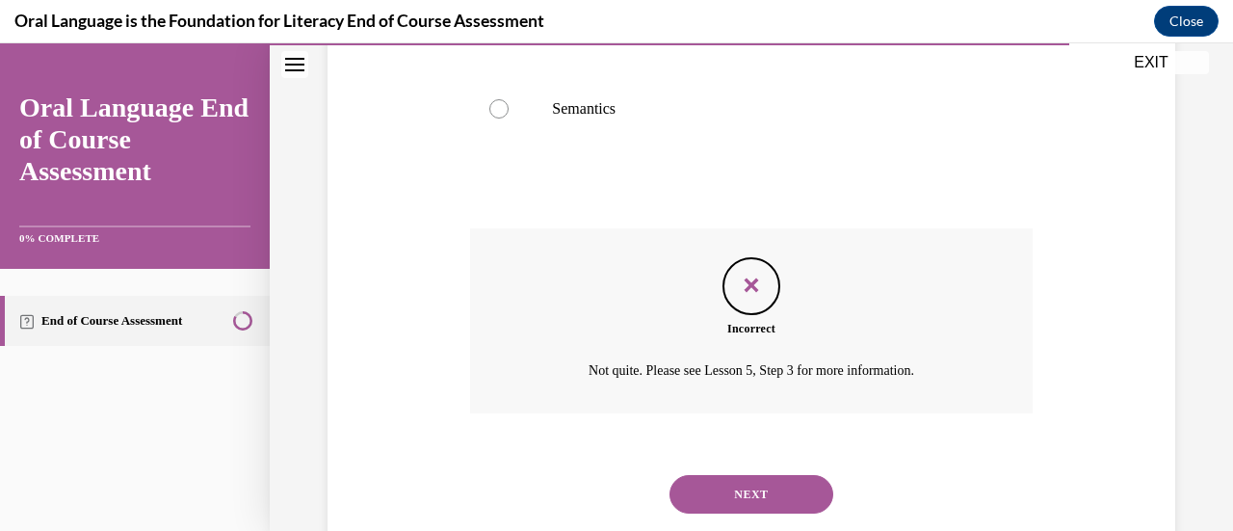
scroll to position [641, 0]
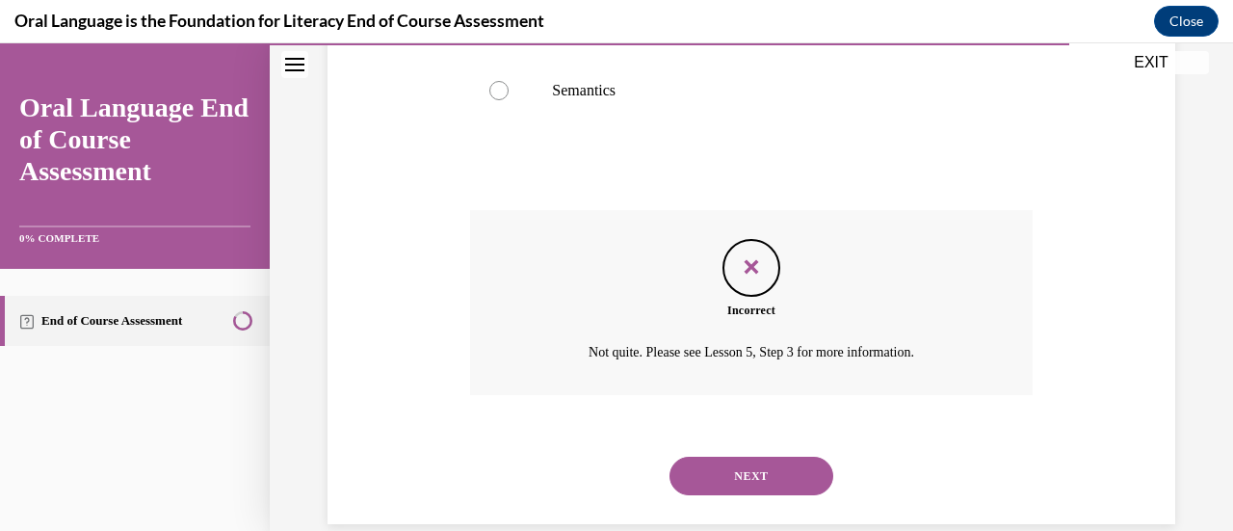
click at [747, 482] on button "NEXT" at bounding box center [751, 475] width 164 height 39
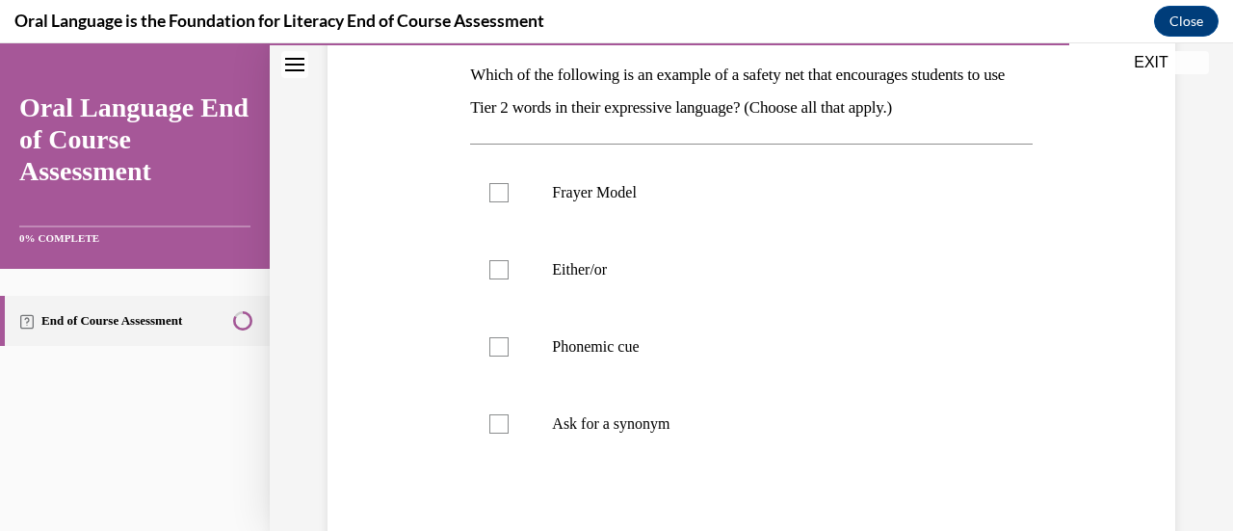
scroll to position [309, 0]
click at [699, 413] on p "Ask for a synonym" at bounding box center [767, 422] width 431 height 19
click at [508, 413] on input "Ask for a synonym" at bounding box center [498, 422] width 19 height 19
checkbox input "true"
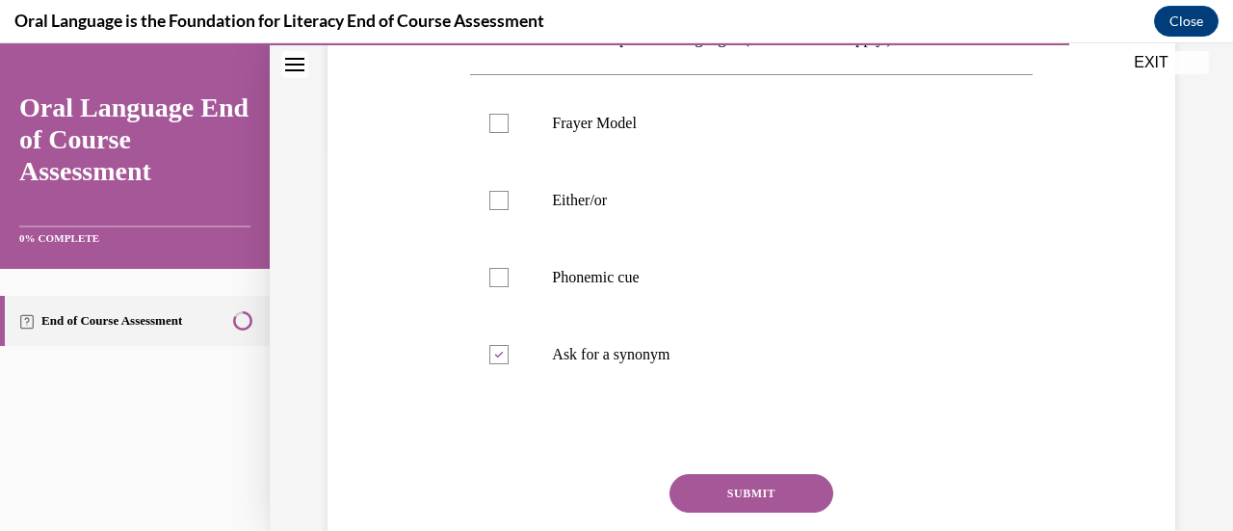
scroll to position [382, 0]
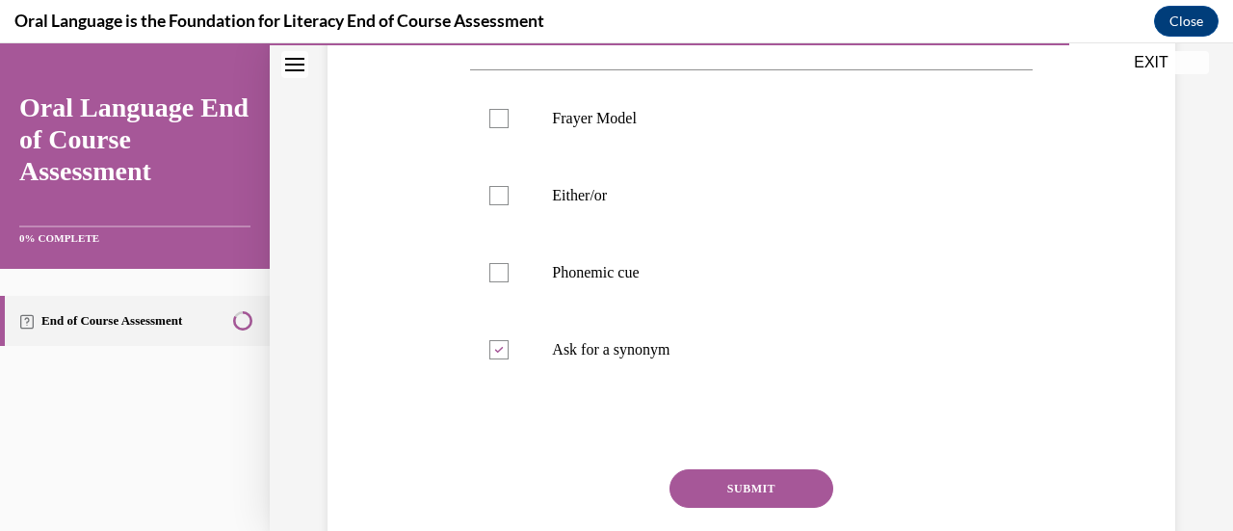
click at [797, 486] on button "SUBMIT" at bounding box center [751, 488] width 164 height 39
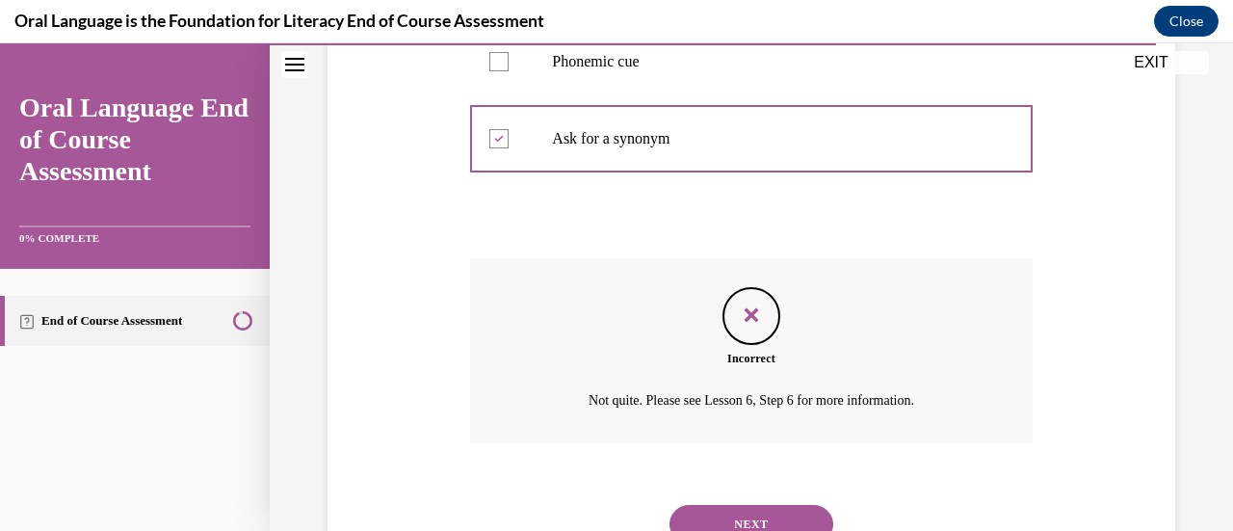
scroll to position [672, 0]
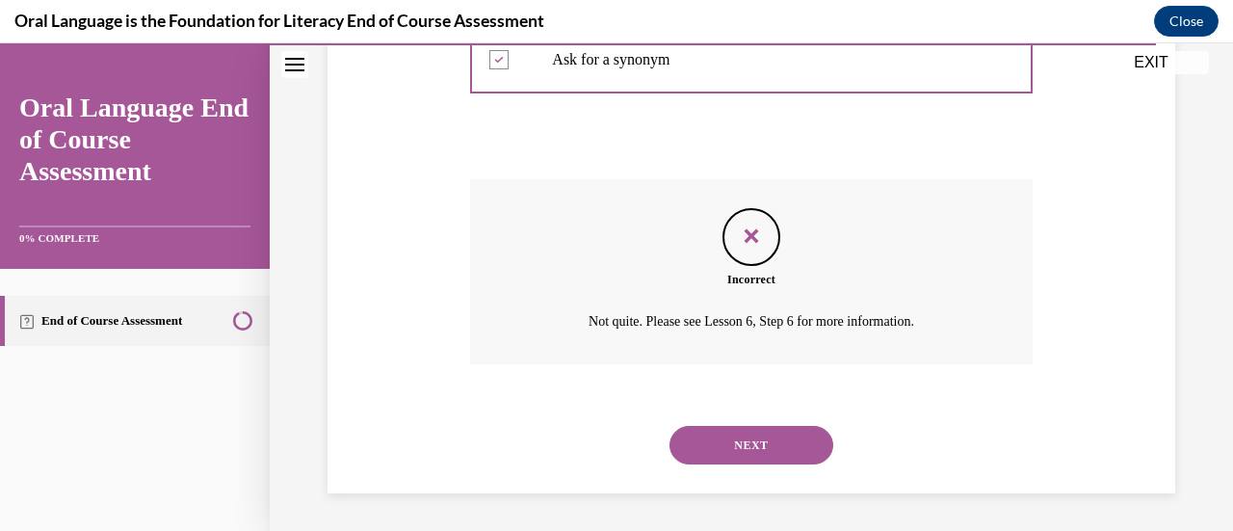
click at [812, 440] on button "NEXT" at bounding box center [751, 445] width 164 height 39
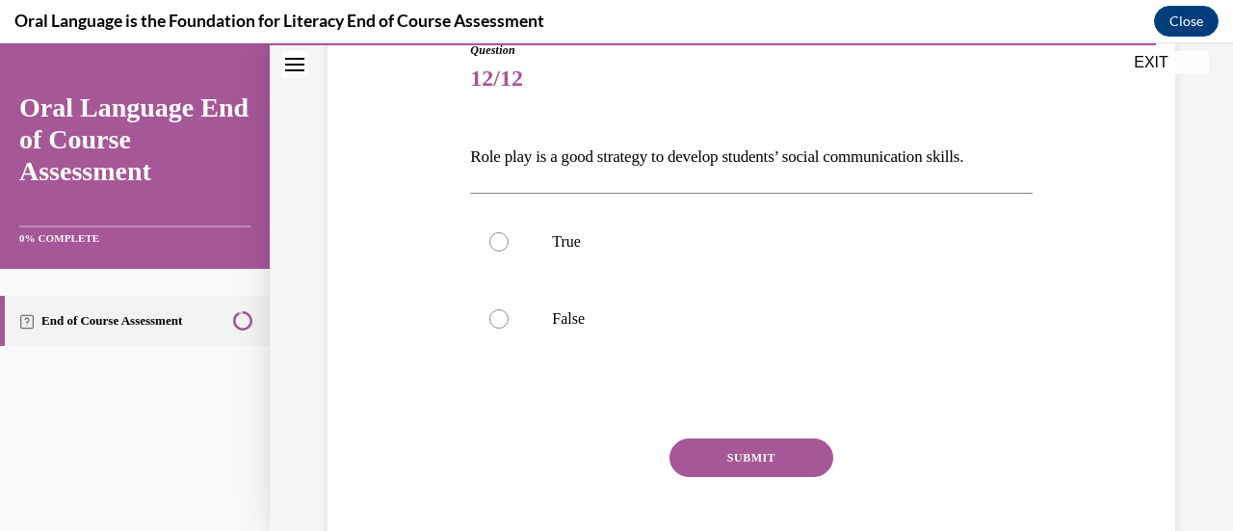
scroll to position [220, 0]
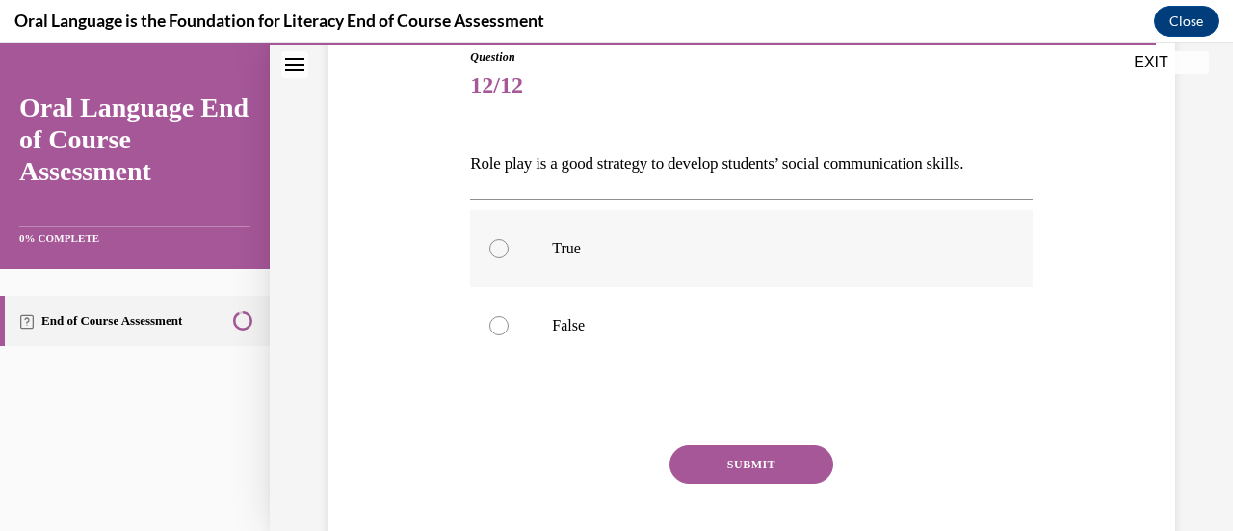
click at [794, 234] on label "True" at bounding box center [750, 248] width 561 height 77
click at [508, 239] on input "True" at bounding box center [498, 248] width 19 height 19
radio input "true"
click at [756, 475] on button "SUBMIT" at bounding box center [751, 464] width 164 height 39
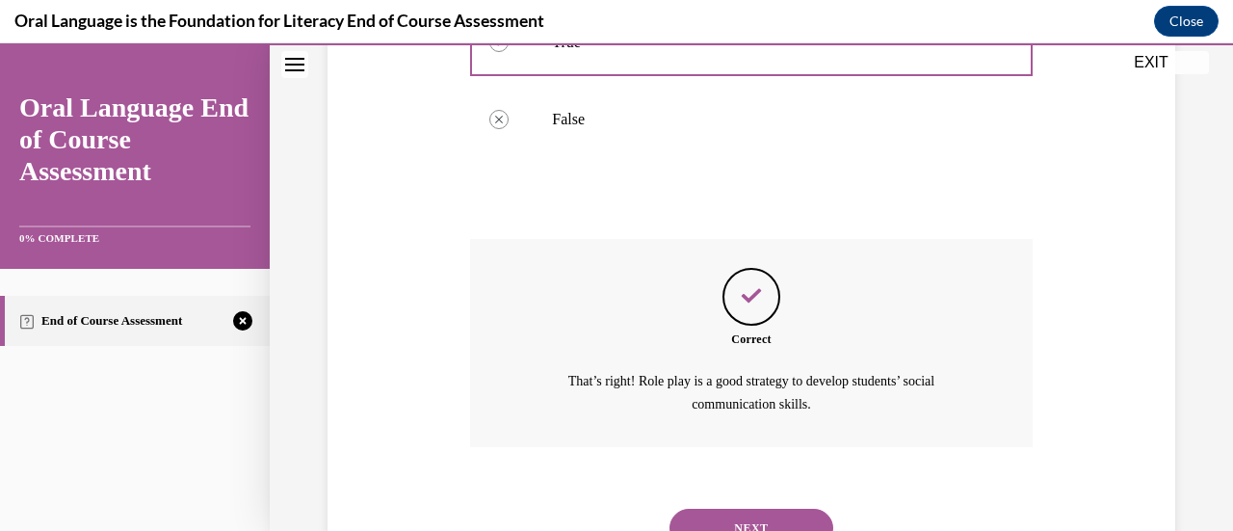
scroll to position [508, 0]
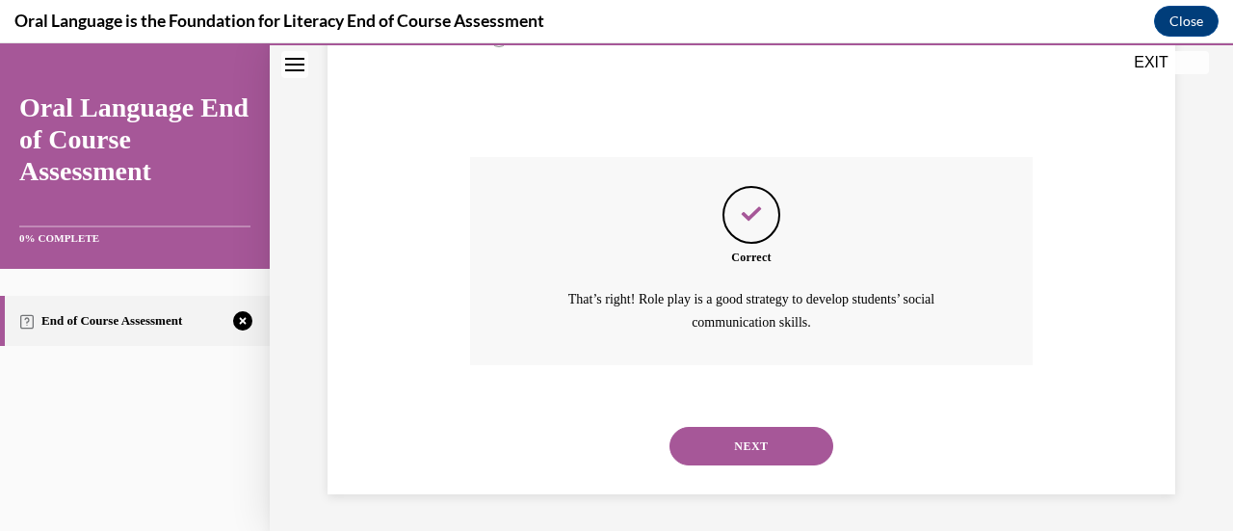
click at [793, 456] on button "NEXT" at bounding box center [751, 446] width 164 height 39
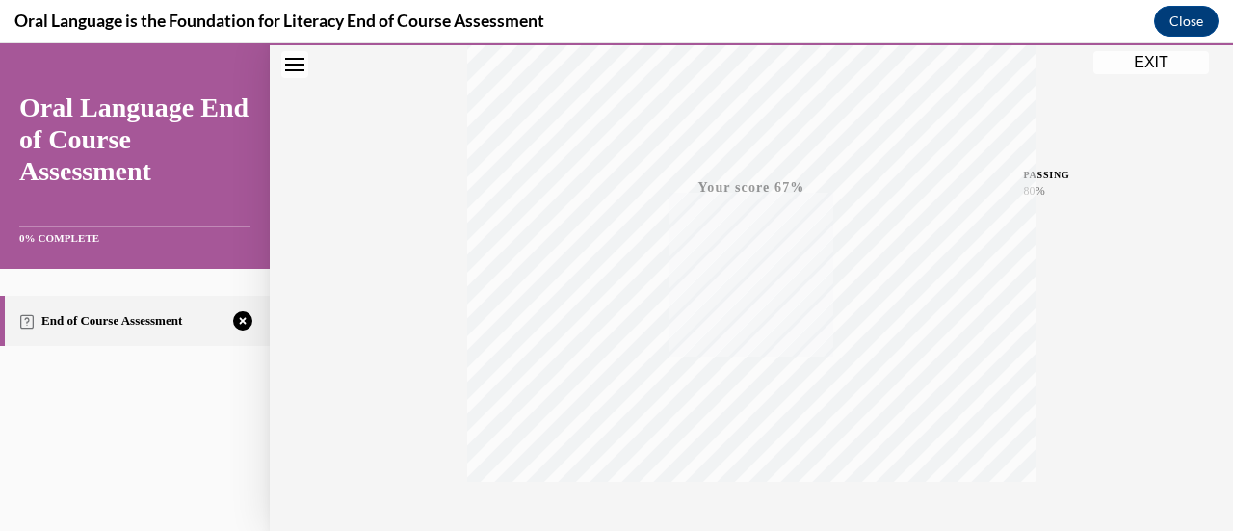
scroll to position [499, 0]
click at [747, 390] on span "TAKE AGAIN" at bounding box center [751, 386] width 68 height 11
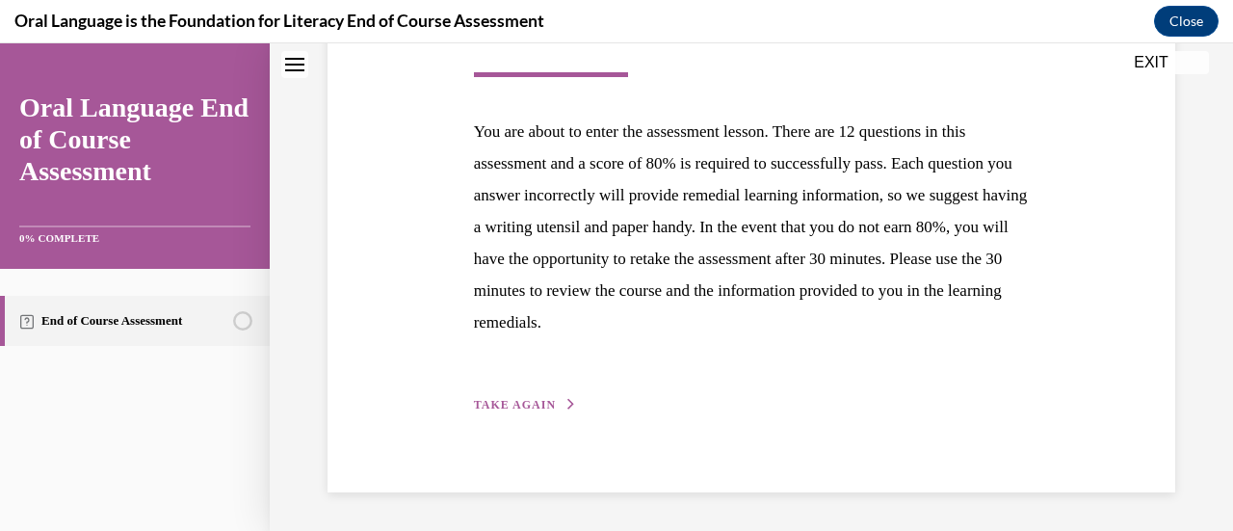
scroll to position [300, 0]
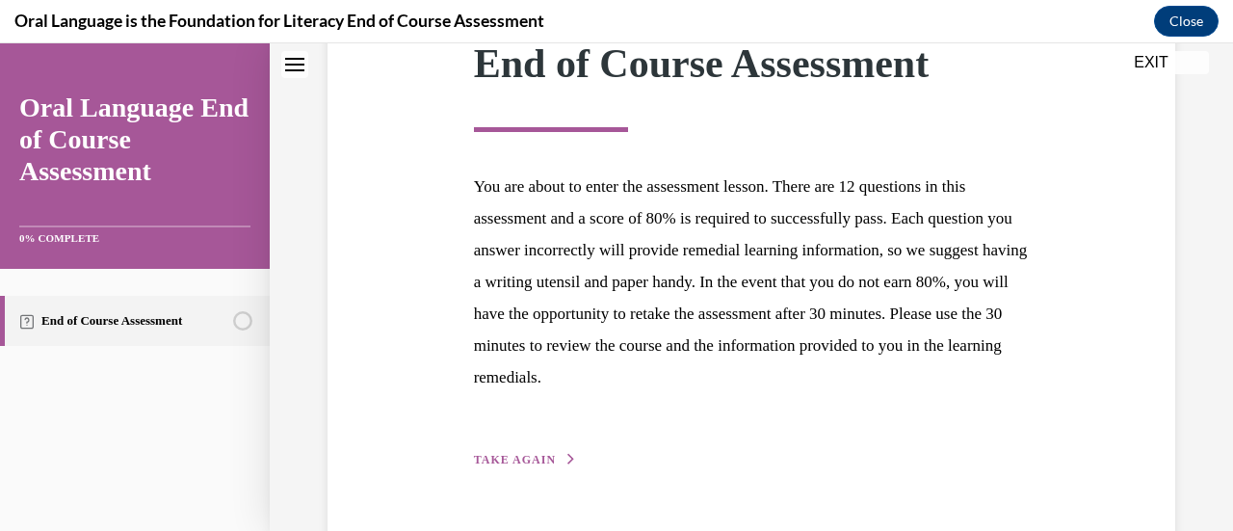
click at [544, 453] on span "TAKE AGAIN" at bounding box center [515, 459] width 82 height 13
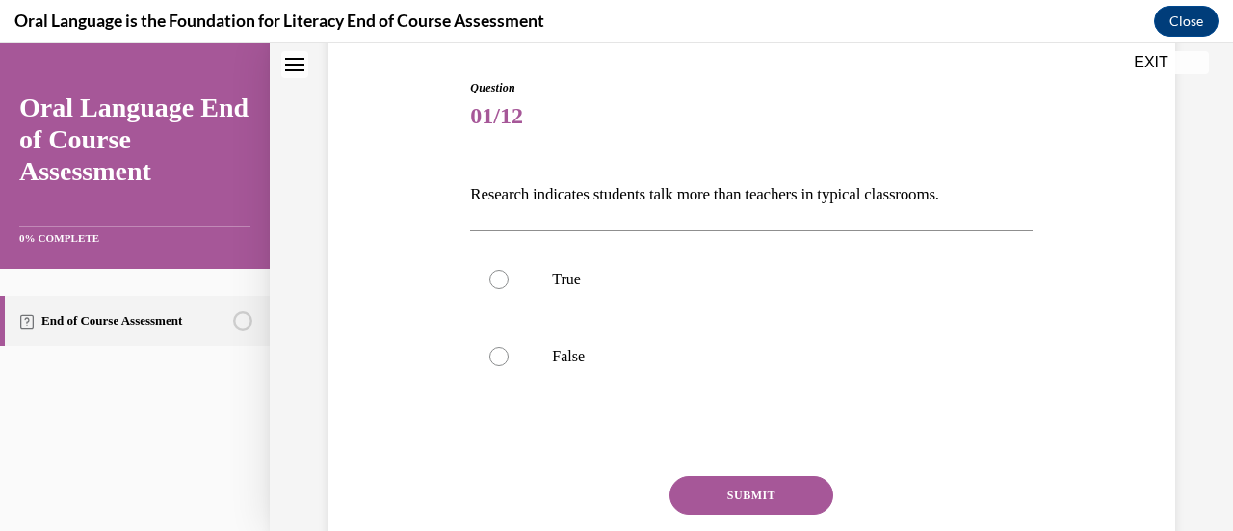
scroll to position [190, 0]
click at [671, 350] on p "False" at bounding box center [767, 355] width 431 height 19
click at [508, 350] on input "False" at bounding box center [498, 355] width 19 height 19
radio input "true"
click at [758, 493] on button "SUBMIT" at bounding box center [751, 494] width 164 height 39
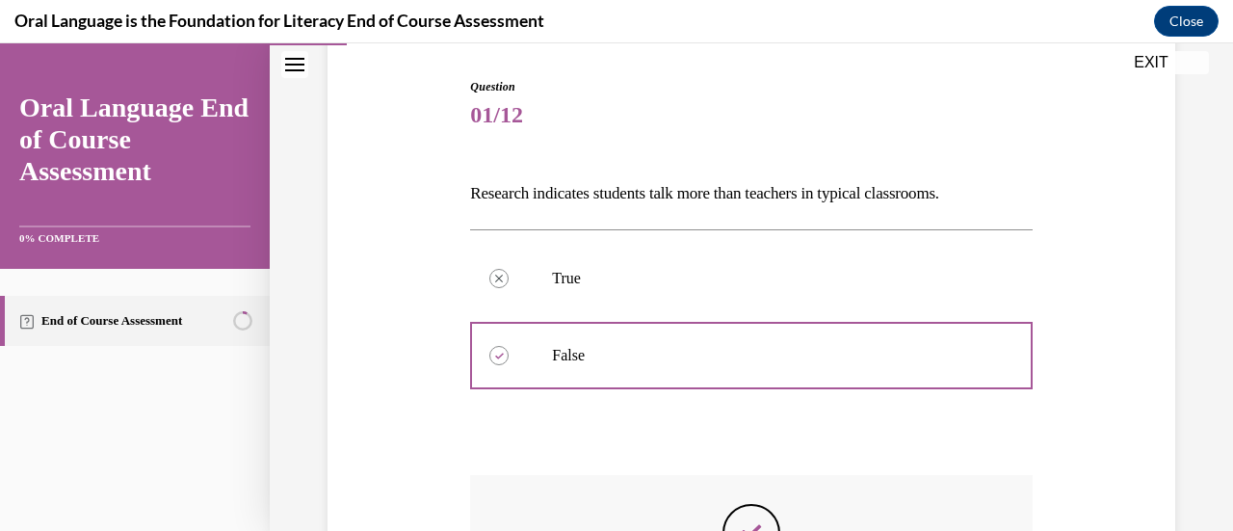
scroll to position [420, 0]
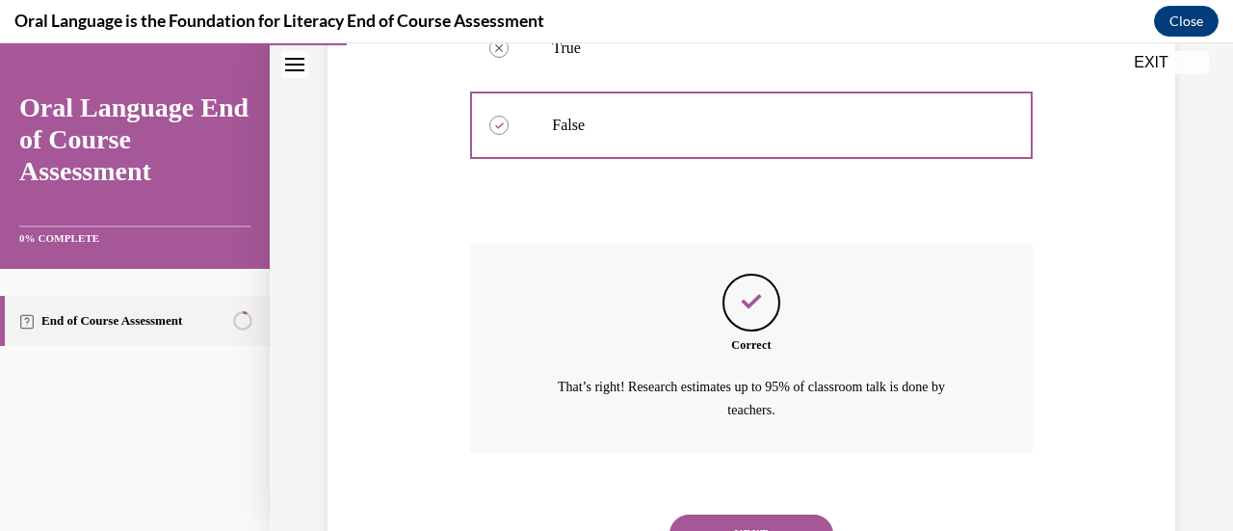
click at [756, 517] on button "NEXT" at bounding box center [751, 533] width 164 height 39
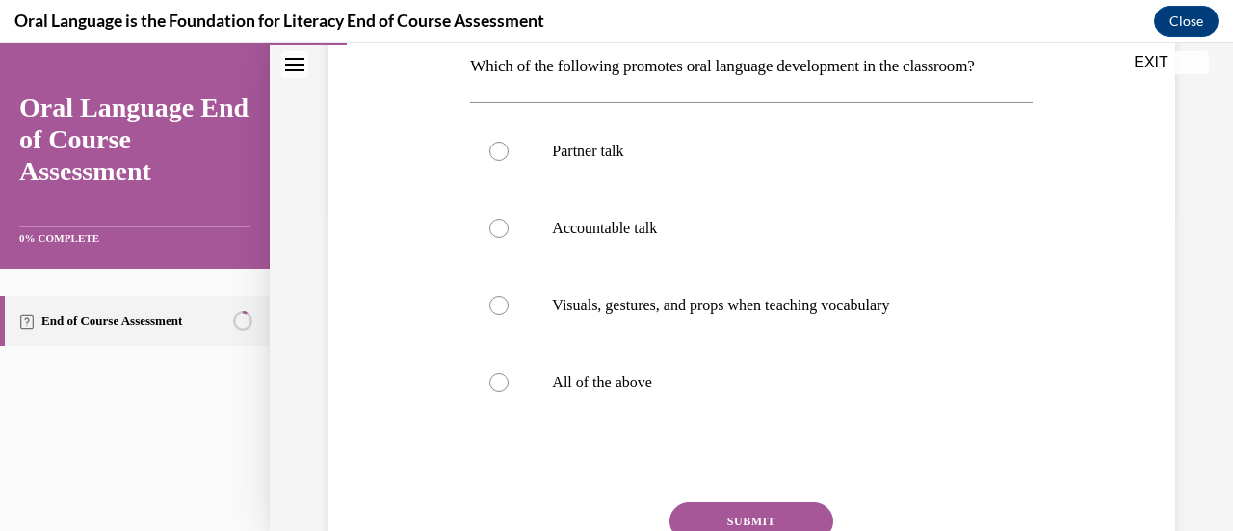
scroll to position [356, 0]
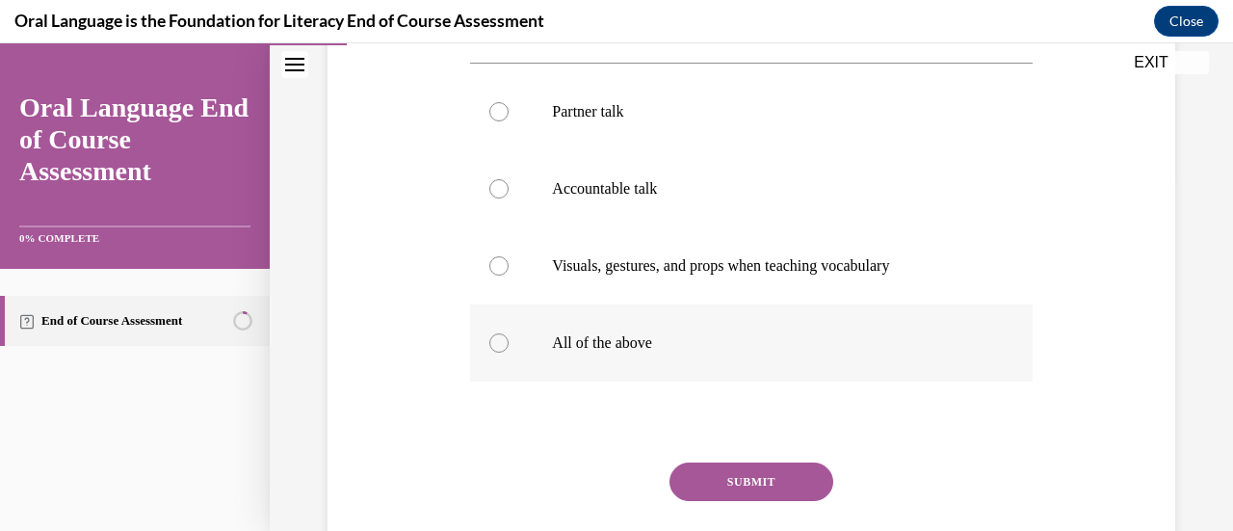
click at [751, 323] on label "All of the above" at bounding box center [750, 342] width 561 height 77
click at [508, 333] on input "All of the above" at bounding box center [498, 342] width 19 height 19
radio input "true"
click at [745, 477] on button "SUBMIT" at bounding box center [751, 481] width 164 height 39
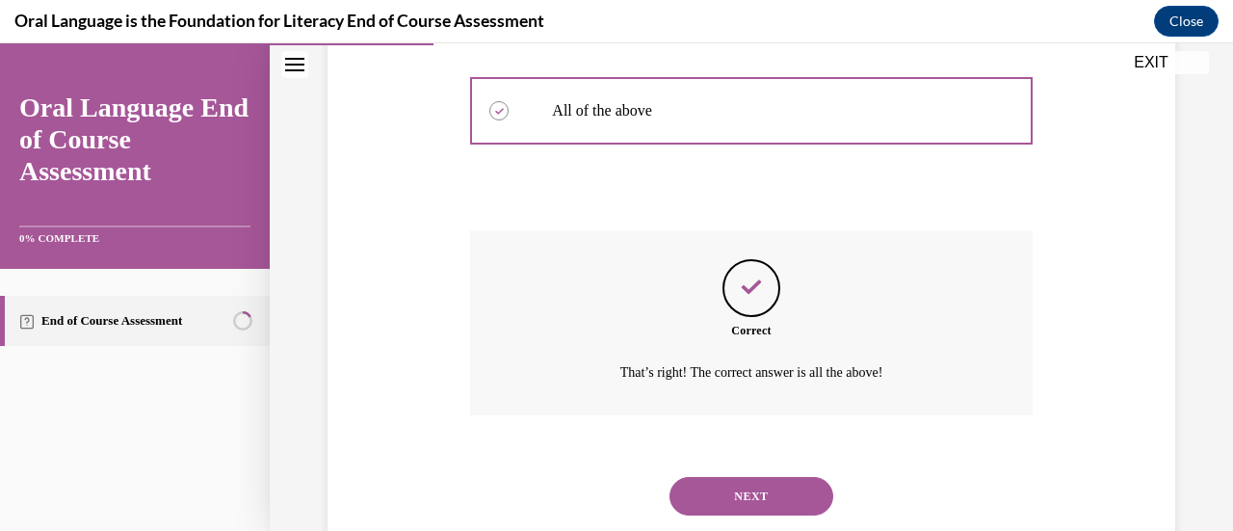
click at [799, 488] on button "NEXT" at bounding box center [751, 496] width 164 height 39
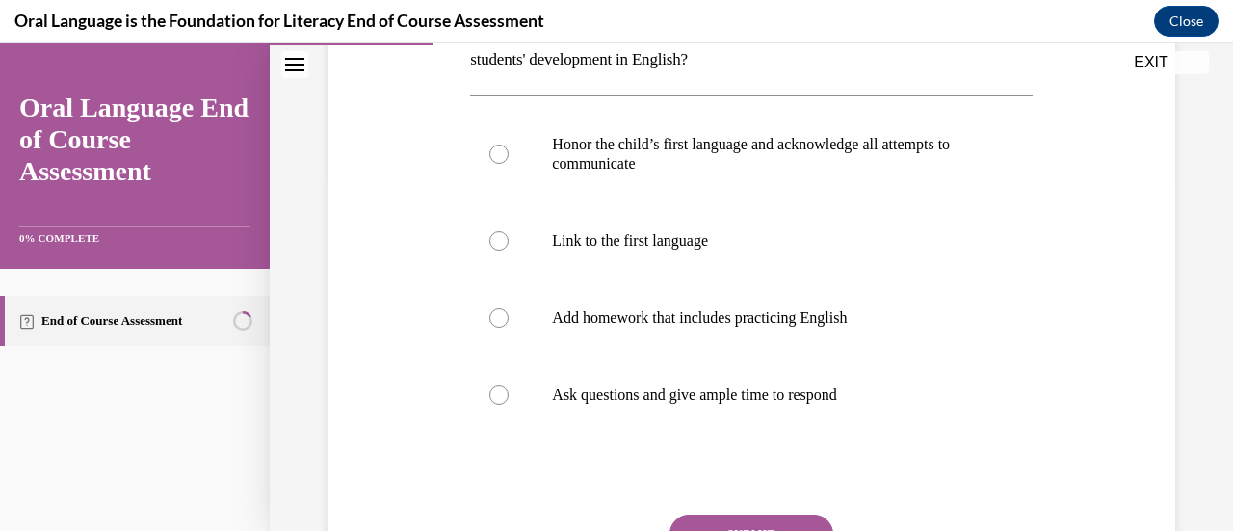
scroll to position [358, 0]
click at [871, 326] on label "Add homework that includes practicing English" at bounding box center [750, 315] width 561 height 77
click at [508, 326] on input "Add homework that includes practicing English" at bounding box center [498, 315] width 19 height 19
radio input "true"
click at [774, 518] on button "SUBMIT" at bounding box center [751, 531] width 164 height 39
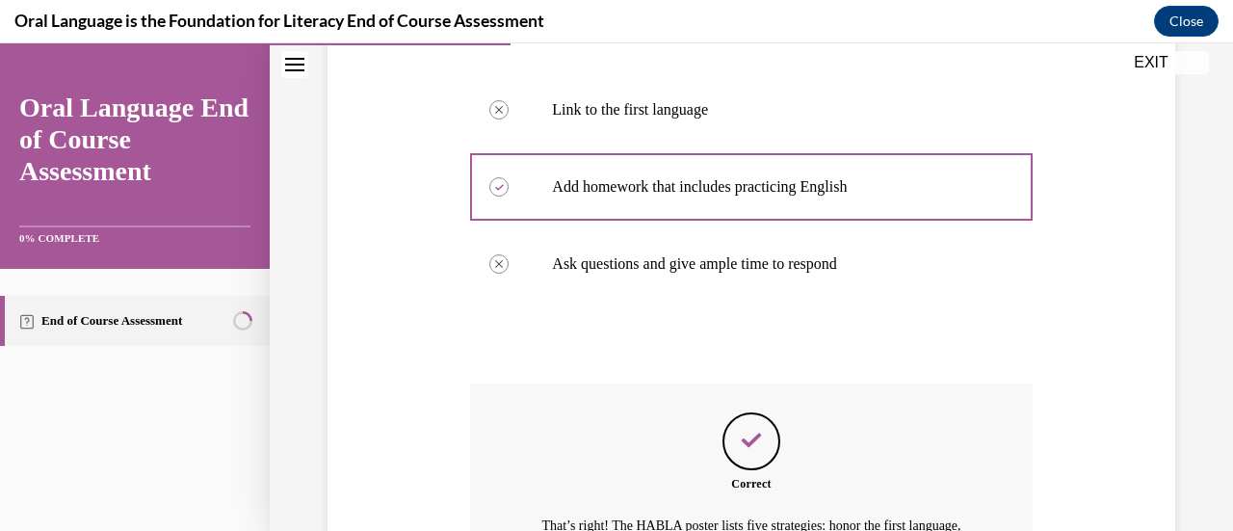
scroll to position [760, 0]
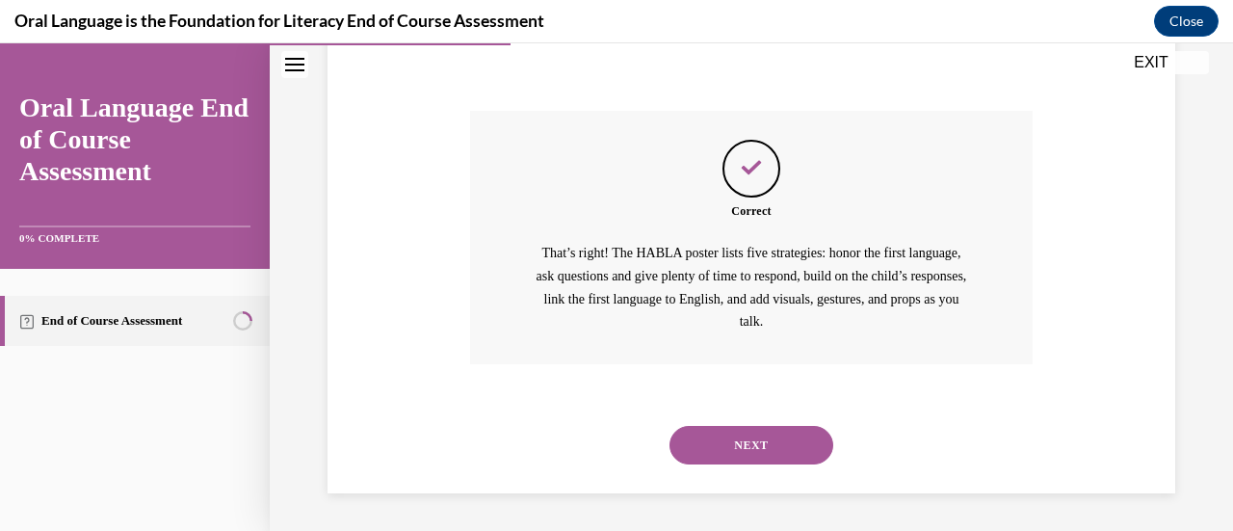
click at [814, 436] on button "NEXT" at bounding box center [751, 445] width 164 height 39
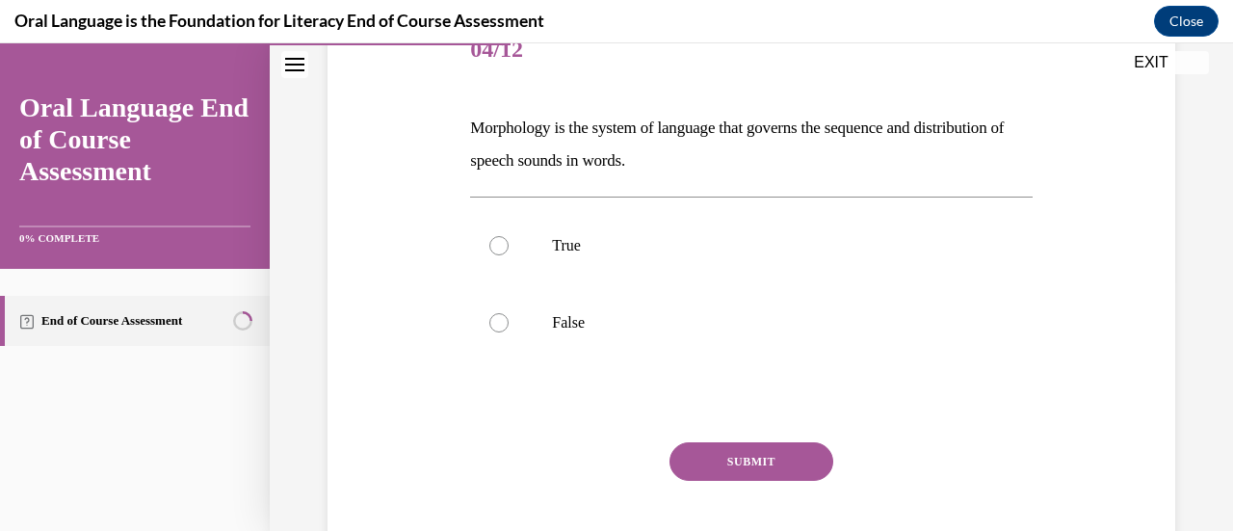
scroll to position [260, 0]
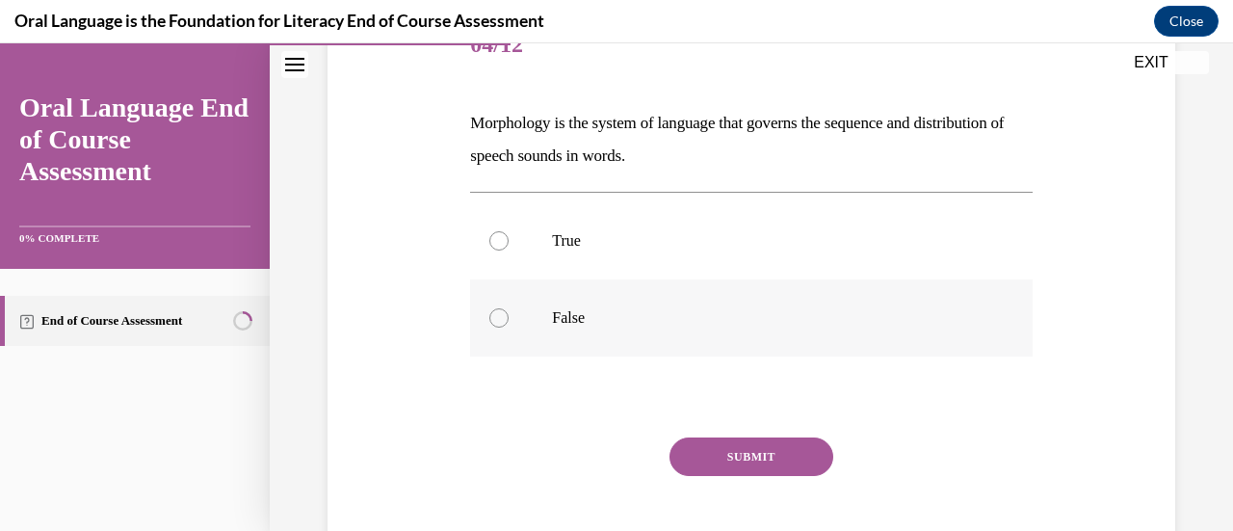
click at [524, 331] on label "False" at bounding box center [750, 317] width 561 height 77
click at [508, 327] on input "False" at bounding box center [498, 317] width 19 height 19
radio input "true"
click at [686, 462] on button "SUBMIT" at bounding box center [751, 456] width 164 height 39
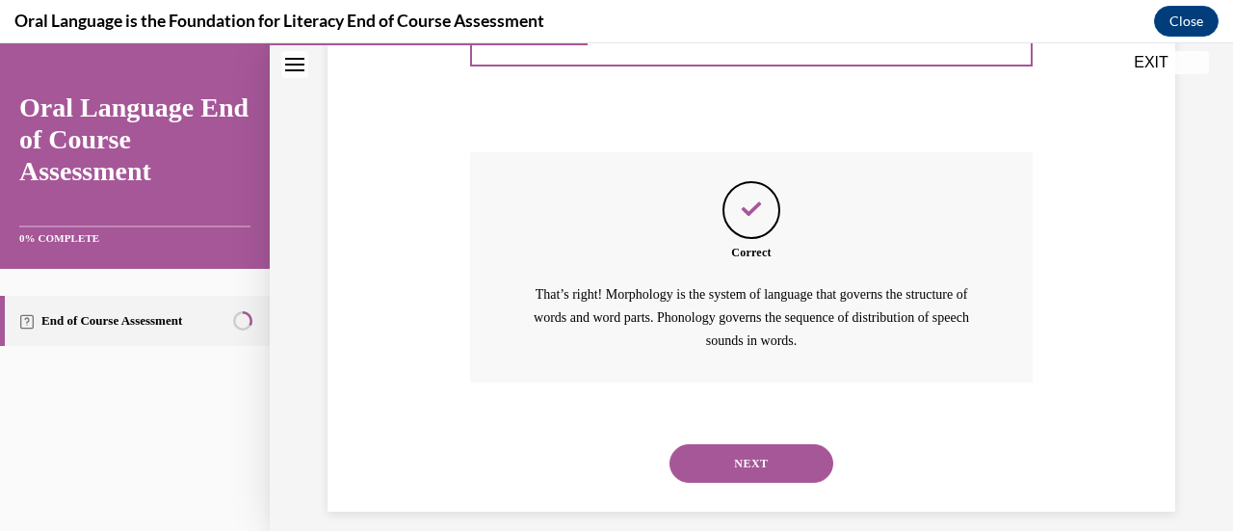
click at [686, 458] on button "NEXT" at bounding box center [751, 463] width 164 height 39
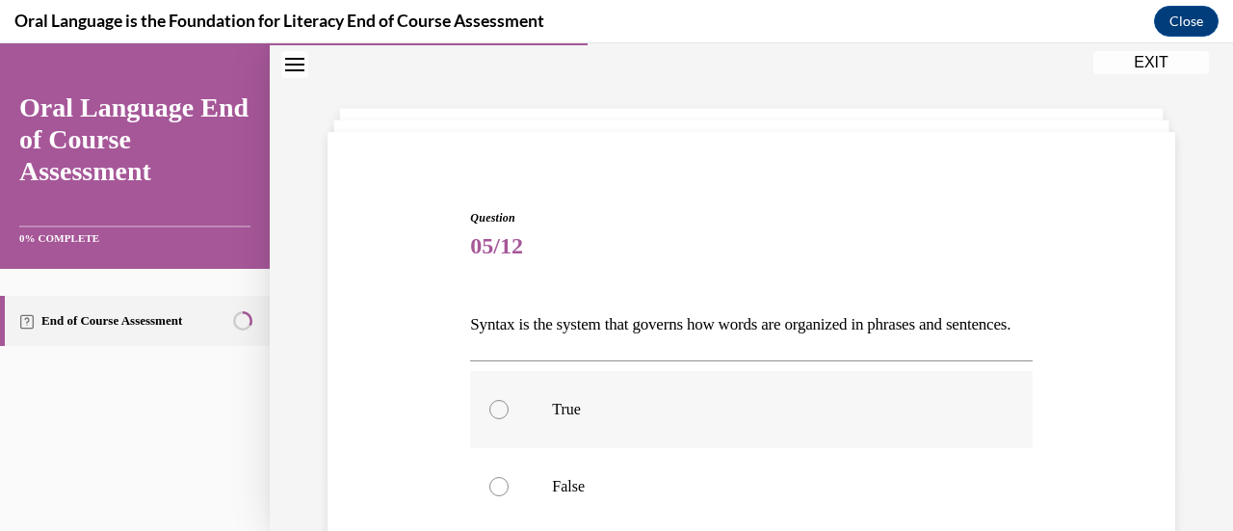
click at [526, 448] on label "True" at bounding box center [750, 409] width 561 height 77
click at [508, 419] on input "True" at bounding box center [498, 409] width 19 height 19
radio input "true"
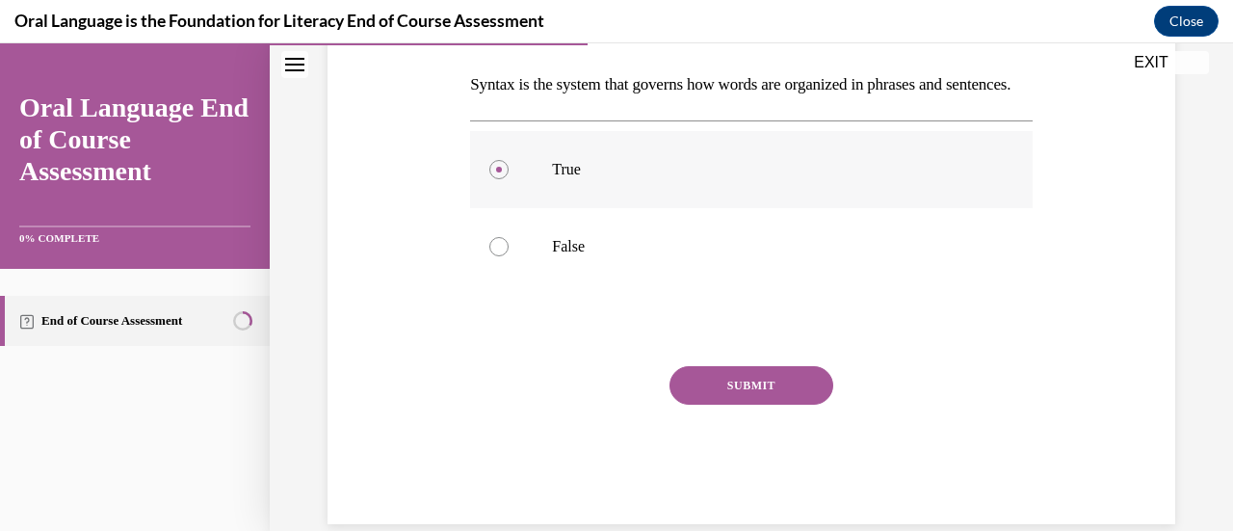
scroll to position [300, 0]
click at [705, 404] on button "SUBMIT" at bounding box center [751, 384] width 164 height 39
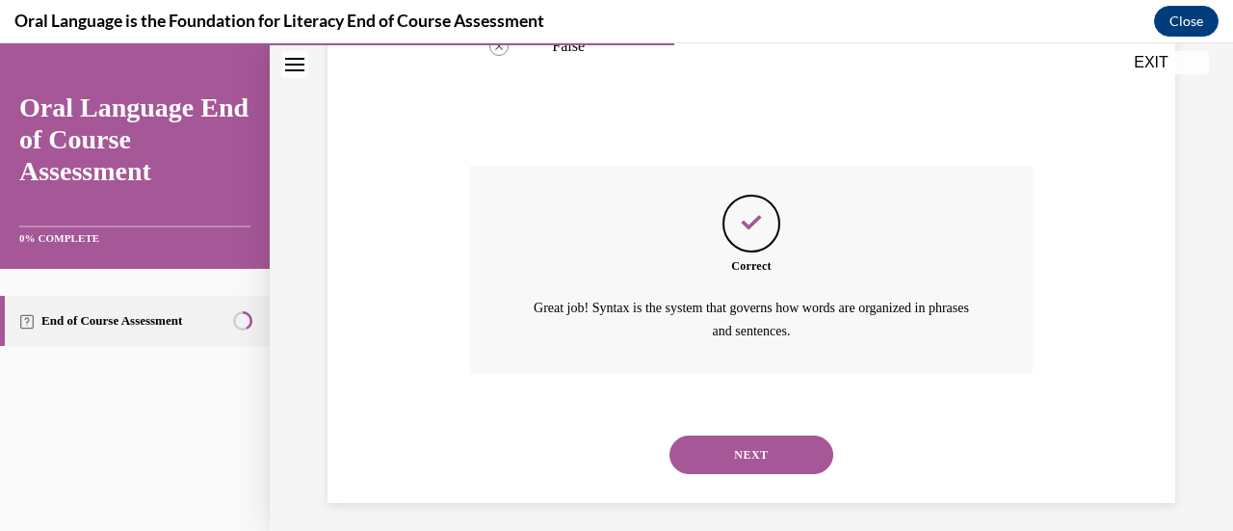
click at [690, 474] on button "NEXT" at bounding box center [751, 454] width 164 height 39
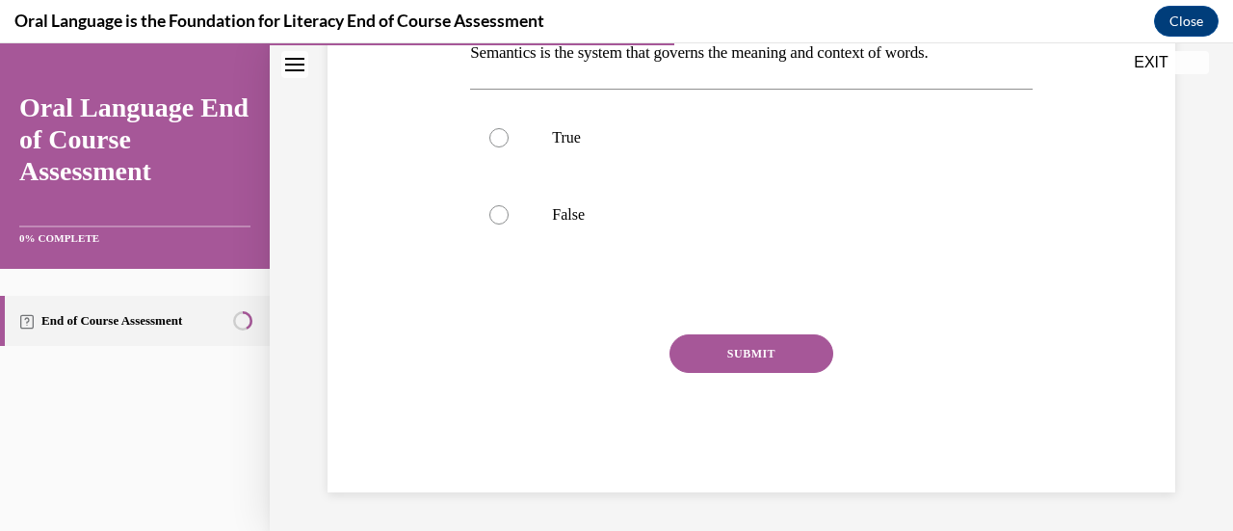
scroll to position [59, 0]
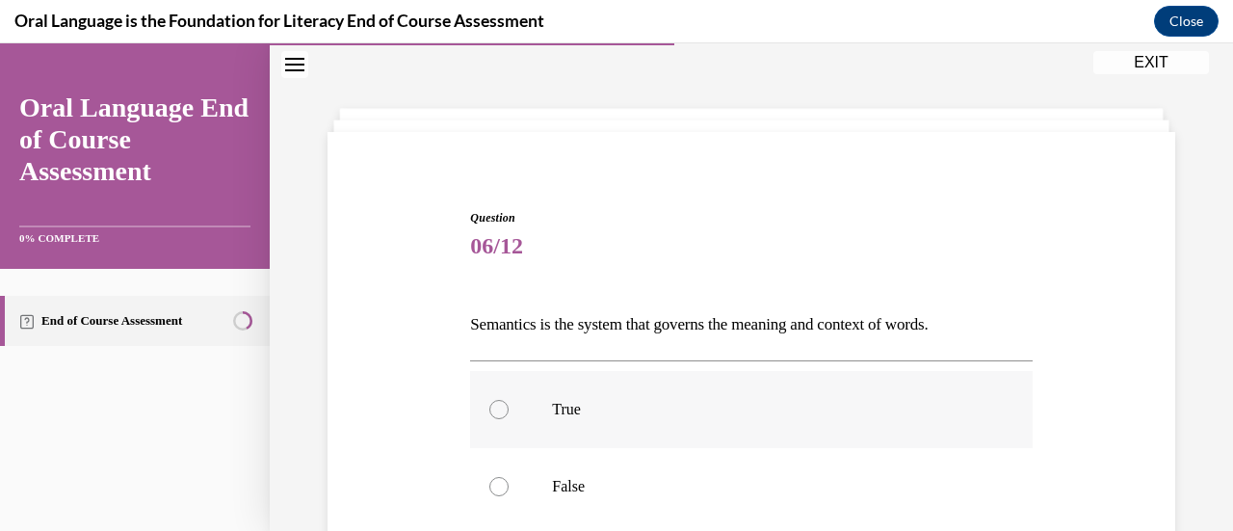
click at [572, 425] on label "True" at bounding box center [750, 409] width 561 height 77
click at [508, 419] on input "True" at bounding box center [498, 409] width 19 height 19
radio input "true"
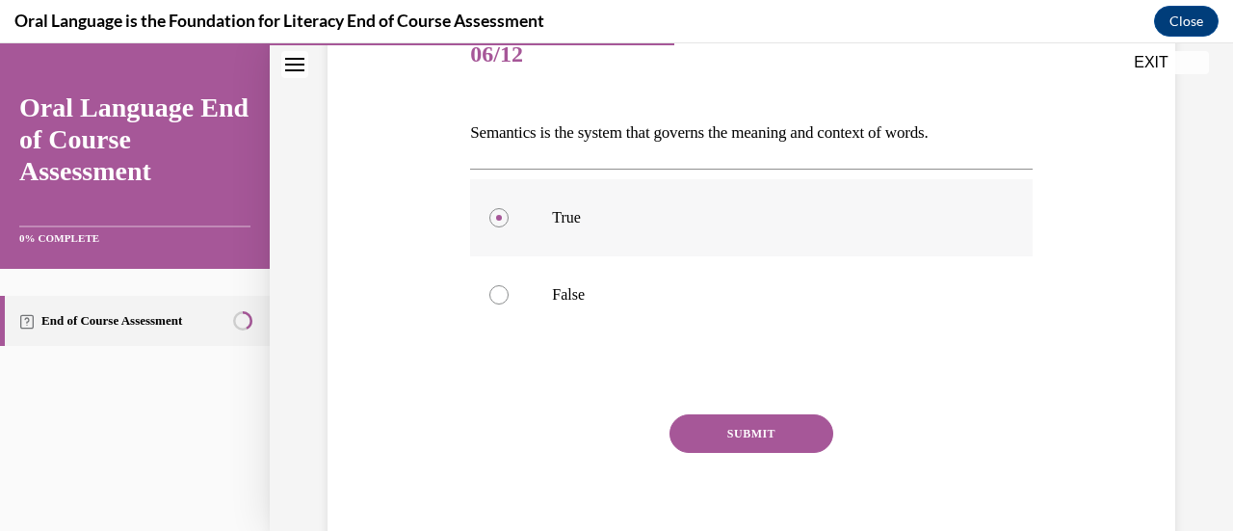
scroll to position [253, 0]
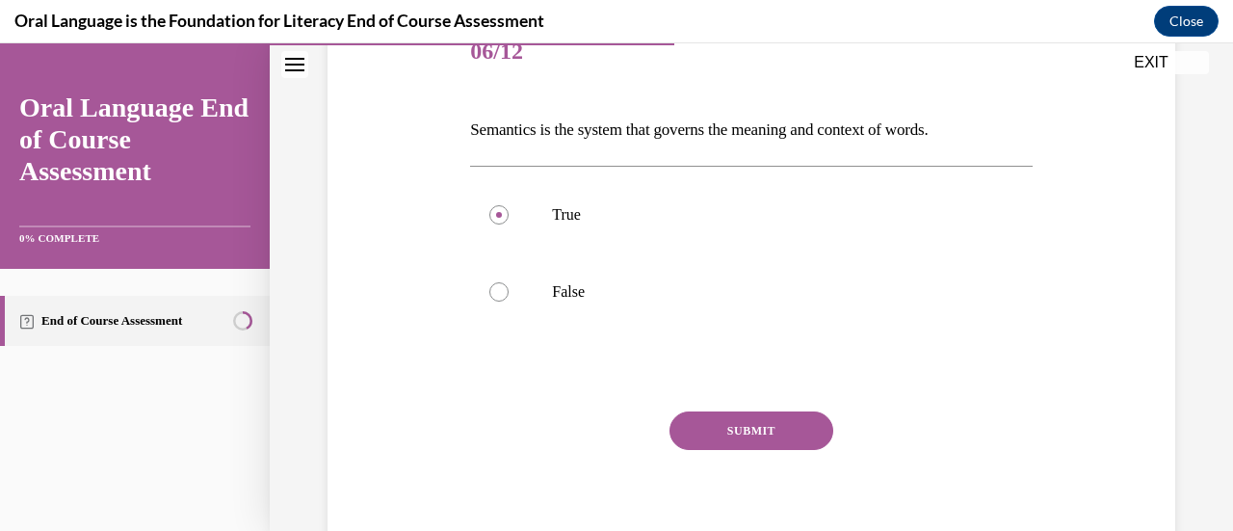
click at [704, 431] on button "SUBMIT" at bounding box center [751, 430] width 164 height 39
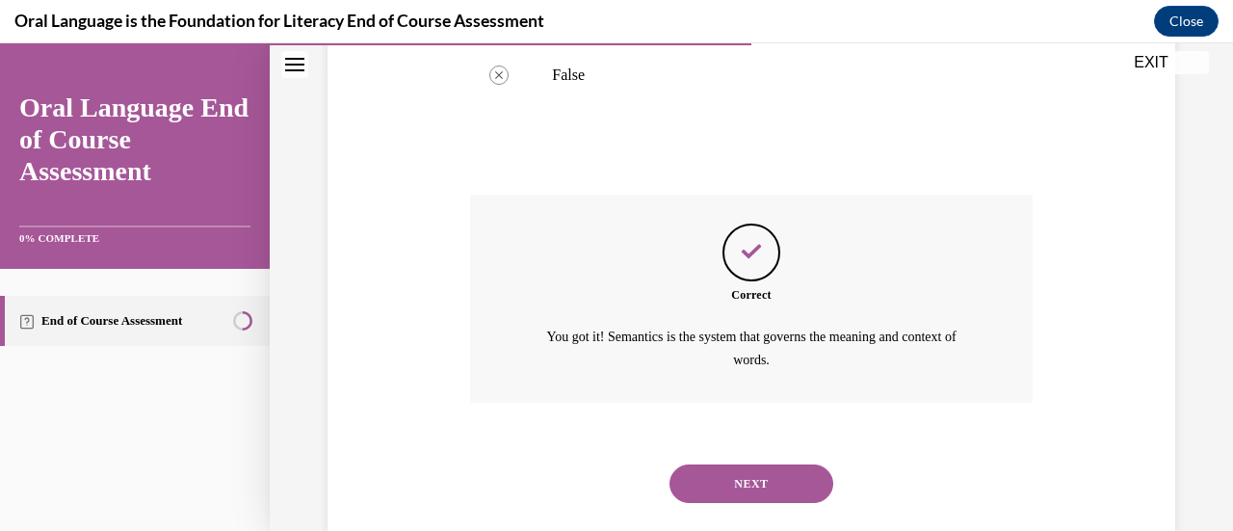
click at [697, 482] on button "NEXT" at bounding box center [751, 483] width 164 height 39
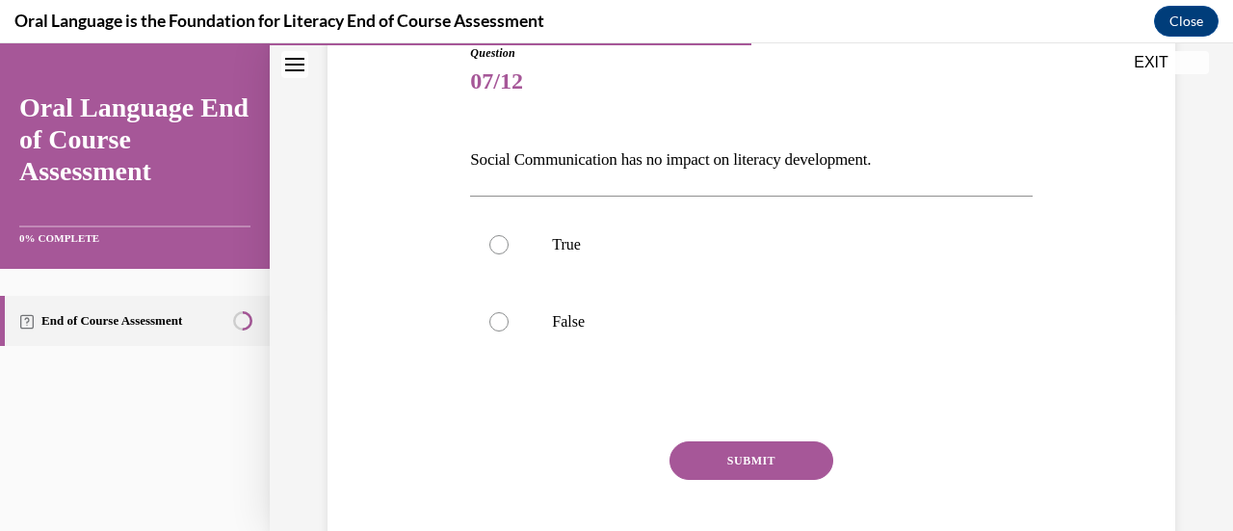
scroll to position [225, 0]
click at [537, 266] on label "True" at bounding box center [750, 242] width 561 height 77
click at [508, 252] on input "True" at bounding box center [498, 242] width 19 height 19
radio input "true"
click at [726, 471] on button "SUBMIT" at bounding box center [751, 458] width 164 height 39
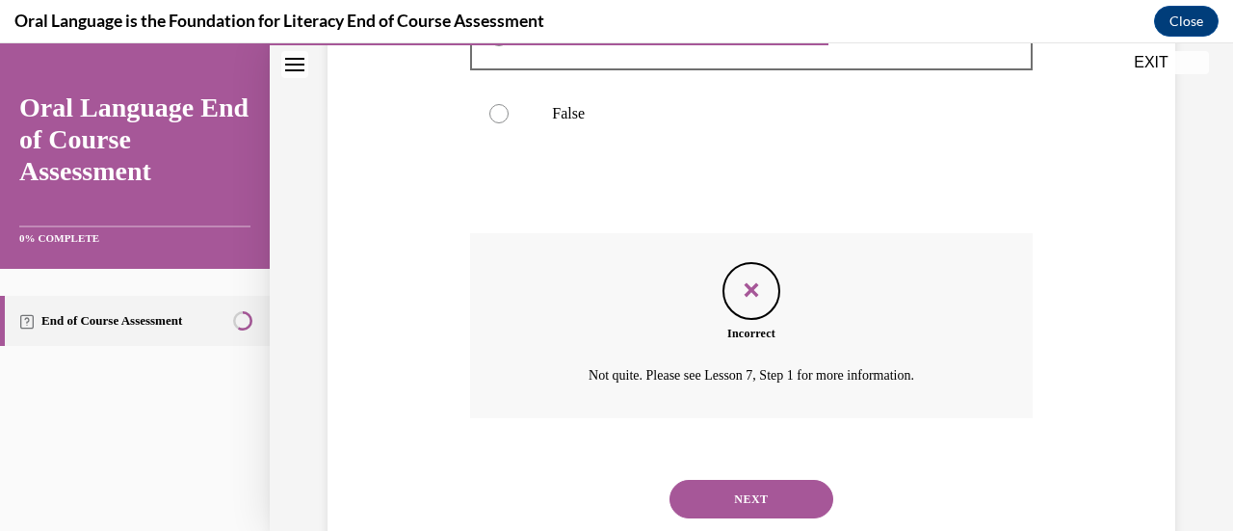
click at [680, 498] on button "NEXT" at bounding box center [751, 499] width 164 height 39
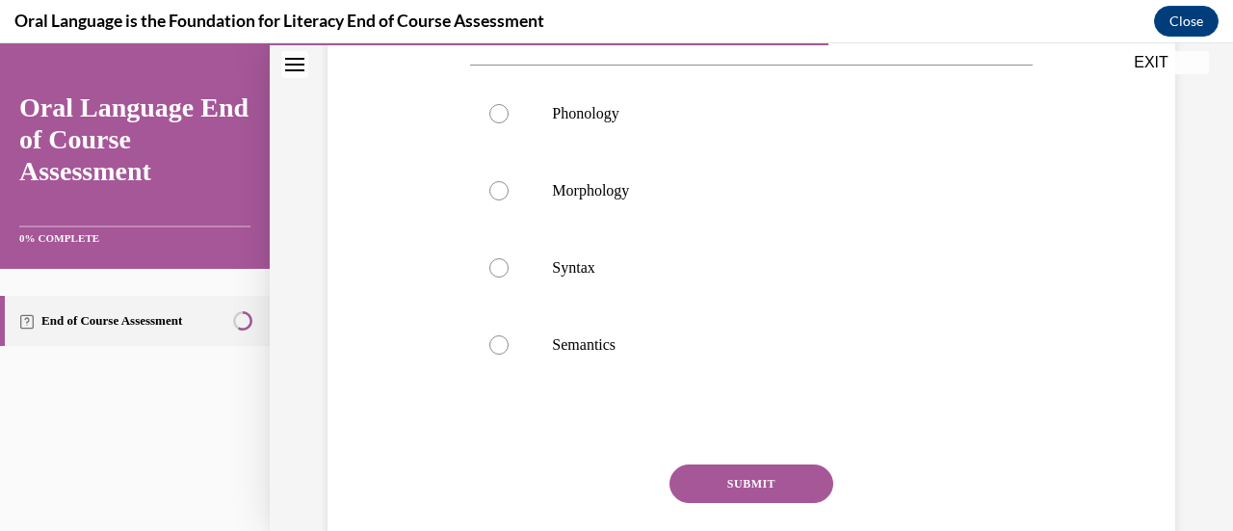
scroll to position [388, 0]
click at [575, 151] on label "Phonology" at bounding box center [750, 112] width 561 height 77
click at [508, 122] on input "Phonology" at bounding box center [498, 112] width 19 height 19
radio input "true"
click at [728, 500] on button "SUBMIT" at bounding box center [751, 482] width 164 height 39
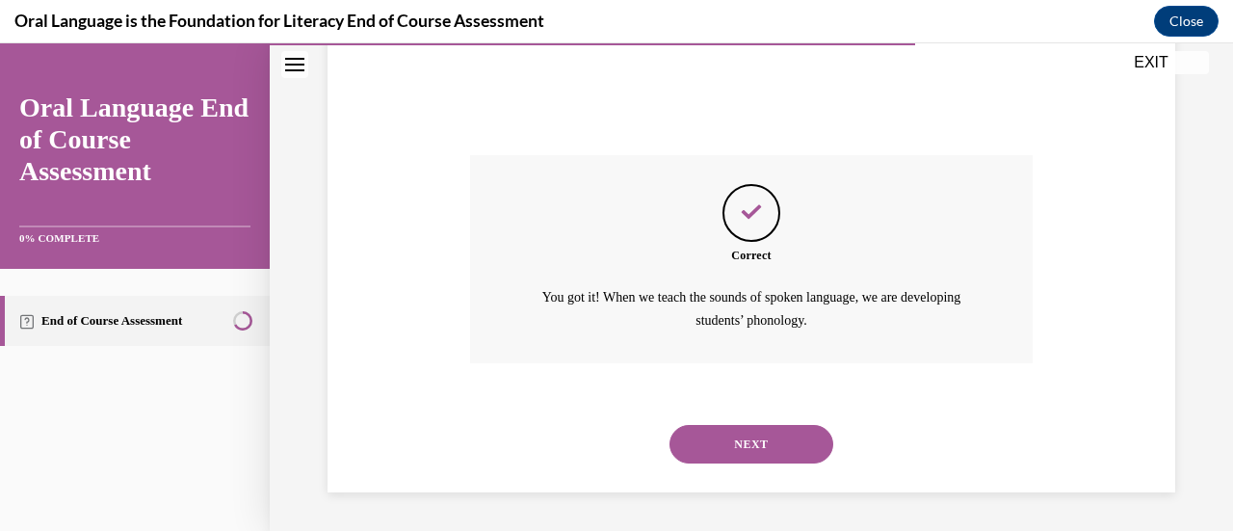
click at [720, 460] on button "NEXT" at bounding box center [751, 444] width 164 height 39
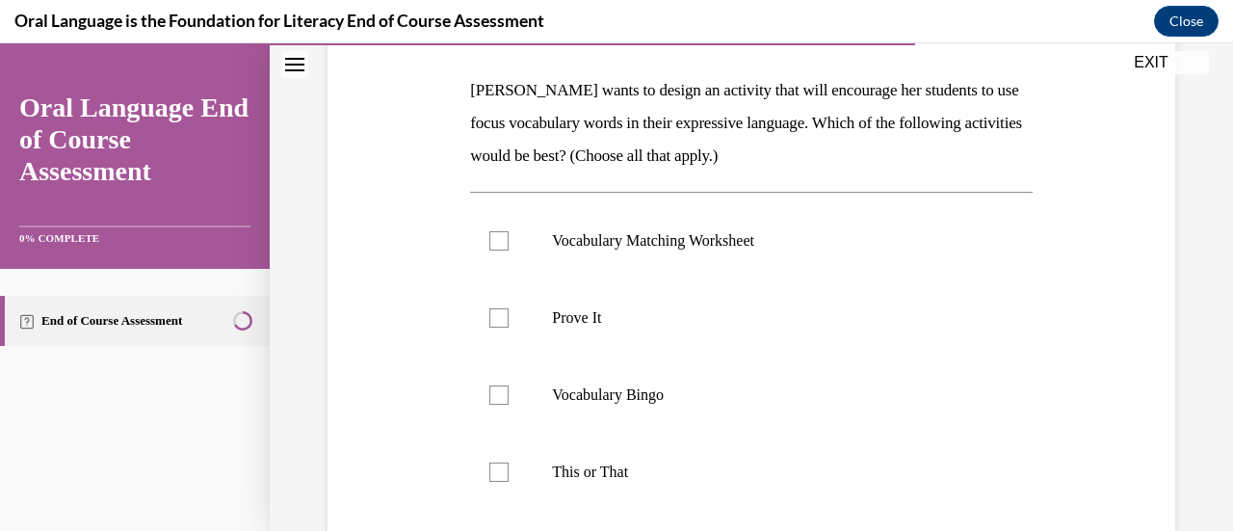
scroll to position [313, 0]
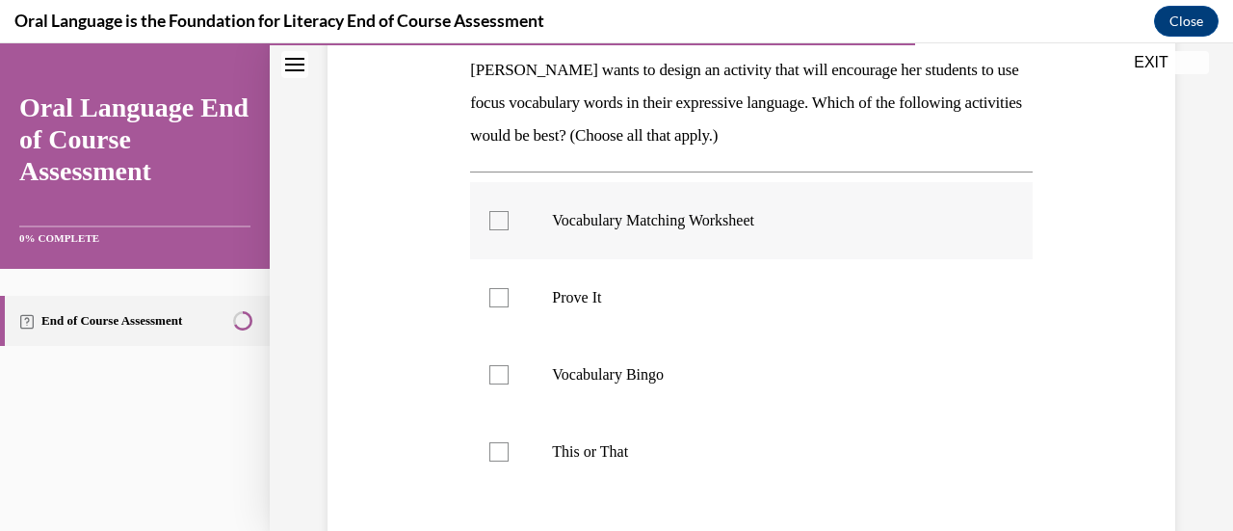
click at [560, 227] on p "Vocabulary Matching Worksheet" at bounding box center [767, 220] width 431 height 19
click at [508, 227] on input "Vocabulary Matching Worksheet" at bounding box center [498, 220] width 19 height 19
checkbox input "true"
click at [582, 380] on p "Vocabulary Bingo" at bounding box center [767, 374] width 431 height 19
click at [508, 380] on input "Vocabulary Bingo" at bounding box center [498, 374] width 19 height 19
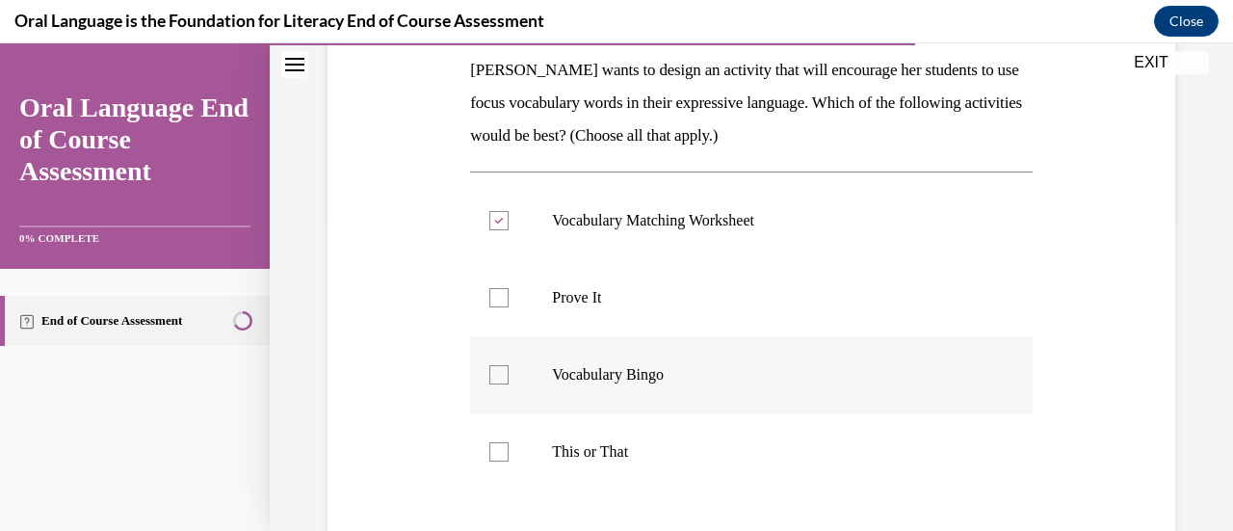
checkbox input "true"
click at [589, 447] on p "This or That" at bounding box center [767, 451] width 431 height 19
click at [508, 447] on input "This or That" at bounding box center [498, 451] width 19 height 19
checkbox input "true"
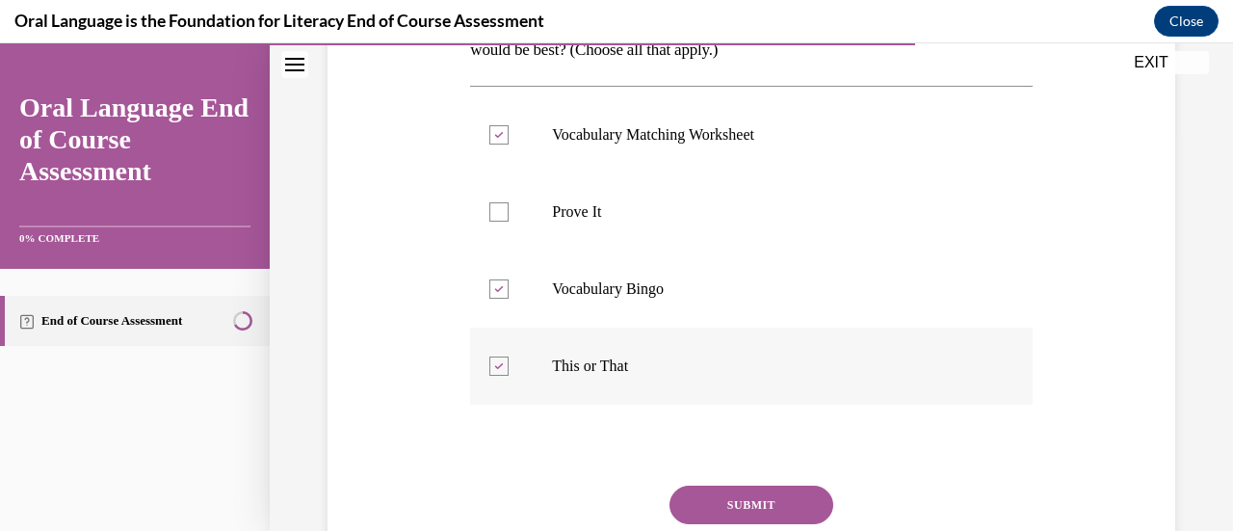
scroll to position [453, 0]
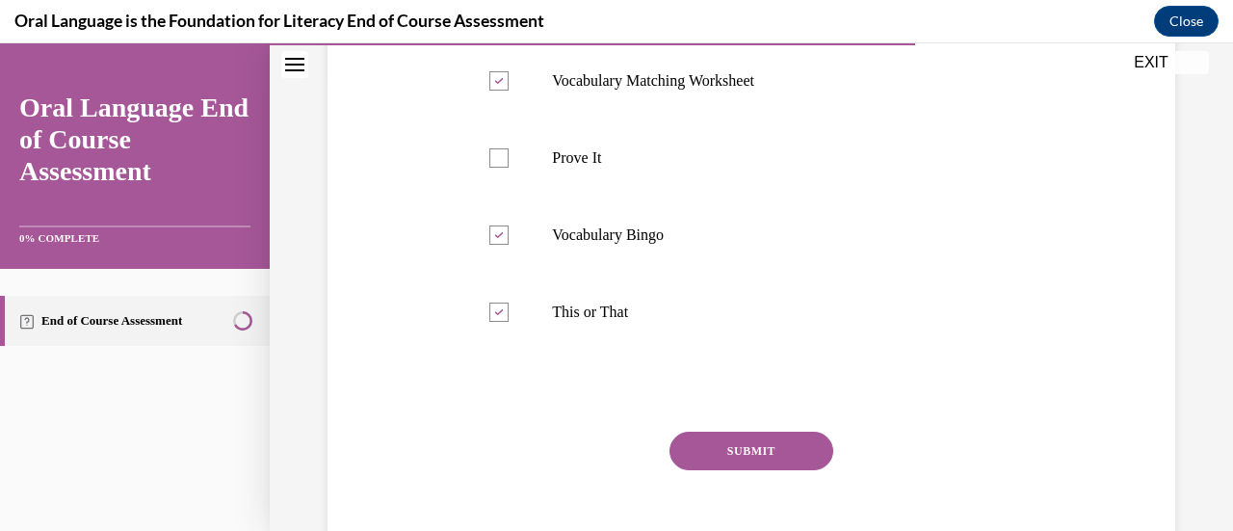
click at [697, 464] on button "SUBMIT" at bounding box center [751, 450] width 164 height 39
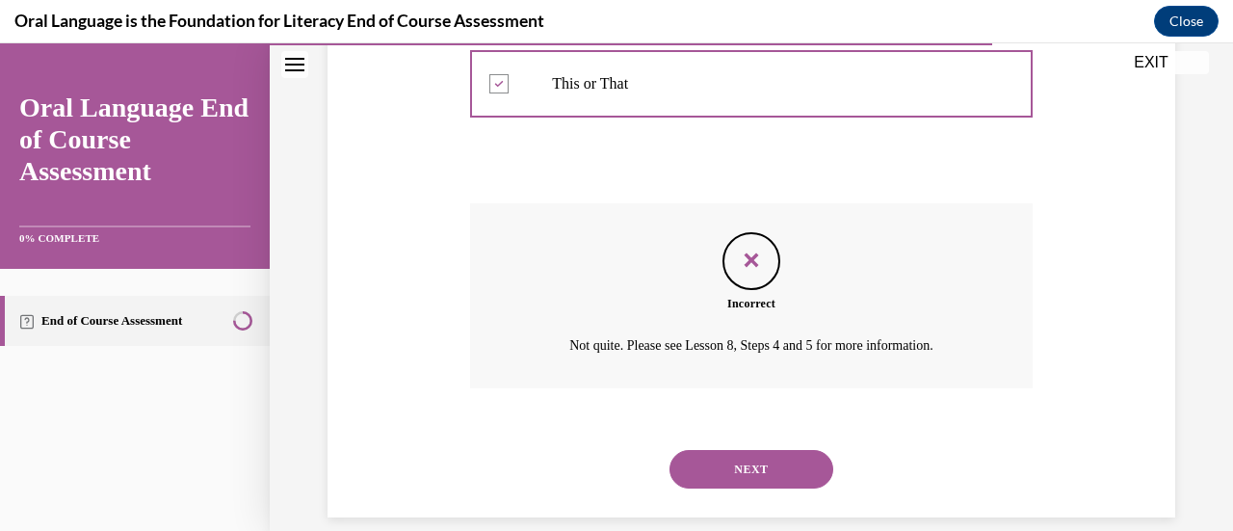
click at [689, 474] on button "NEXT" at bounding box center [751, 469] width 164 height 39
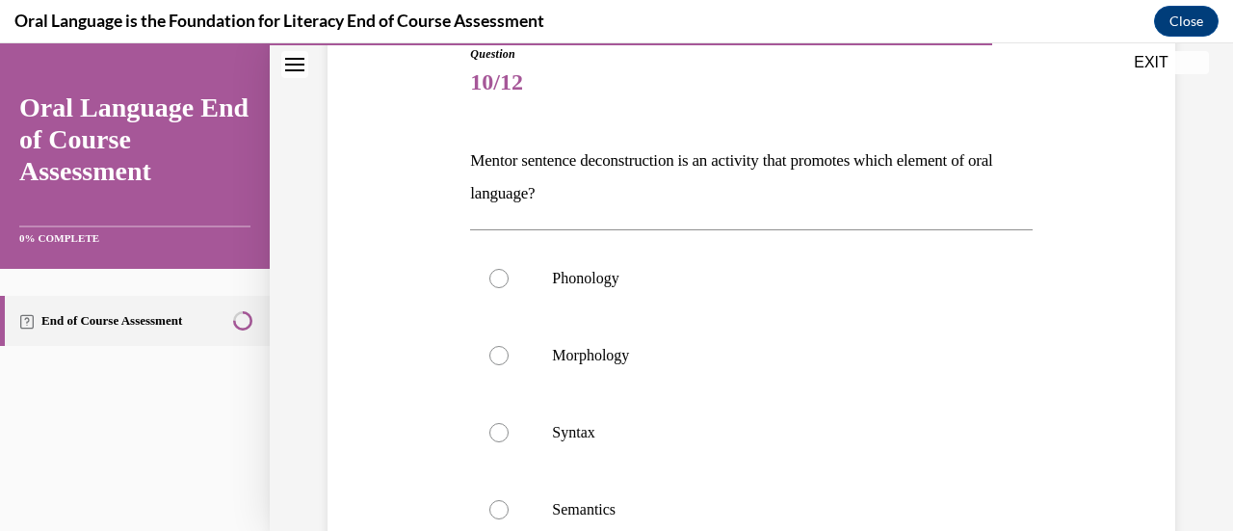
scroll to position [227, 0]
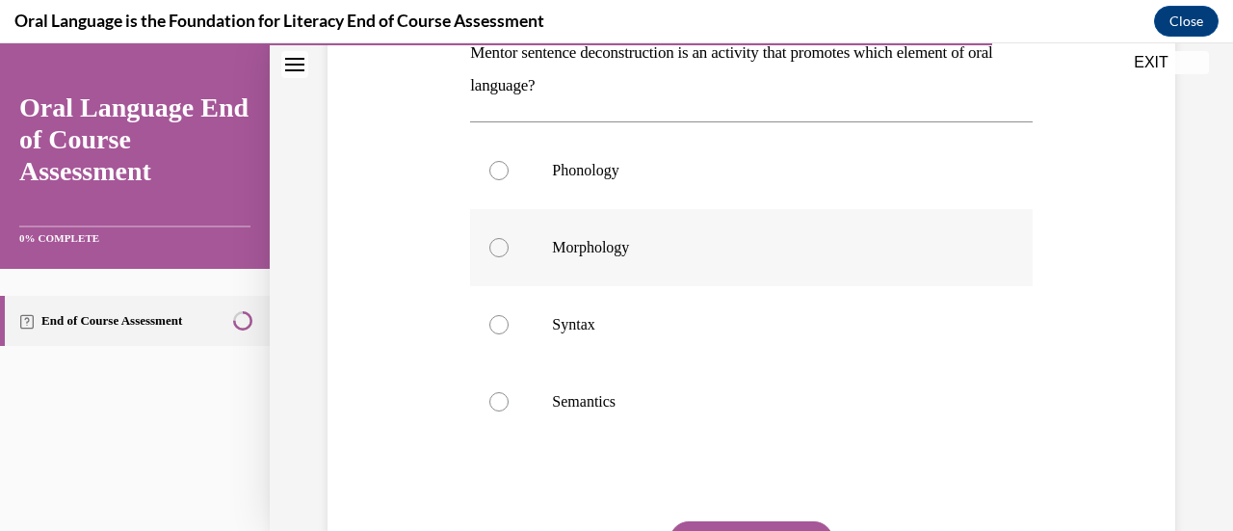
click at [545, 254] on label "Morphology" at bounding box center [750, 247] width 561 height 77
click at [508, 254] on input "Morphology" at bounding box center [498, 247] width 19 height 19
radio input "true"
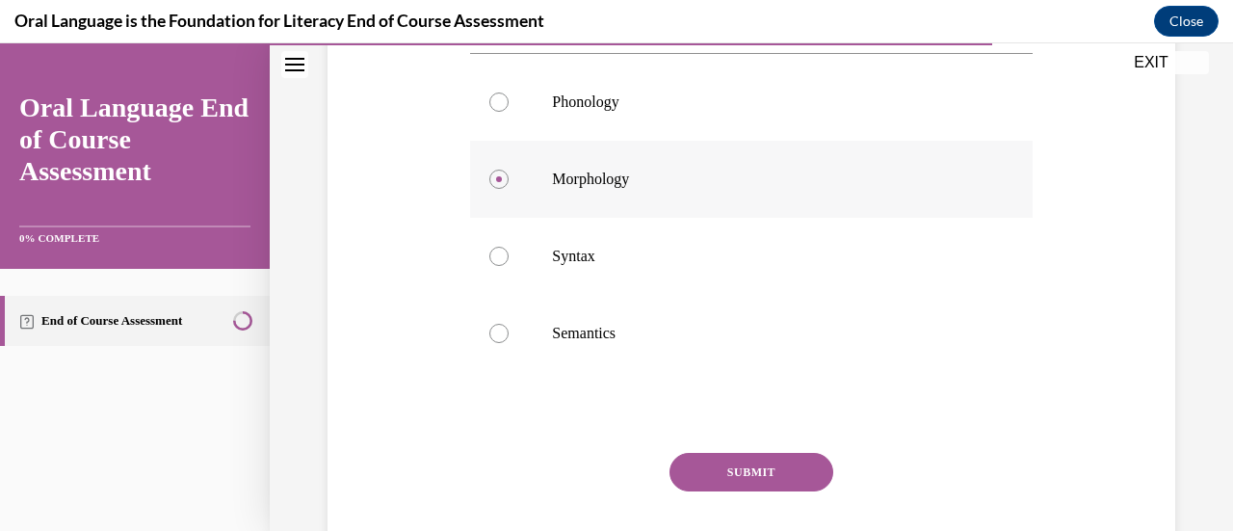
scroll to position [458, 0]
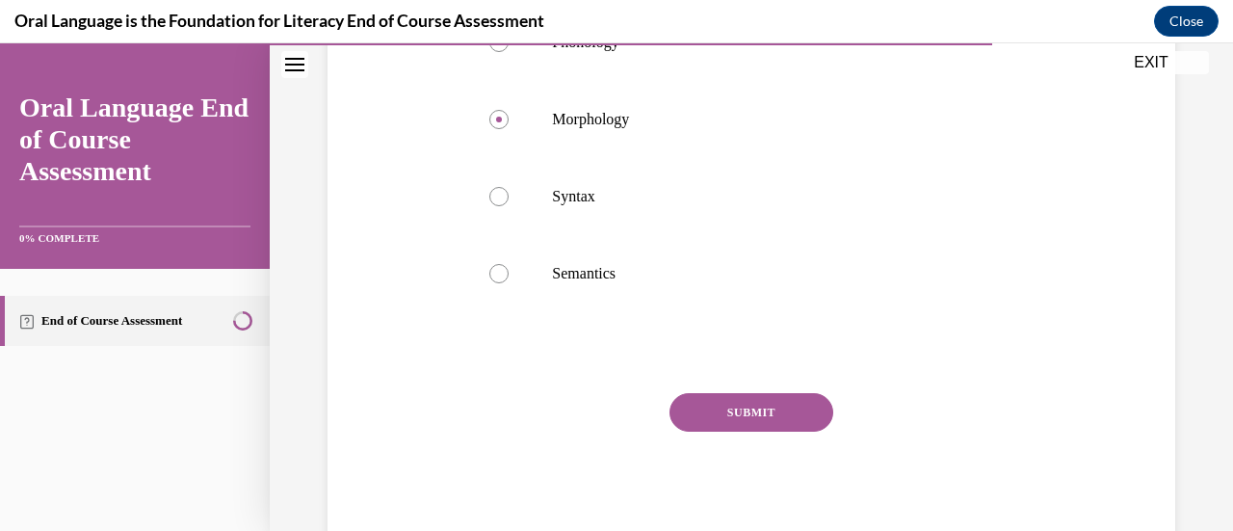
click at [699, 426] on button "SUBMIT" at bounding box center [751, 412] width 164 height 39
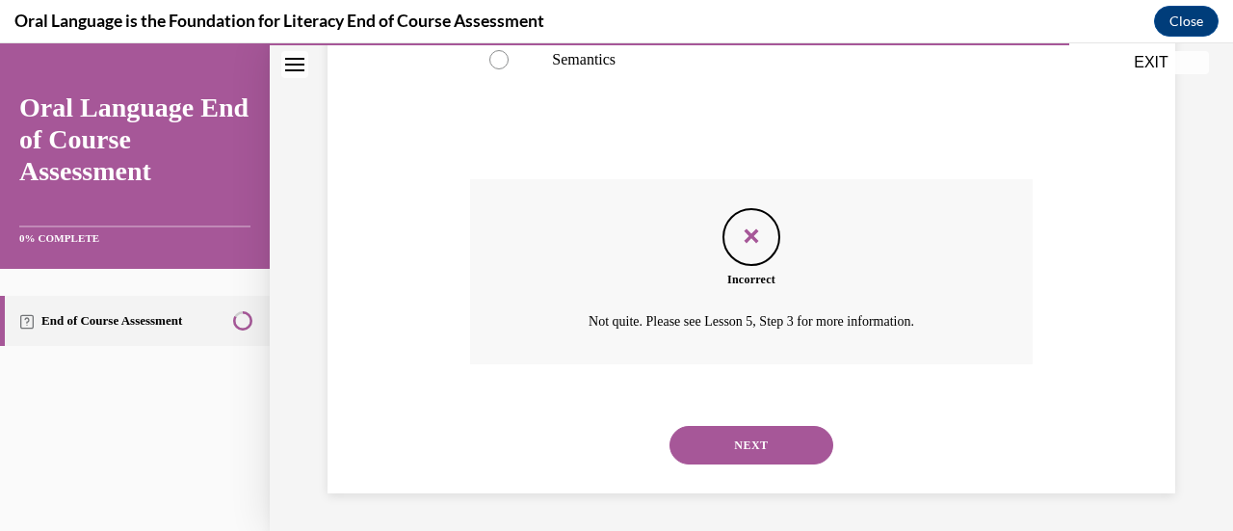
click at [682, 458] on button "NEXT" at bounding box center [751, 445] width 164 height 39
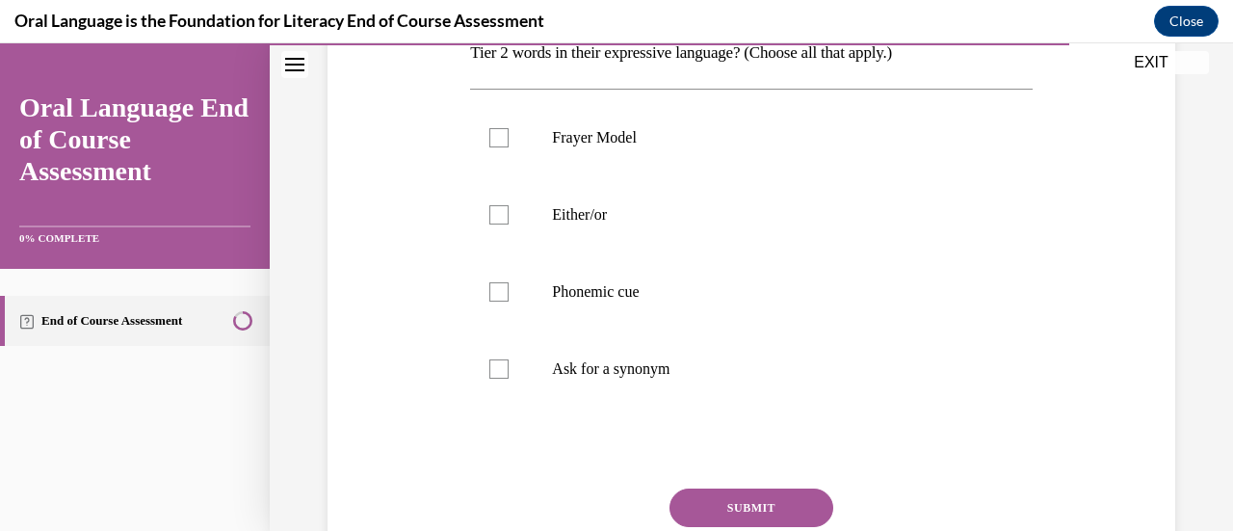
scroll to position [364, 0]
click at [575, 378] on label "Ask for a synonym" at bounding box center [750, 367] width 561 height 77
click at [508, 378] on input "Ask for a synonym" at bounding box center [498, 367] width 19 height 19
checkbox input "true"
click at [546, 292] on label "Phonemic cue" at bounding box center [750, 290] width 561 height 77
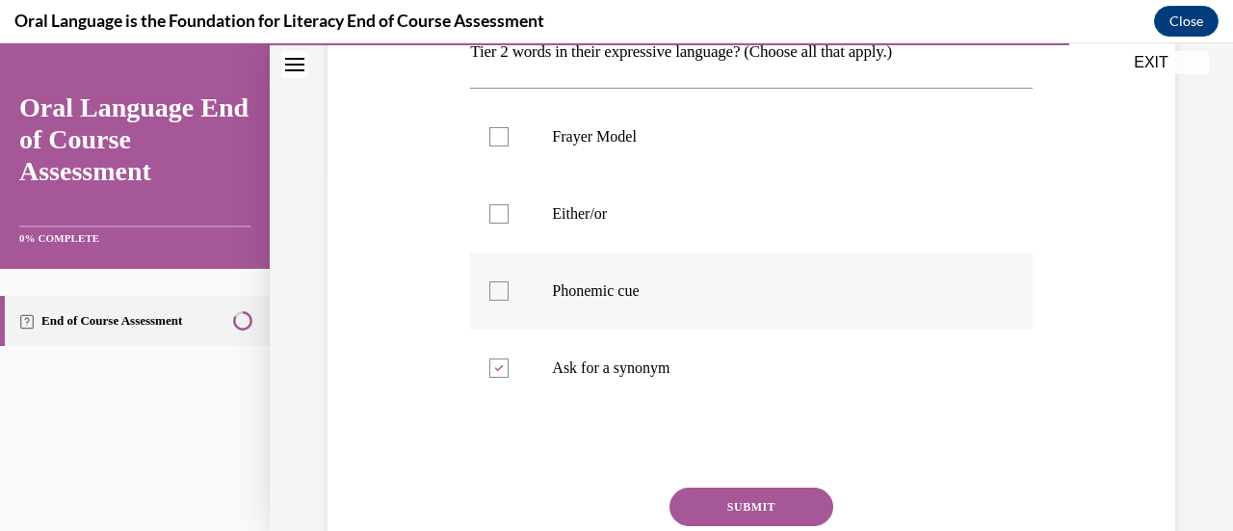
click at [508, 292] on input "Phonemic cue" at bounding box center [498, 290] width 19 height 19
checkbox input "true"
click at [553, 213] on p "Either/or" at bounding box center [767, 213] width 431 height 19
click at [508, 213] on input "Either/or" at bounding box center [498, 213] width 19 height 19
checkbox input "true"
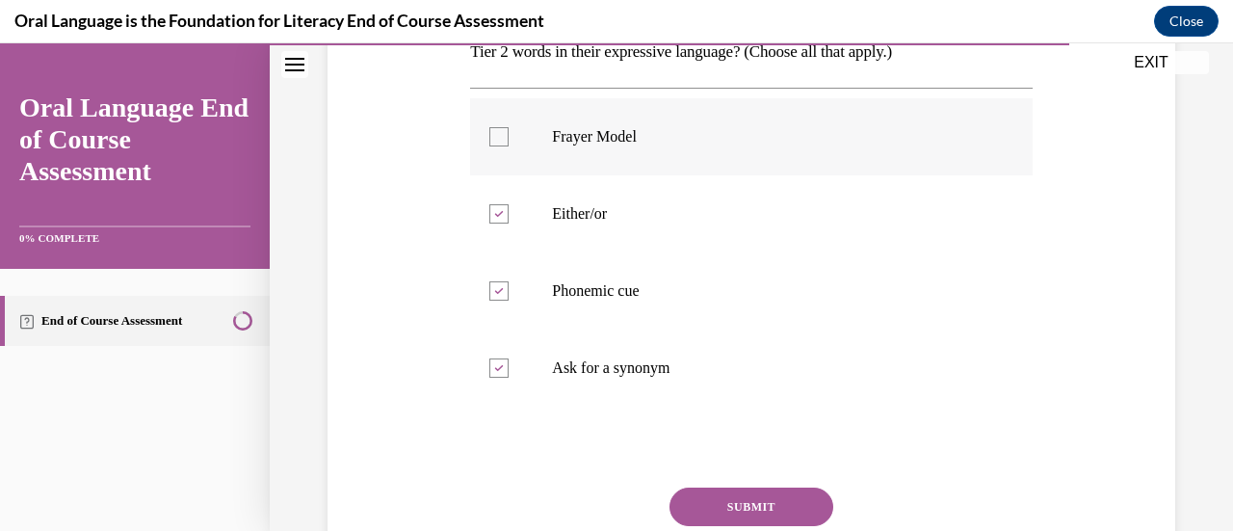
click at [538, 141] on label "Frayer Model" at bounding box center [750, 136] width 561 height 77
click at [508, 141] on input "Frayer Model" at bounding box center [498, 136] width 19 height 19
checkbox input "true"
click at [699, 492] on button "SUBMIT" at bounding box center [751, 506] width 164 height 39
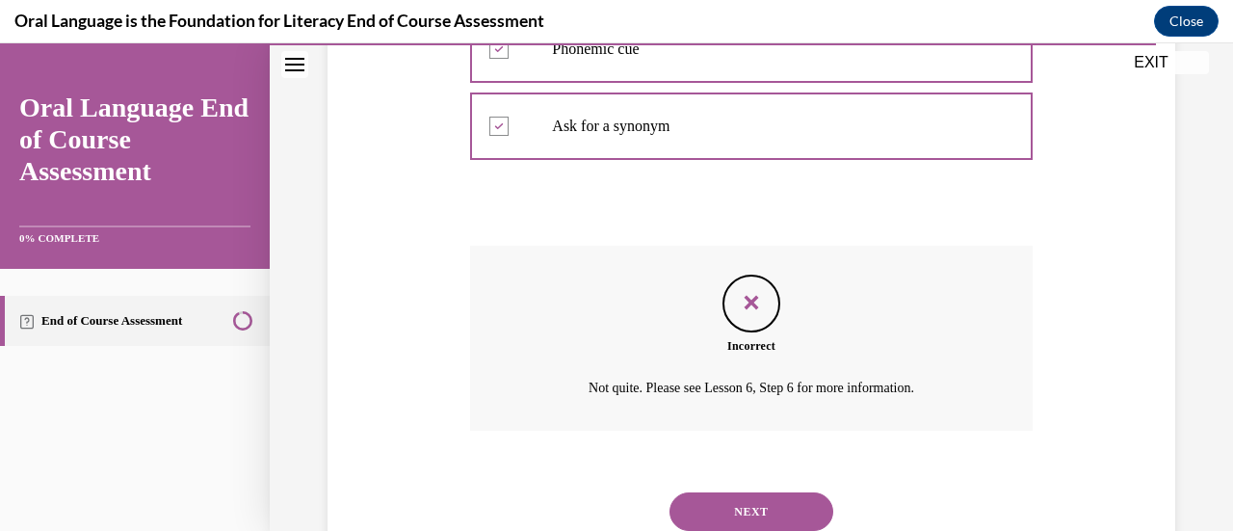
click at [694, 500] on button "NEXT" at bounding box center [751, 511] width 164 height 39
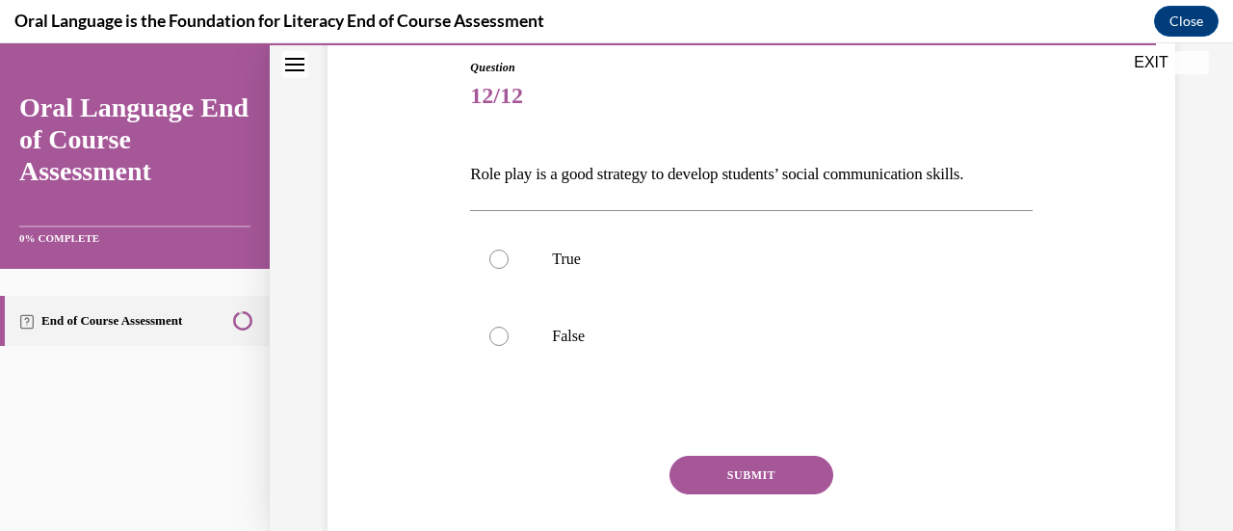
scroll to position [212, 0]
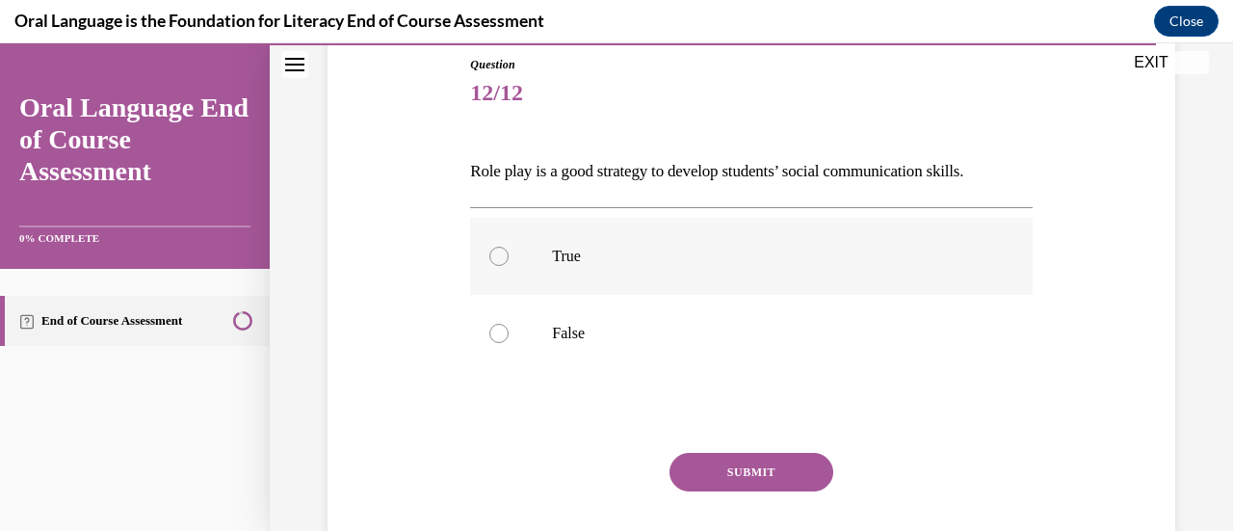
click at [505, 252] on div at bounding box center [498, 256] width 19 height 19
click at [505, 252] on input "True" at bounding box center [498, 256] width 19 height 19
radio input "true"
click at [705, 482] on button "SUBMIT" at bounding box center [751, 472] width 164 height 39
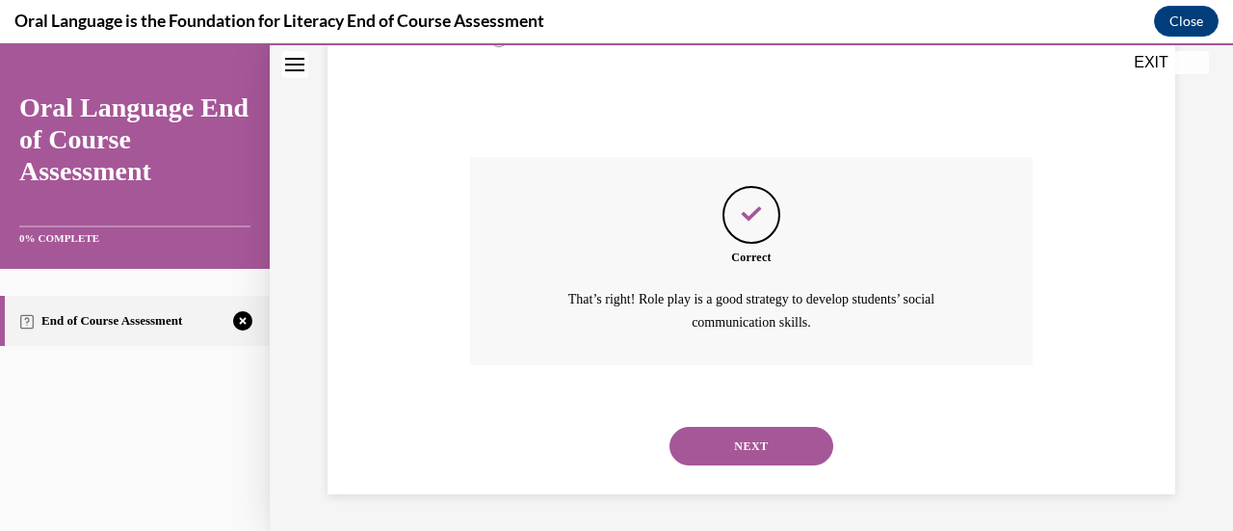
click at [702, 456] on button "NEXT" at bounding box center [751, 446] width 164 height 39
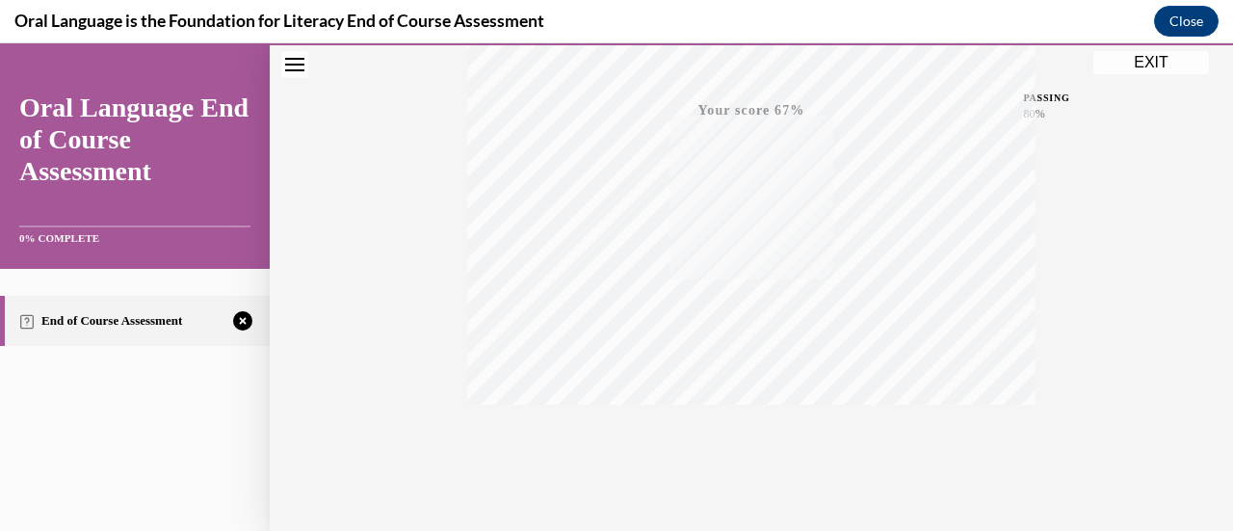
scroll to position [499, 0]
click at [759, 408] on icon "button" at bounding box center [751, 414] width 68 height 21
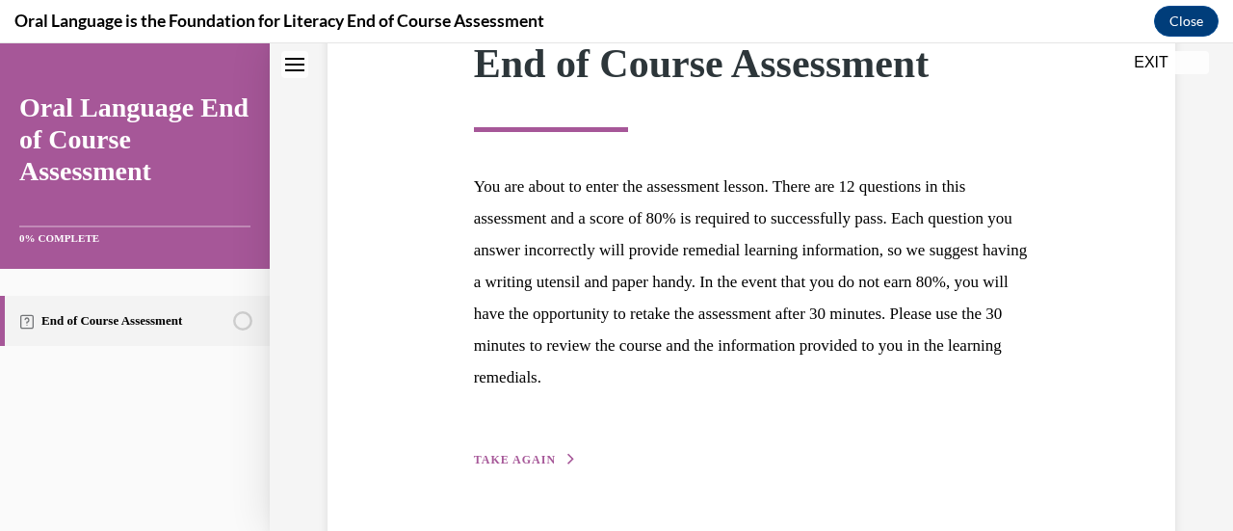
click at [528, 463] on span "TAKE AGAIN" at bounding box center [515, 459] width 82 height 13
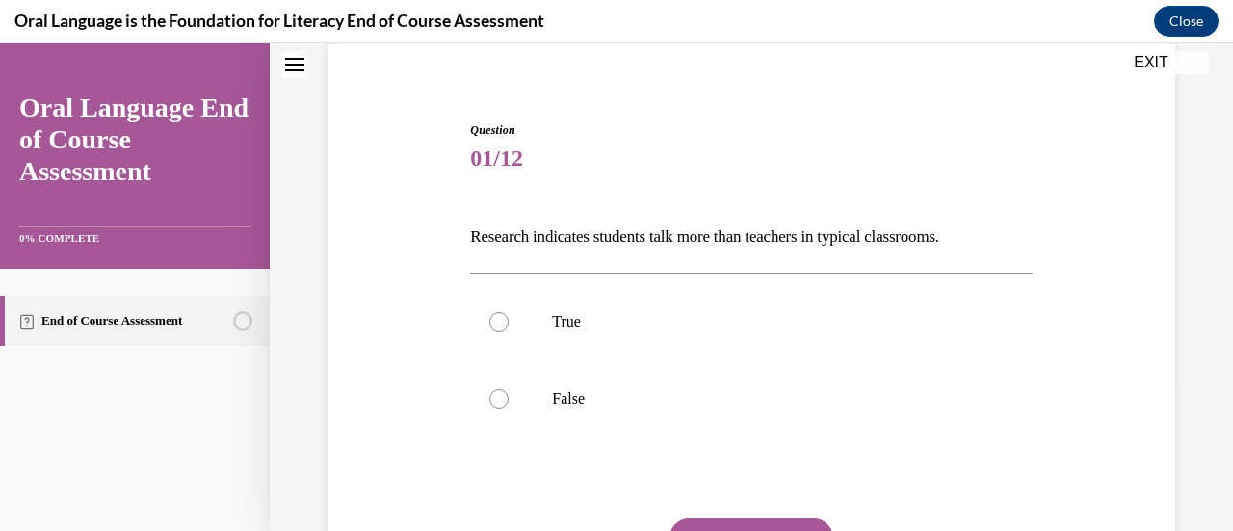
scroll to position [208, 0]
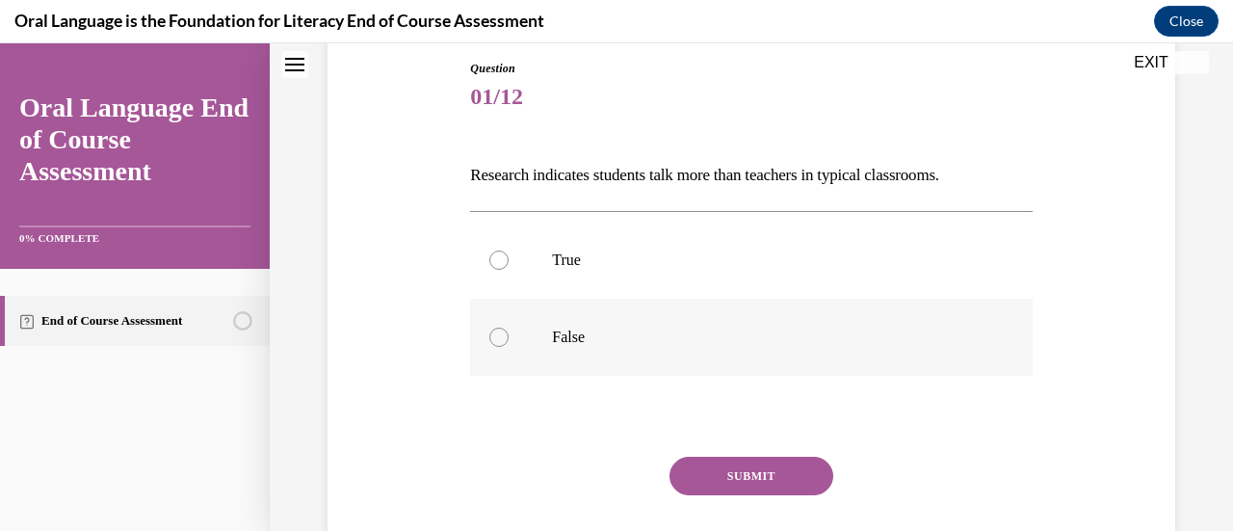
click at [662, 351] on label "False" at bounding box center [750, 337] width 561 height 77
click at [508, 347] on input "False" at bounding box center [498, 336] width 19 height 19
radio input "true"
click at [712, 489] on button "SUBMIT" at bounding box center [751, 475] width 164 height 39
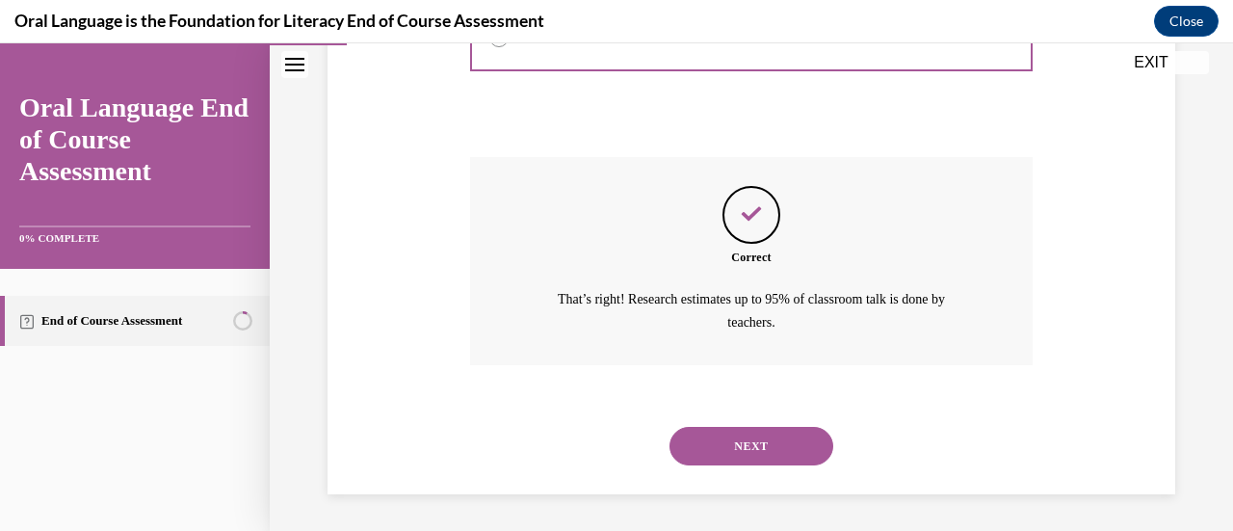
click at [707, 449] on button "NEXT" at bounding box center [751, 446] width 164 height 39
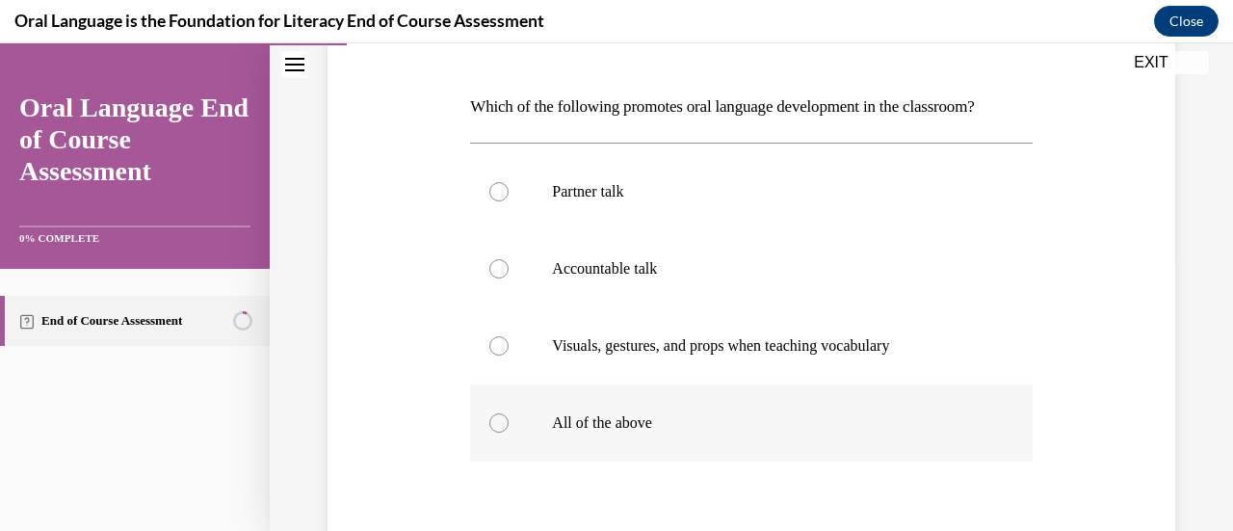
click at [687, 430] on p "All of the above" at bounding box center [767, 422] width 431 height 19
click at [508, 430] on input "All of the above" at bounding box center [498, 422] width 19 height 19
radio input "true"
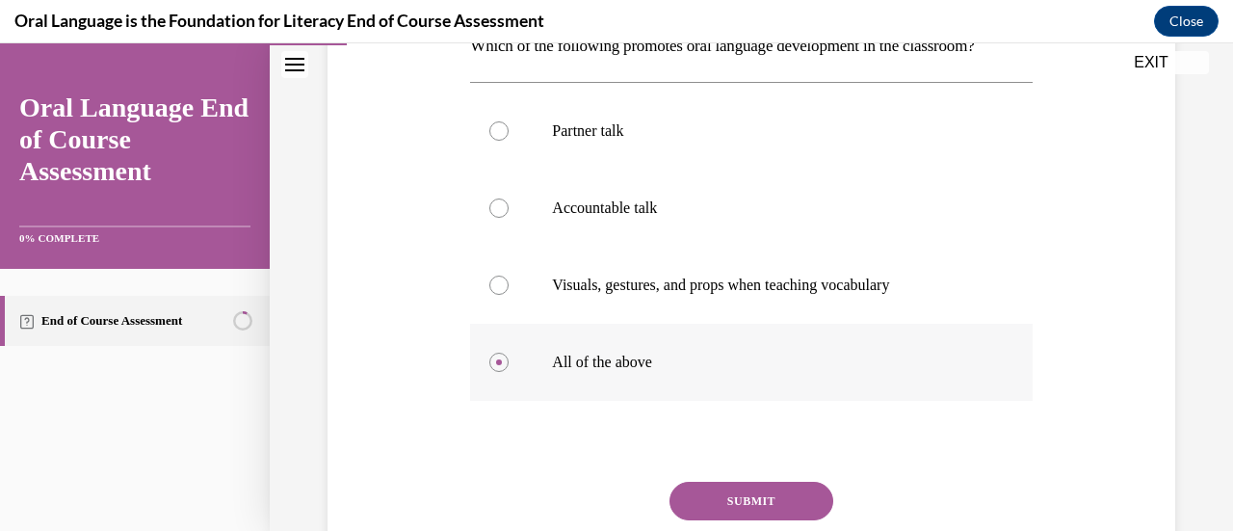
scroll to position [387, 0]
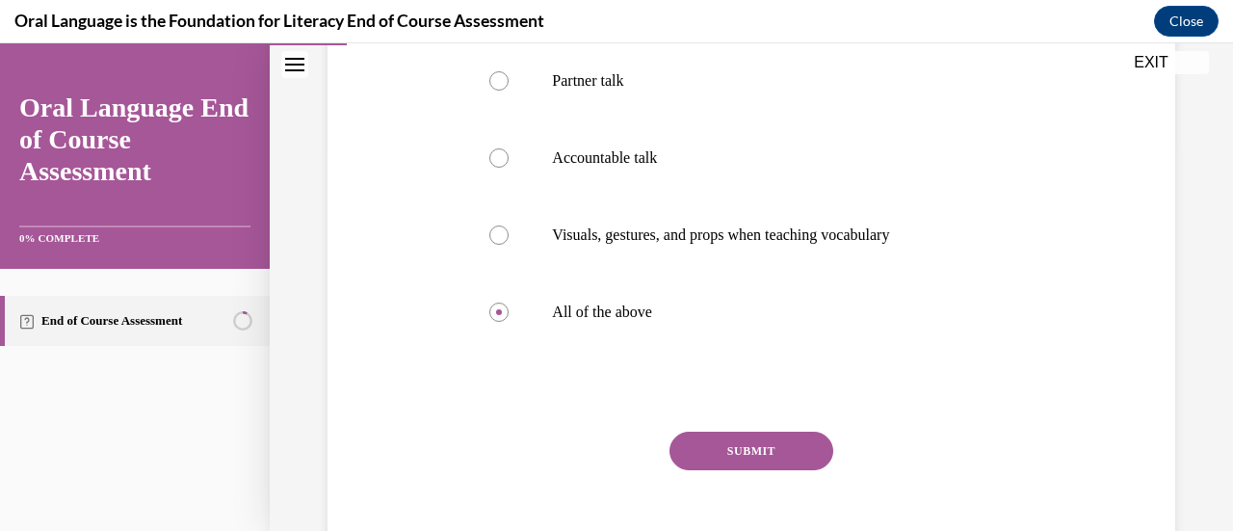
click at [717, 459] on button "SUBMIT" at bounding box center [751, 450] width 164 height 39
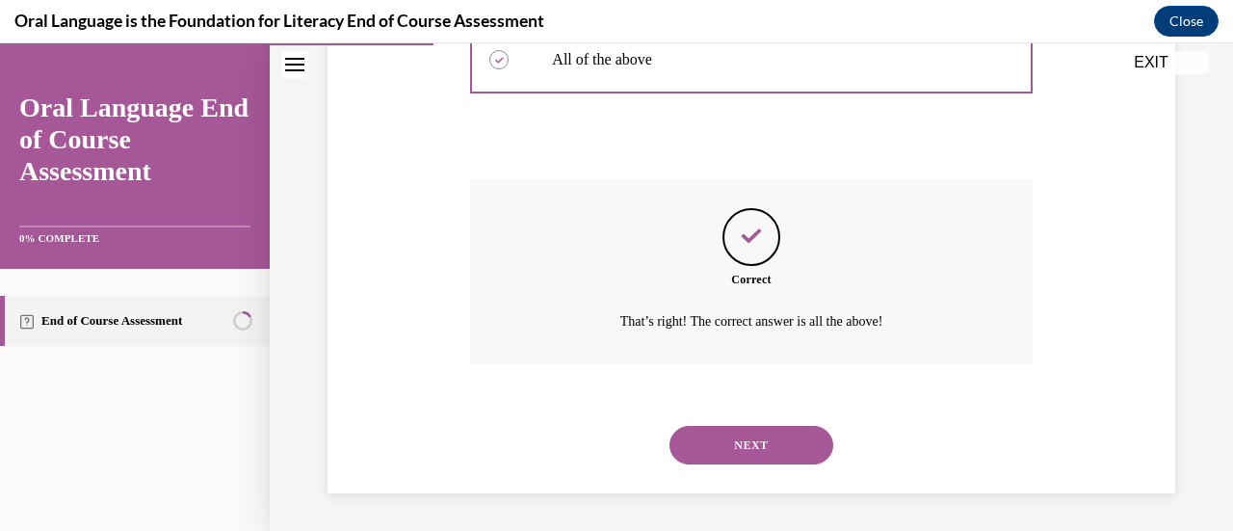
click at [709, 457] on button "NEXT" at bounding box center [751, 445] width 164 height 39
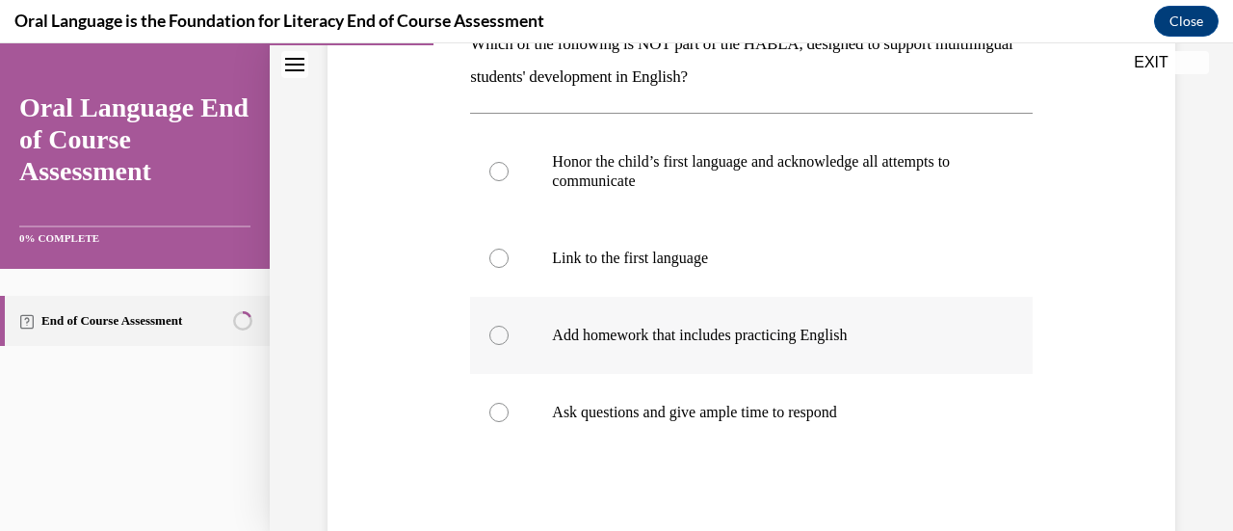
click at [740, 337] on p "Add homework that includes practicing English" at bounding box center [767, 335] width 431 height 19
click at [508, 337] on input "Add homework that includes practicing English" at bounding box center [498, 335] width 19 height 19
radio input "true"
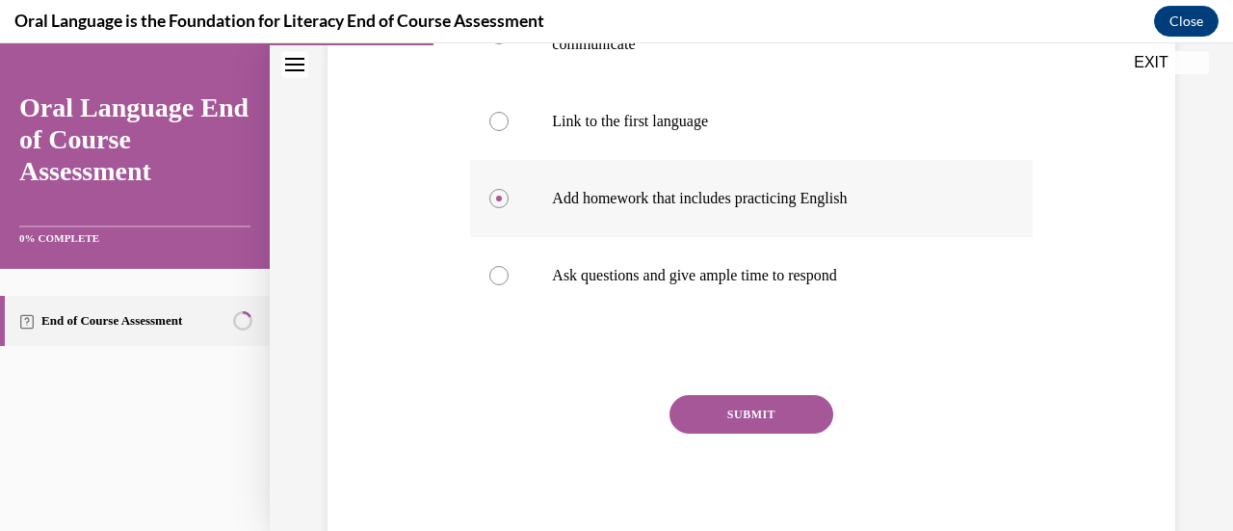
scroll to position [478, 0]
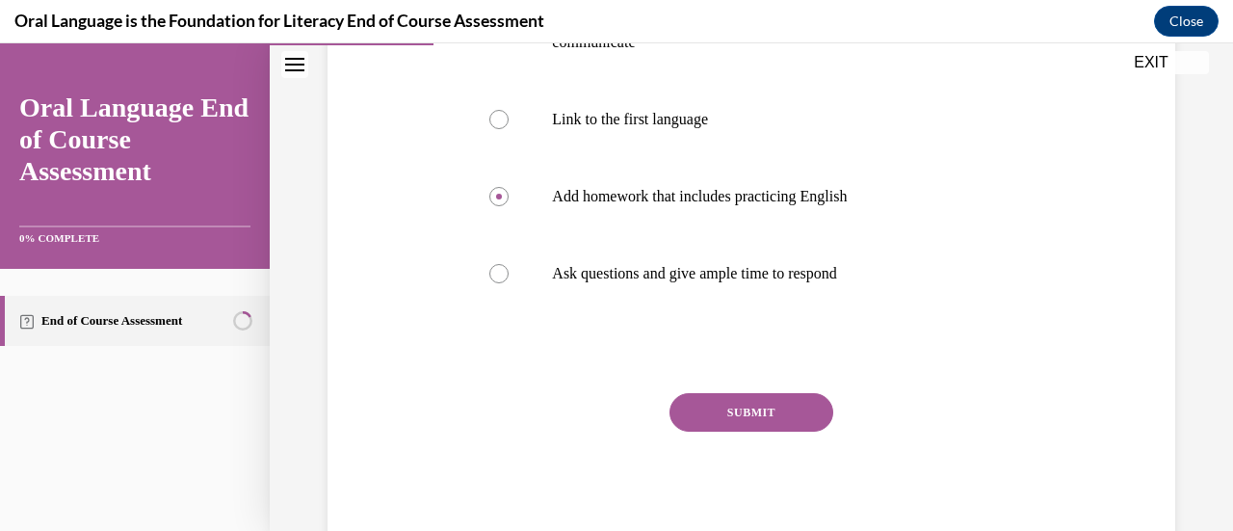
click at [722, 424] on button "SUBMIT" at bounding box center [751, 412] width 164 height 39
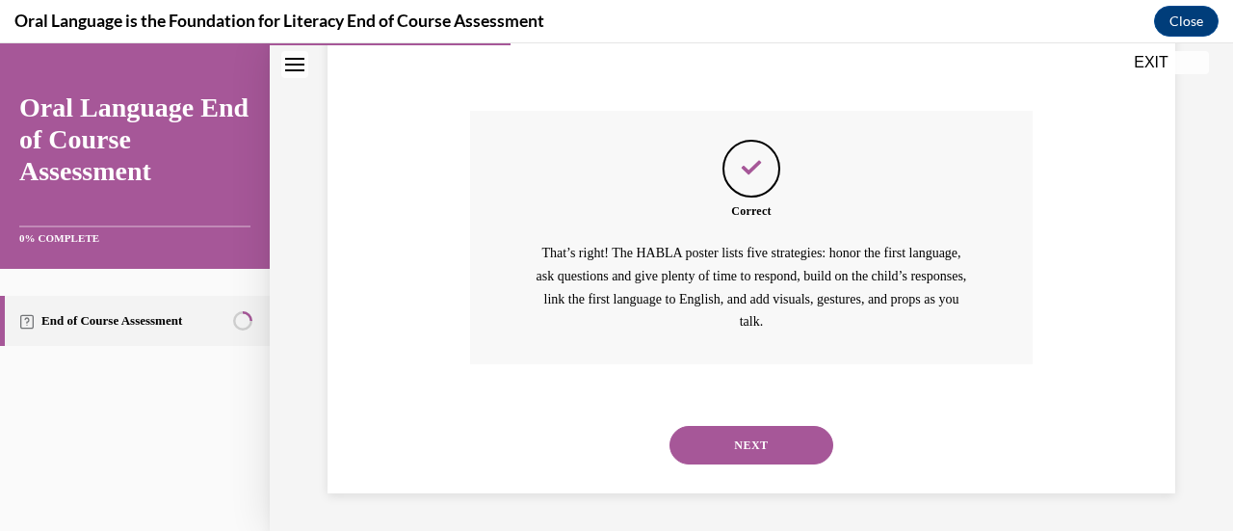
click at [707, 460] on button "NEXT" at bounding box center [751, 445] width 164 height 39
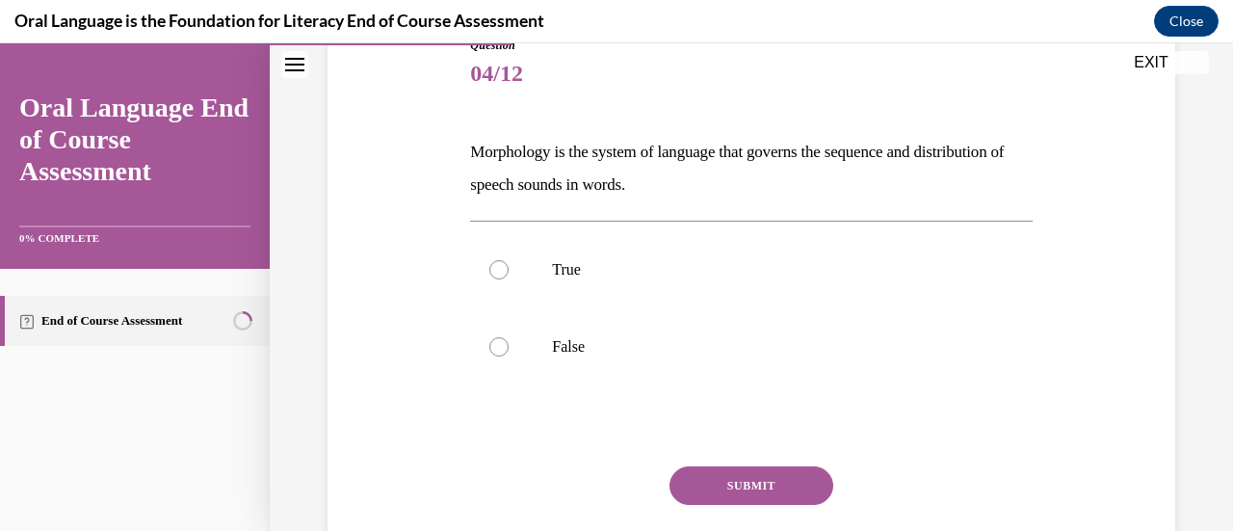
scroll to position [238, 0]
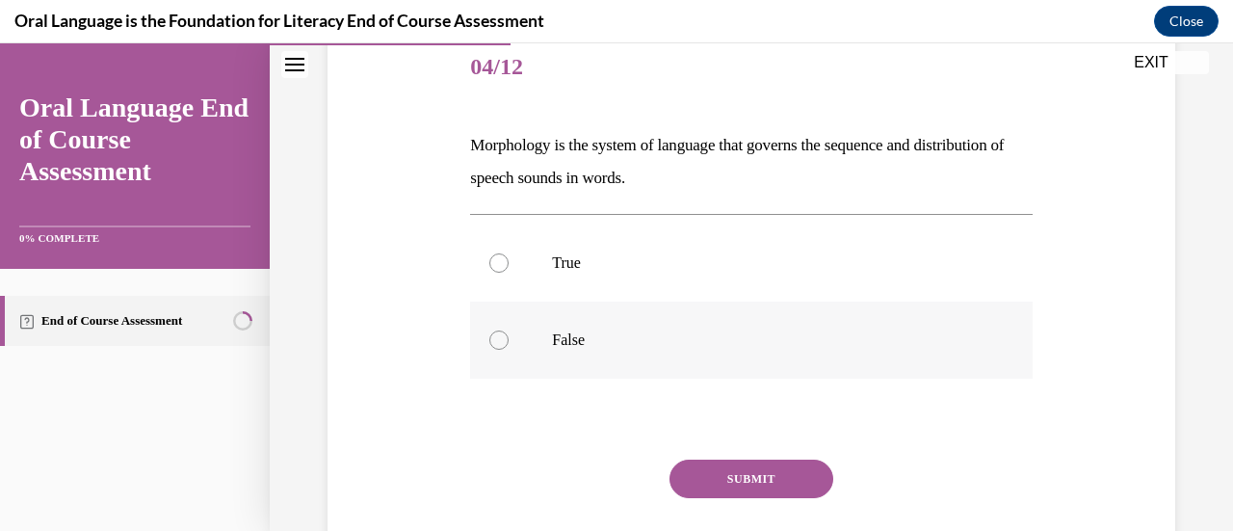
click at [715, 355] on label "False" at bounding box center [750, 339] width 561 height 77
click at [508, 350] on input "False" at bounding box center [498, 339] width 19 height 19
radio input "true"
click at [721, 483] on button "SUBMIT" at bounding box center [751, 478] width 164 height 39
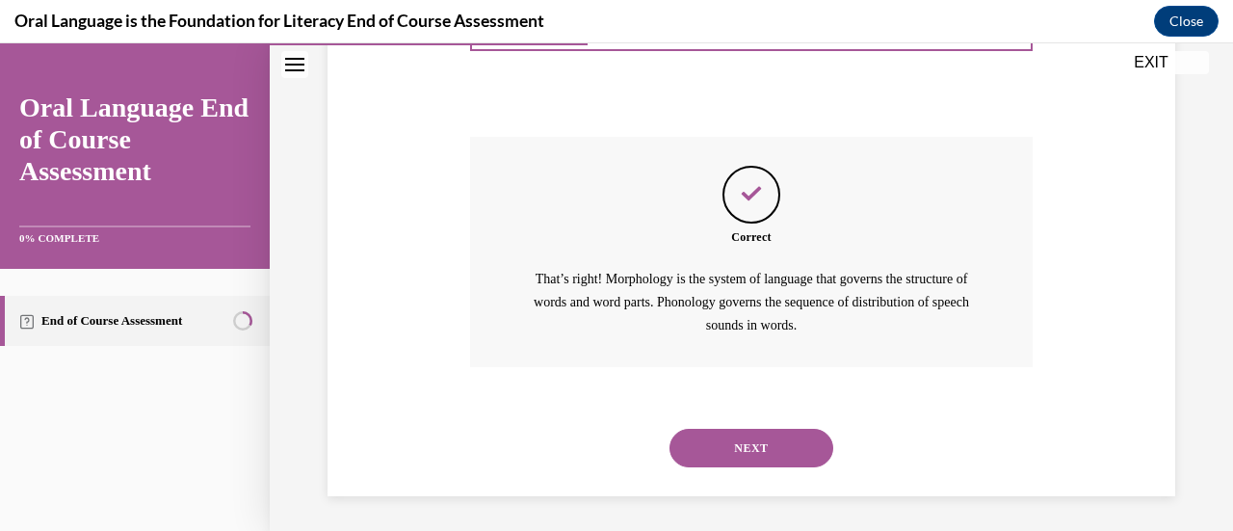
click at [708, 454] on button "NEXT" at bounding box center [751, 448] width 164 height 39
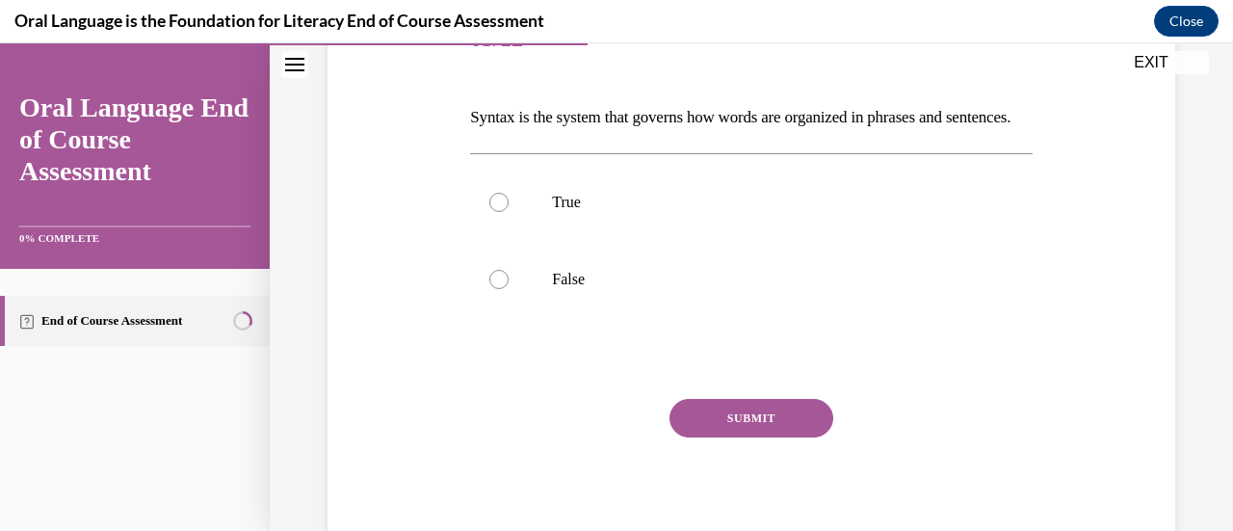
scroll to position [279, 0]
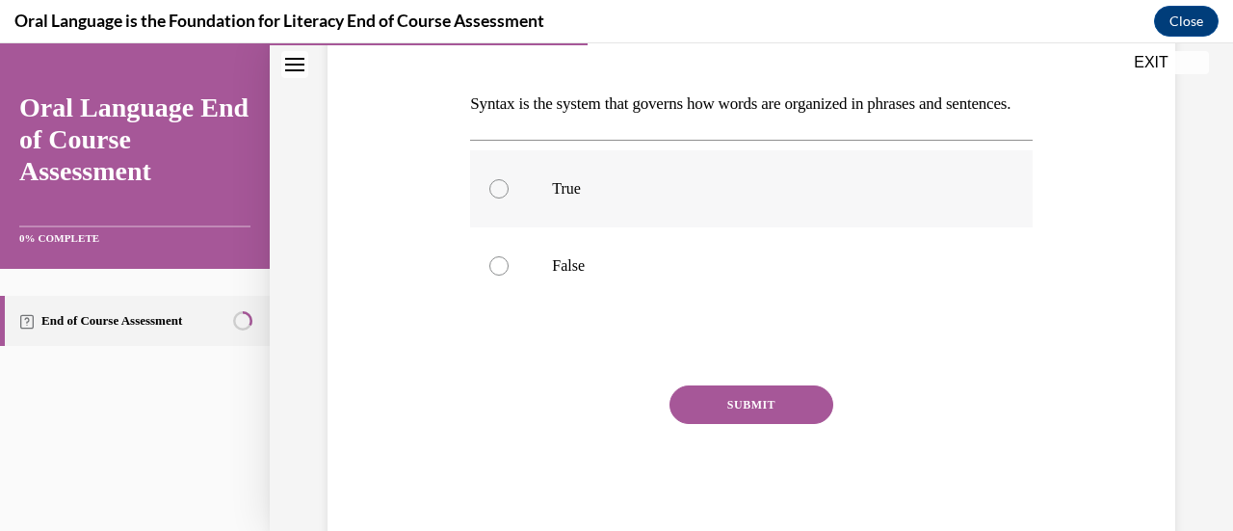
click at [781, 227] on label "True" at bounding box center [750, 188] width 561 height 77
click at [508, 198] on input "True" at bounding box center [498, 188] width 19 height 19
radio input "true"
click at [742, 424] on button "SUBMIT" at bounding box center [751, 404] width 164 height 39
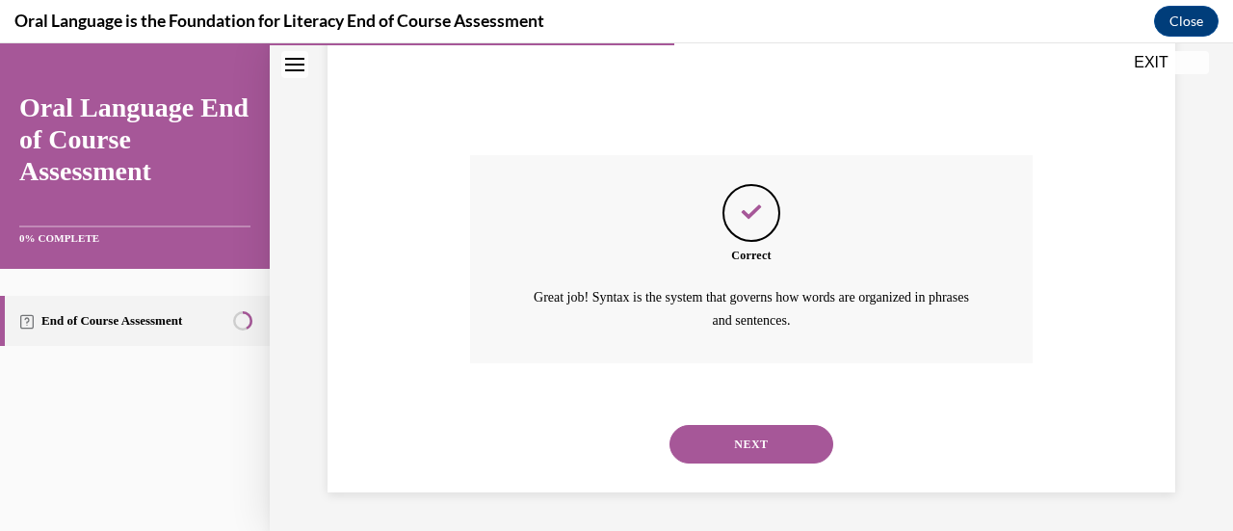
click at [707, 456] on button "NEXT" at bounding box center [751, 444] width 164 height 39
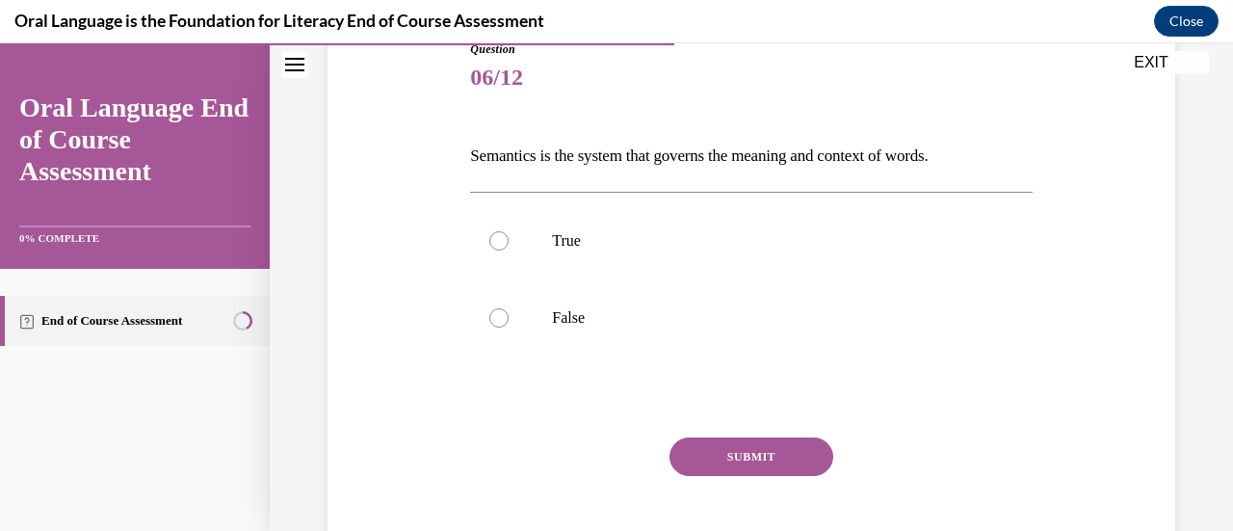
scroll to position [228, 0]
click at [791, 233] on p "True" at bounding box center [767, 239] width 431 height 19
click at [508, 233] on input "True" at bounding box center [498, 239] width 19 height 19
radio input "true"
click at [719, 456] on button "SUBMIT" at bounding box center [751, 455] width 164 height 39
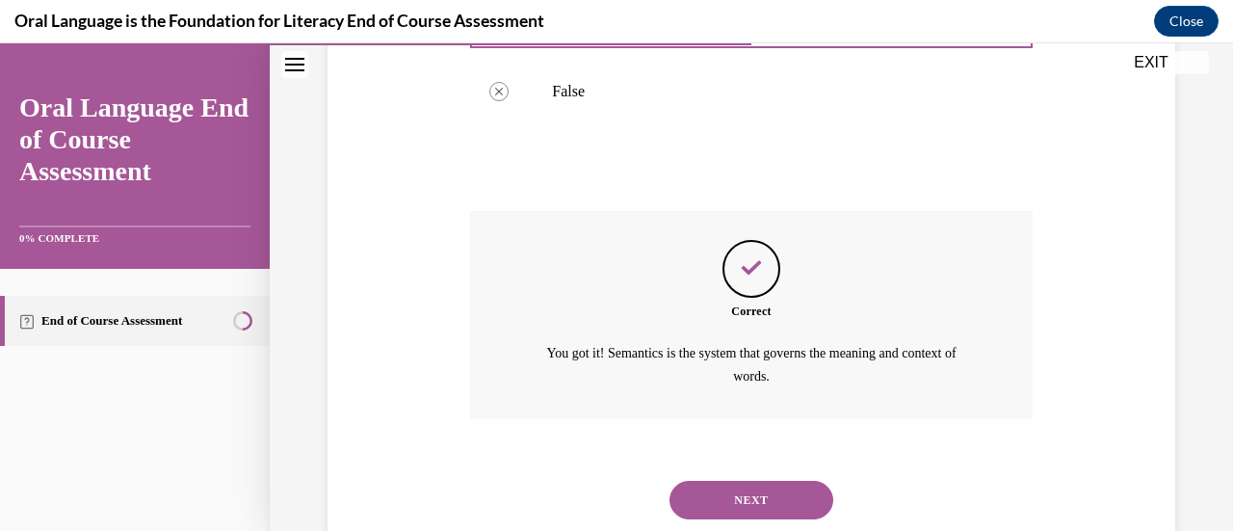
scroll to position [508, 0]
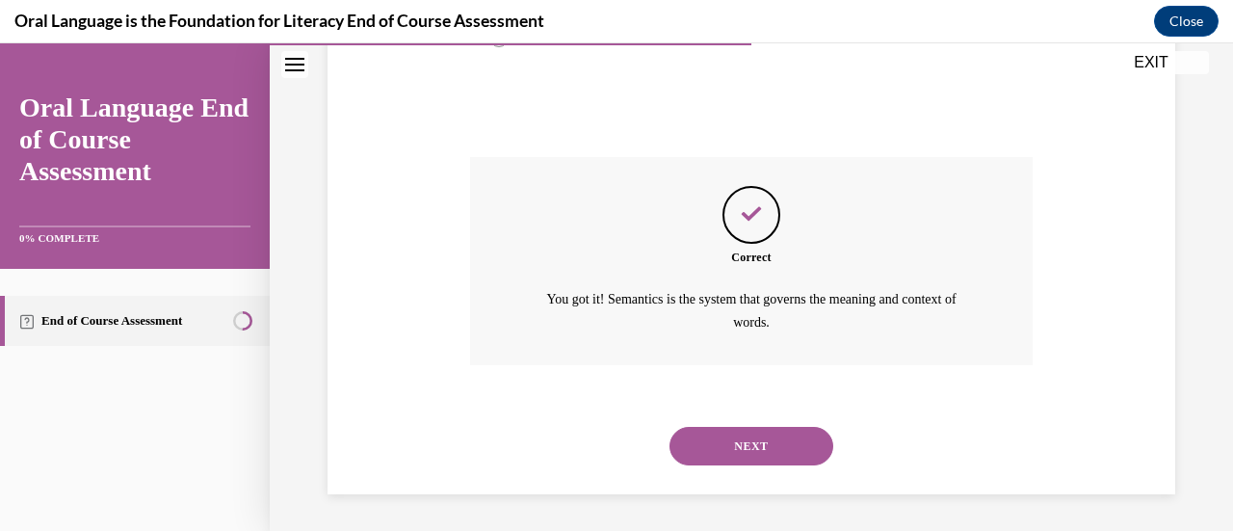
click at [717, 464] on div "NEXT" at bounding box center [750, 445] width 561 height 77
click at [718, 456] on button "NEXT" at bounding box center [751, 446] width 164 height 39
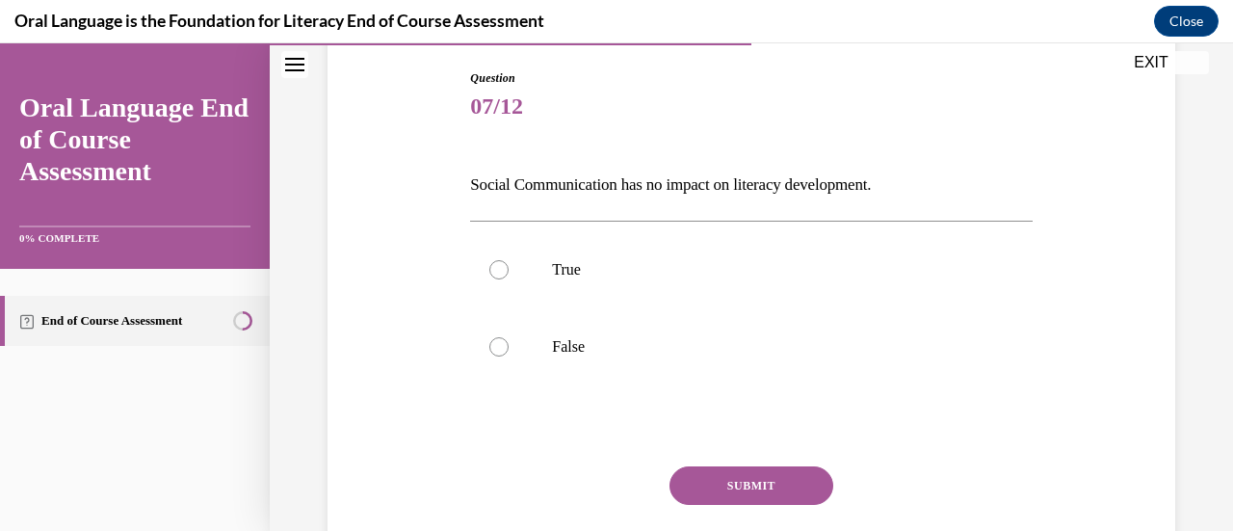
scroll to position [199, 0]
click at [723, 353] on p "False" at bounding box center [767, 345] width 431 height 19
click at [508, 353] on input "False" at bounding box center [498, 345] width 19 height 19
radio input "true"
click at [738, 484] on button "SUBMIT" at bounding box center [751, 484] width 164 height 39
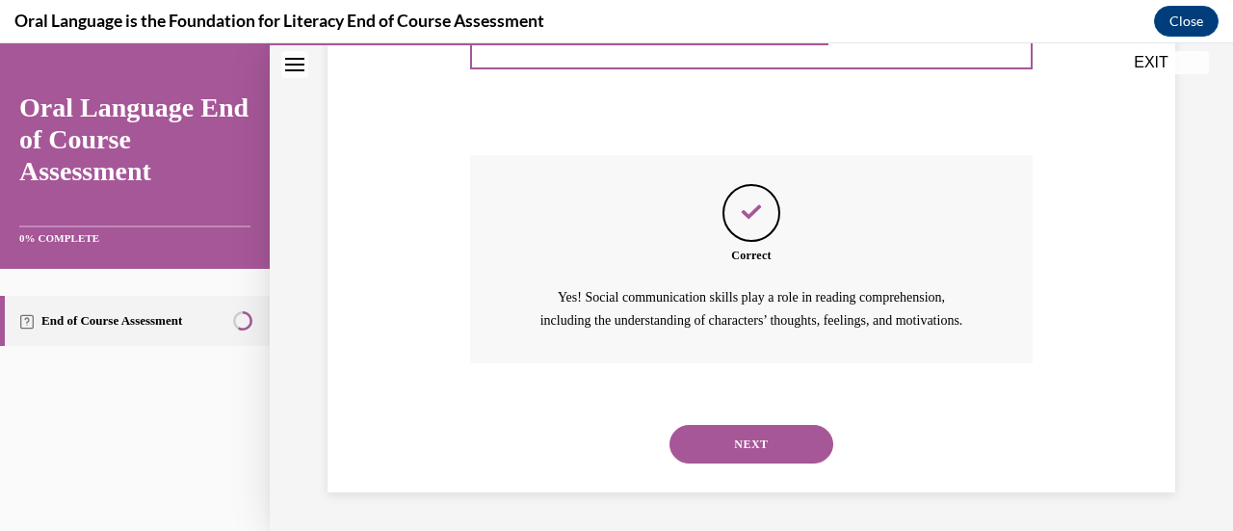
click at [707, 462] on button "NEXT" at bounding box center [751, 444] width 164 height 39
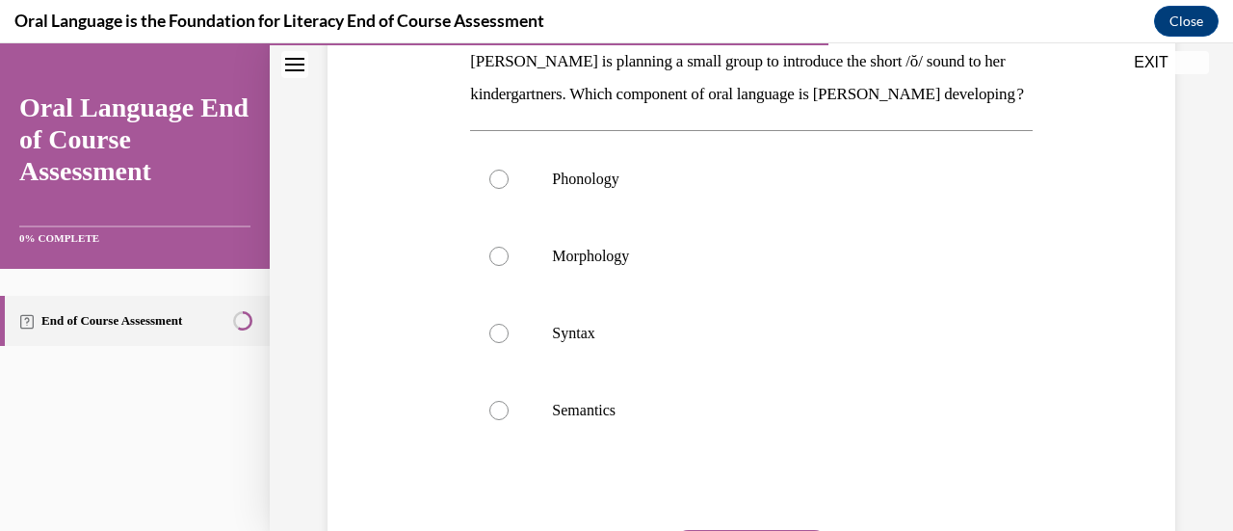
scroll to position [343, 0]
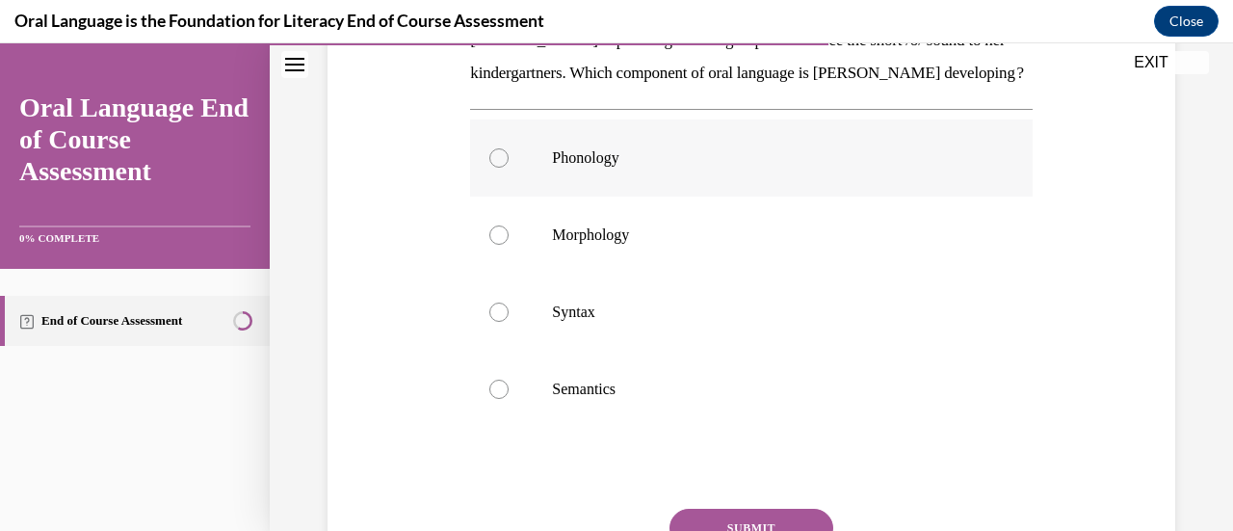
click at [775, 196] on label "Phonology" at bounding box center [750, 157] width 561 height 77
click at [508, 168] on input "Phonology" at bounding box center [498, 157] width 19 height 19
radio input "true"
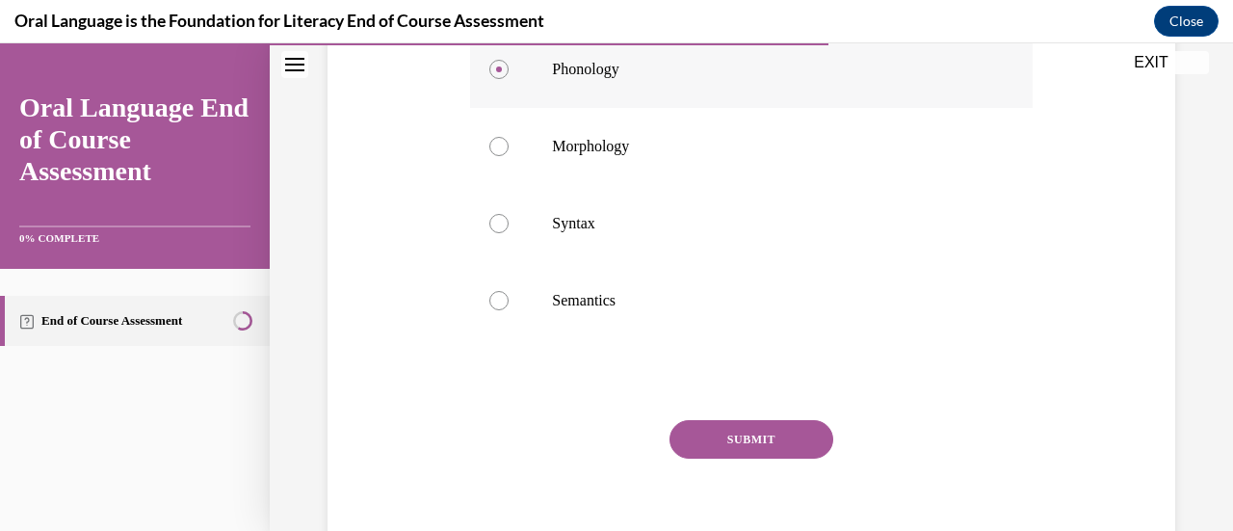
scroll to position [491, 0]
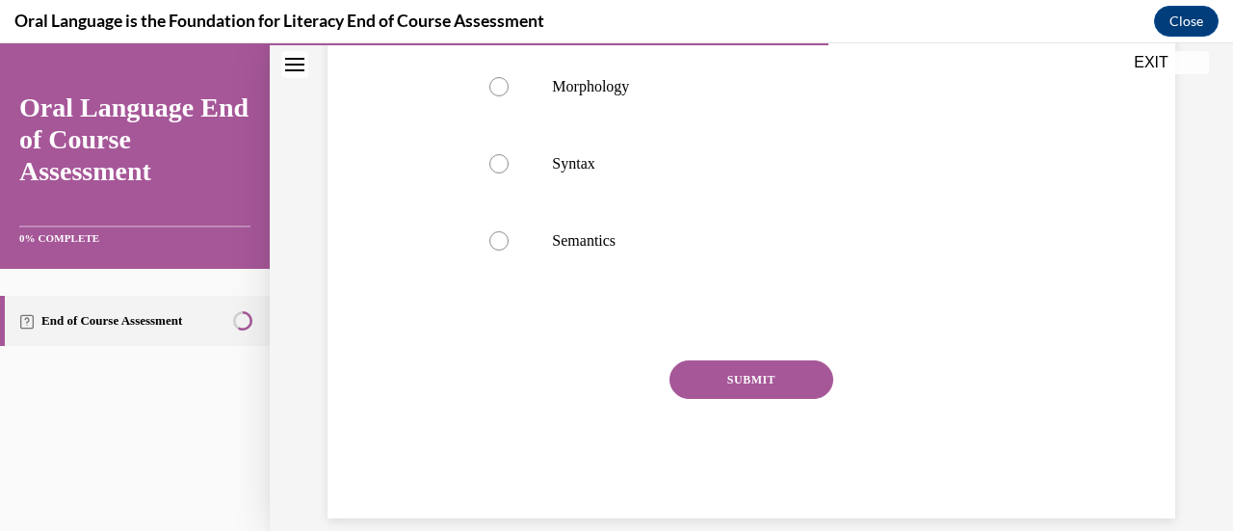
click at [740, 399] on button "SUBMIT" at bounding box center [751, 379] width 164 height 39
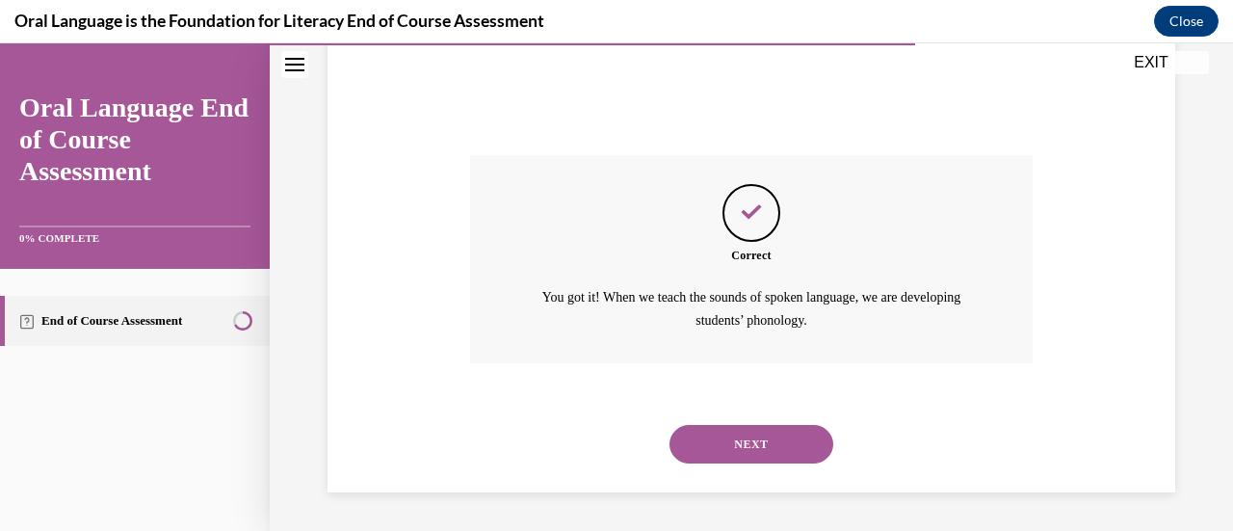
click at [735, 462] on button "NEXT" at bounding box center [751, 444] width 164 height 39
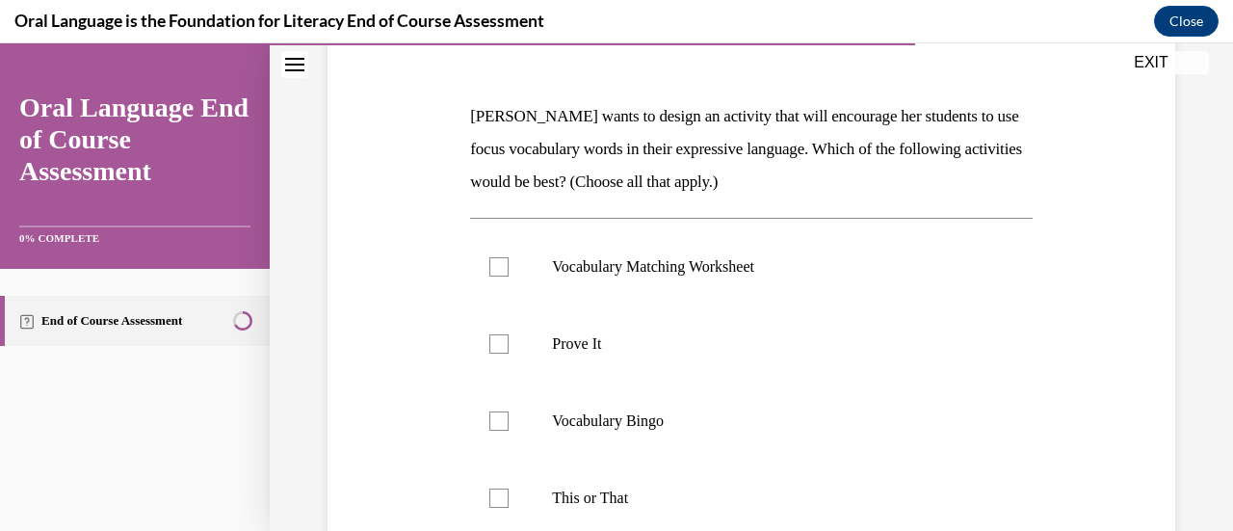
scroll to position [351, 0]
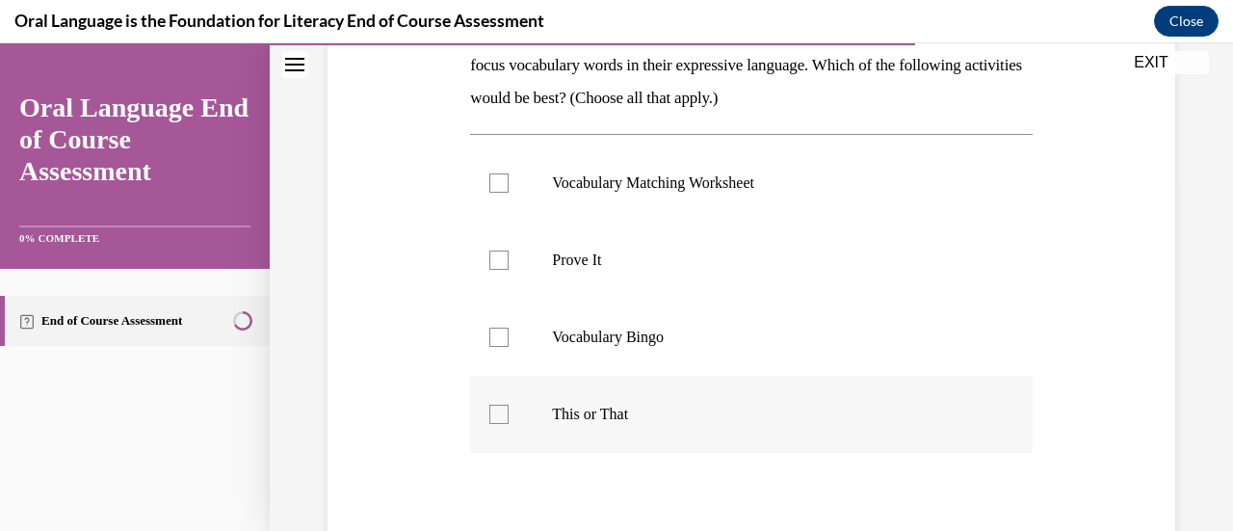
click at [693, 407] on p "This or That" at bounding box center [767, 413] width 431 height 19
click at [508, 407] on input "This or That" at bounding box center [498, 413] width 19 height 19
checkbox input "true"
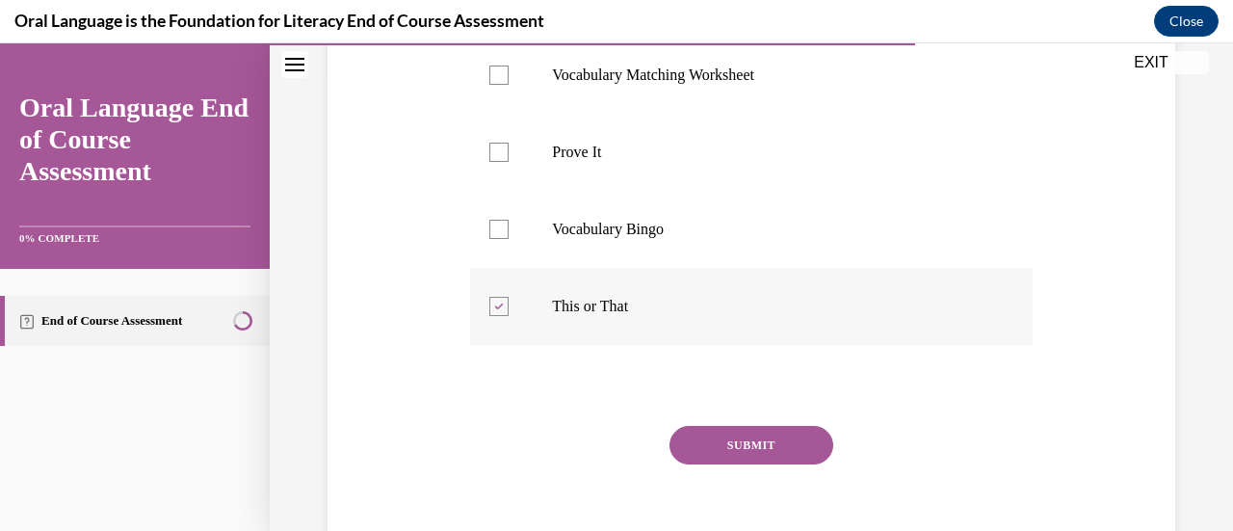
scroll to position [491, 0]
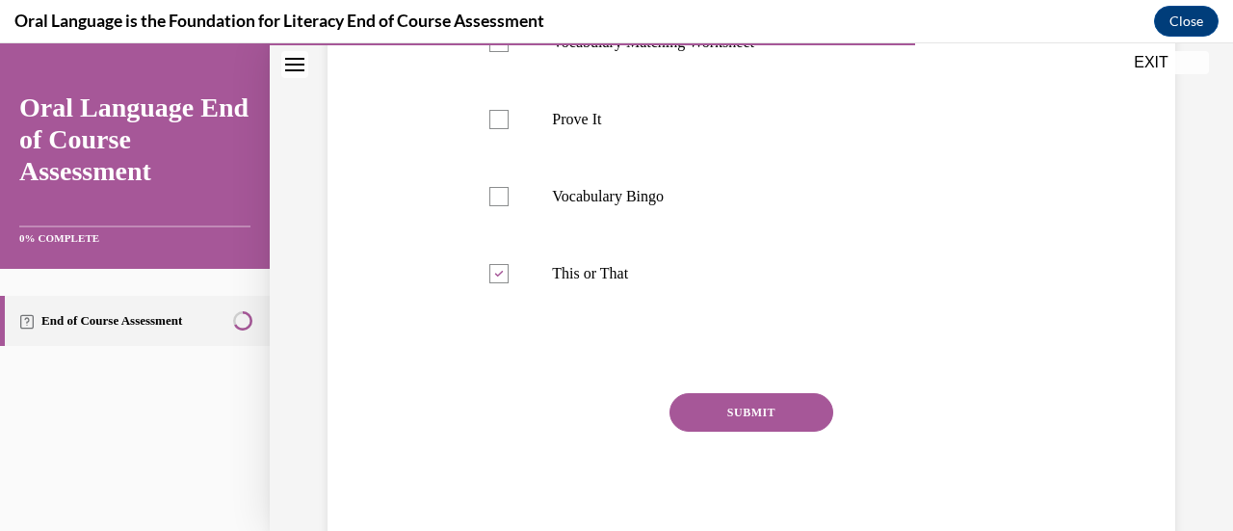
click at [751, 411] on button "SUBMIT" at bounding box center [751, 412] width 164 height 39
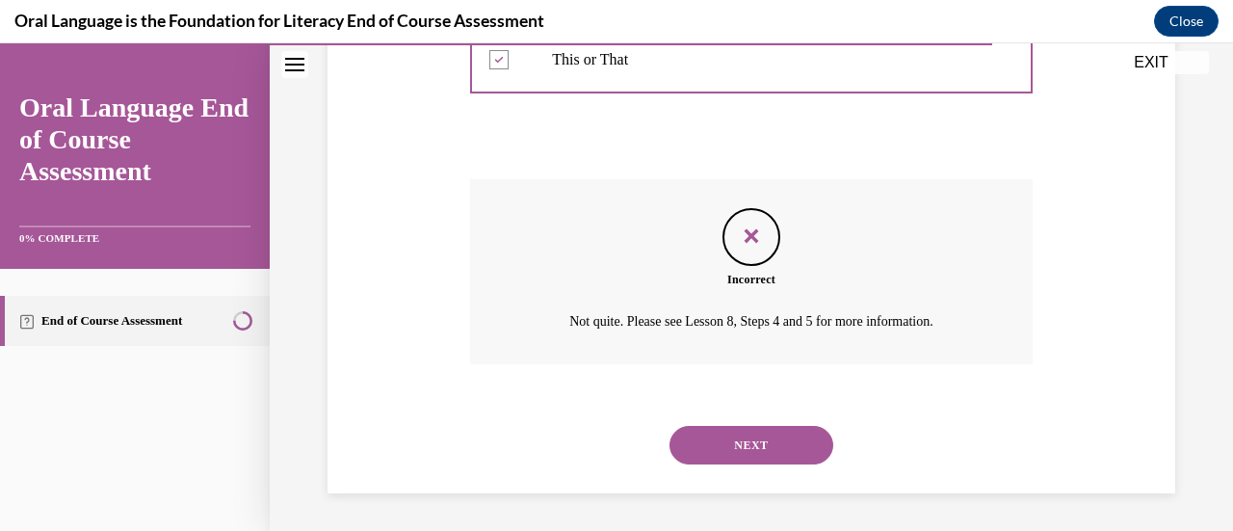
click at [743, 457] on button "NEXT" at bounding box center [751, 445] width 164 height 39
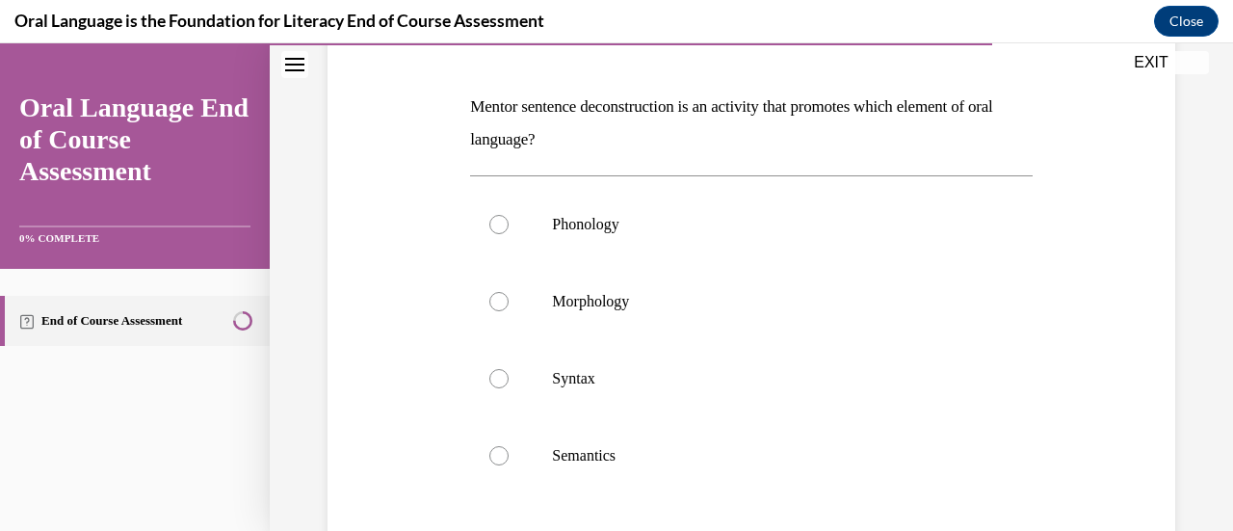
scroll to position [277, 0]
click at [767, 381] on p "Syntax" at bounding box center [767, 377] width 431 height 19
click at [508, 381] on input "Syntax" at bounding box center [498, 377] width 19 height 19
radio input "true"
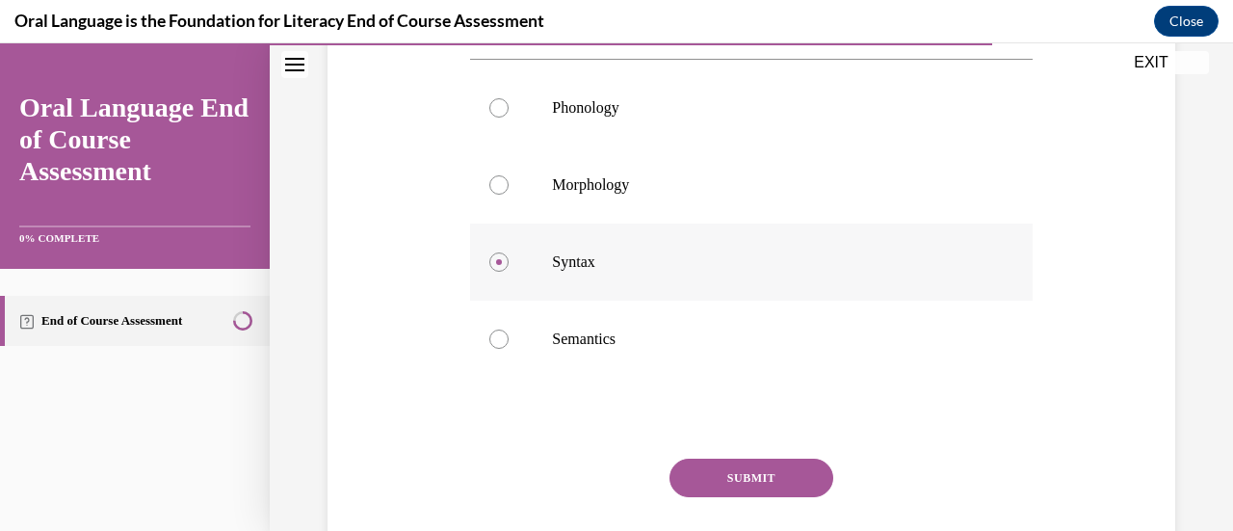
scroll to position [458, 0]
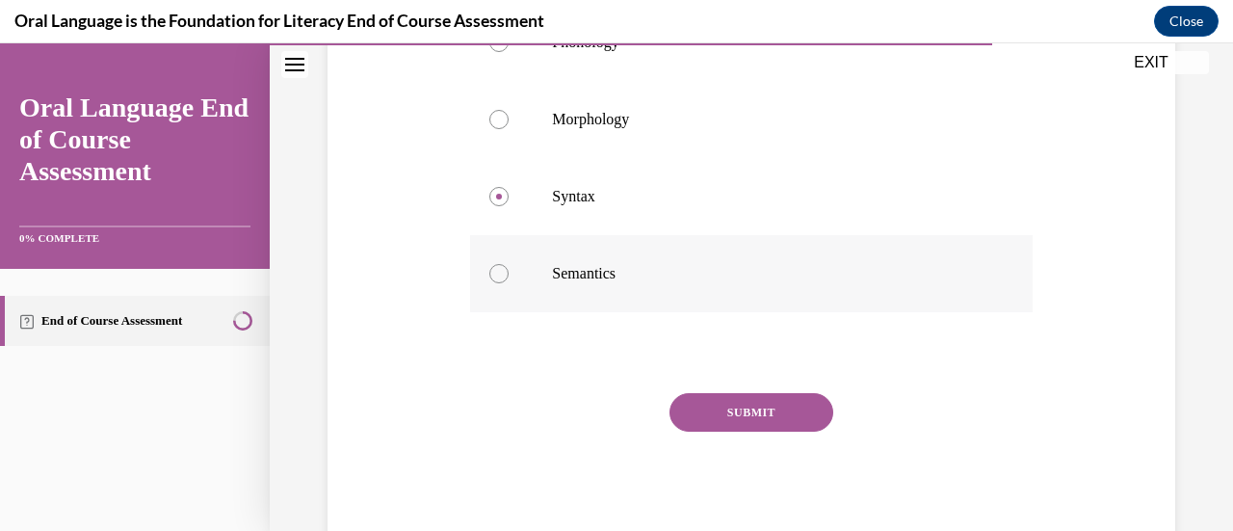
click at [809, 284] on label "Semantics" at bounding box center [750, 273] width 561 height 77
click at [508, 283] on input "Semantics" at bounding box center [498, 273] width 19 height 19
radio input "true"
click at [765, 412] on button "SUBMIT" at bounding box center [751, 412] width 164 height 39
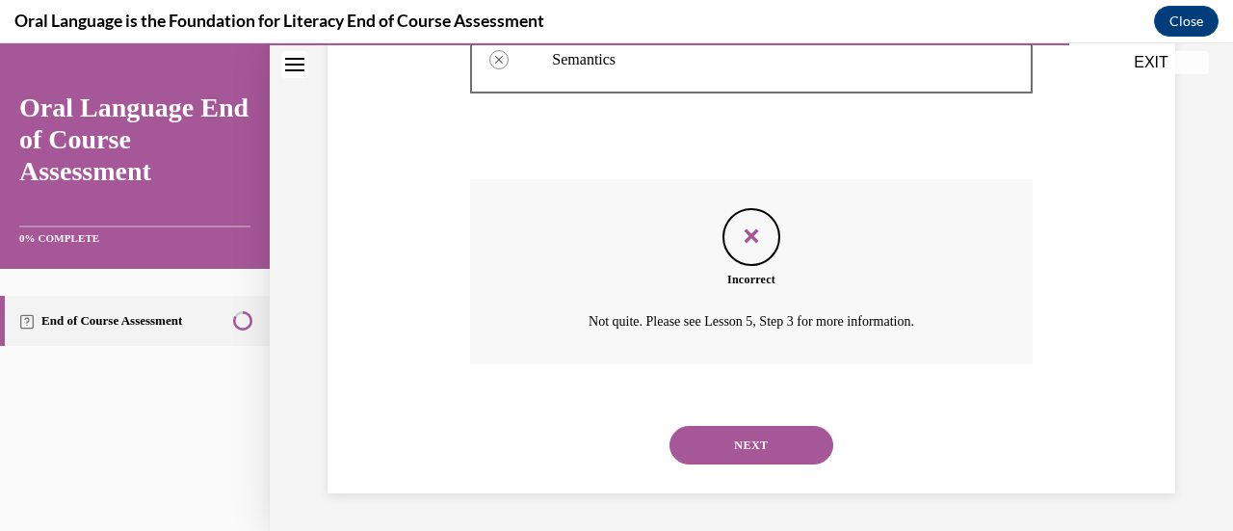
click at [767, 456] on button "NEXT" at bounding box center [751, 445] width 164 height 39
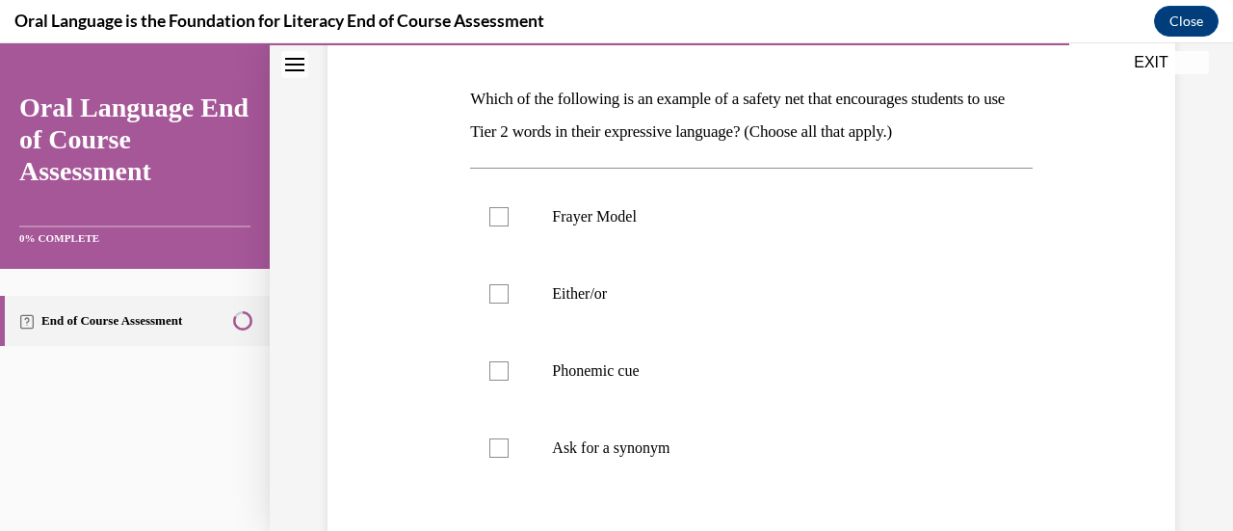
scroll to position [285, 0]
click at [811, 297] on p "Either/or" at bounding box center [767, 292] width 431 height 19
click at [508, 297] on input "Either/or" at bounding box center [498, 292] width 19 height 19
checkbox input "true"
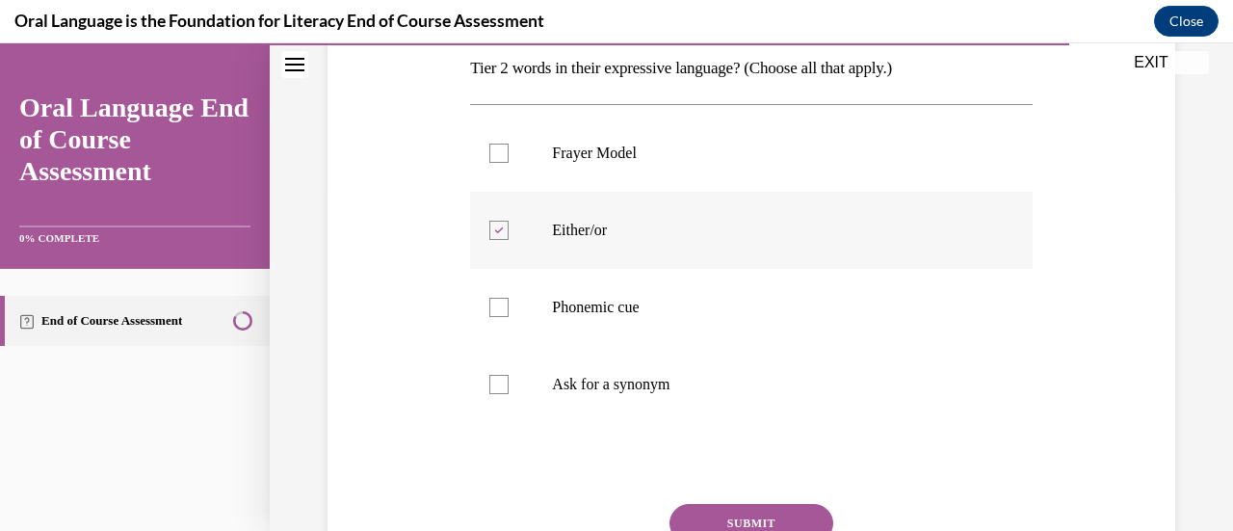
scroll to position [374, 0]
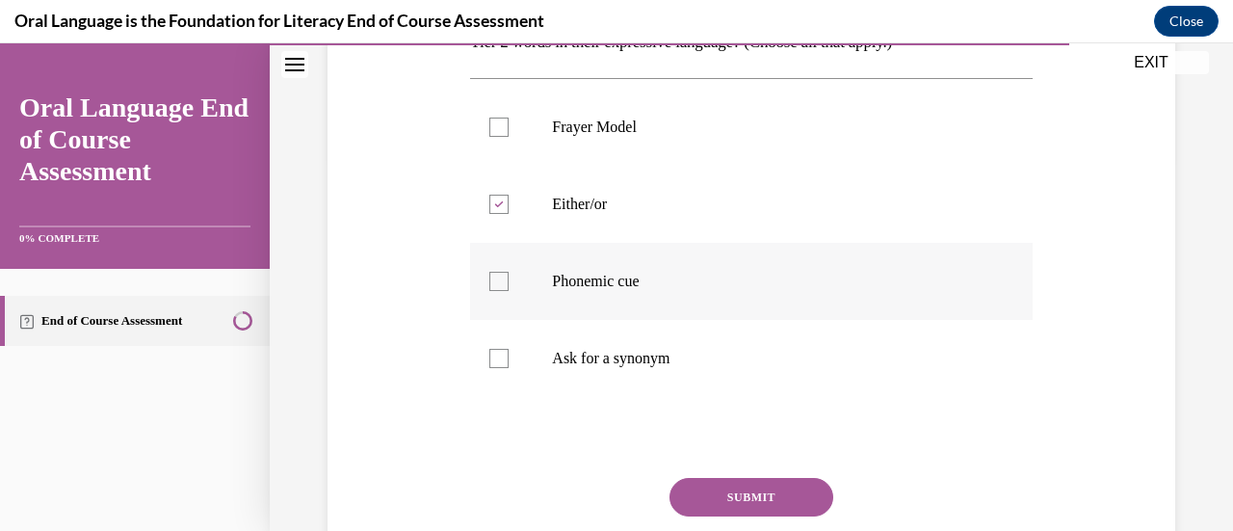
click at [795, 299] on label "Phonemic cue" at bounding box center [750, 281] width 561 height 77
click at [508, 291] on input "Phonemic cue" at bounding box center [498, 281] width 19 height 19
checkbox input "true"
click at [768, 371] on label "Ask for a synonym" at bounding box center [750, 358] width 561 height 77
click at [508, 368] on input "Ask for a synonym" at bounding box center [498, 358] width 19 height 19
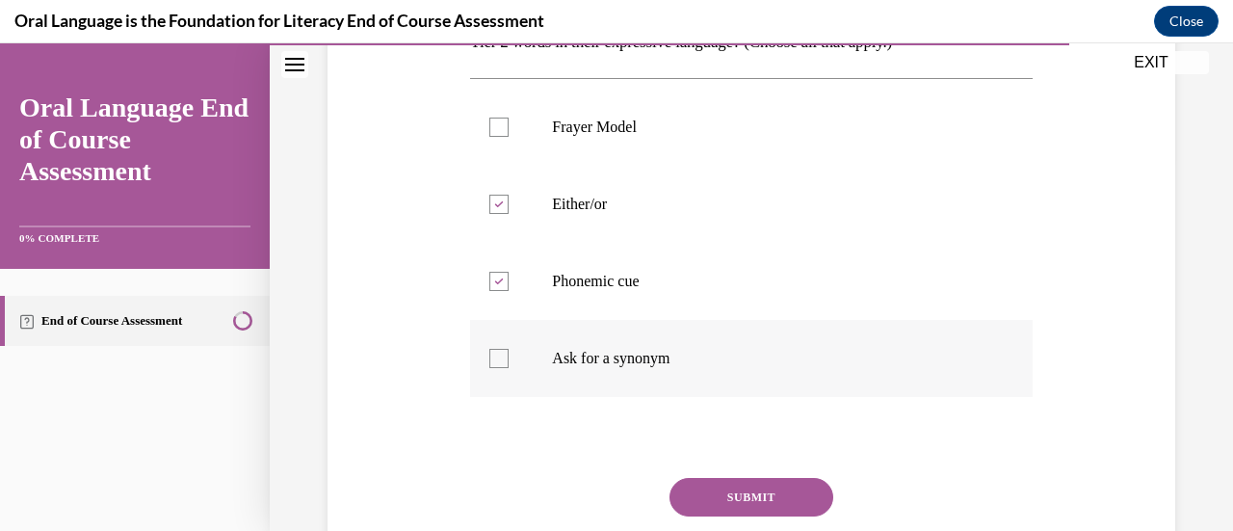
checkbox input "true"
click at [754, 497] on button "SUBMIT" at bounding box center [751, 497] width 164 height 39
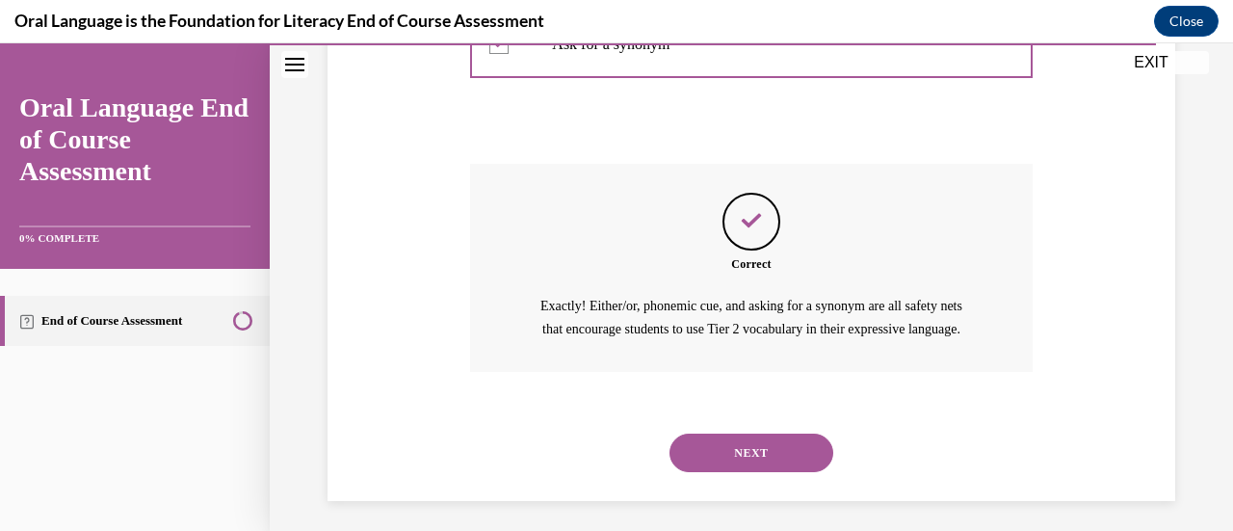
click at [753, 472] on button "NEXT" at bounding box center [751, 452] width 164 height 39
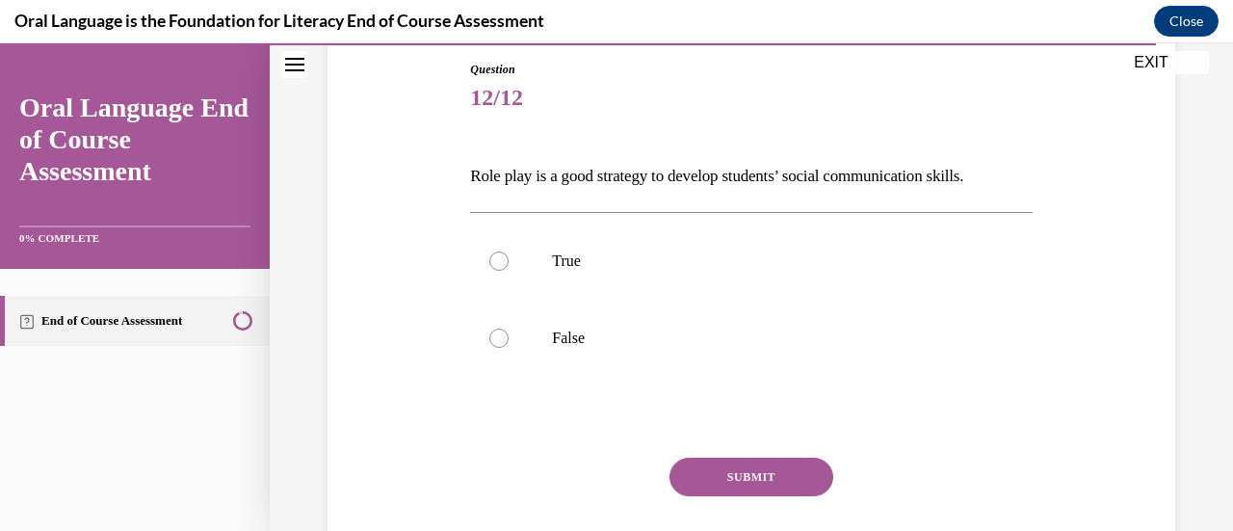
scroll to position [210, 0]
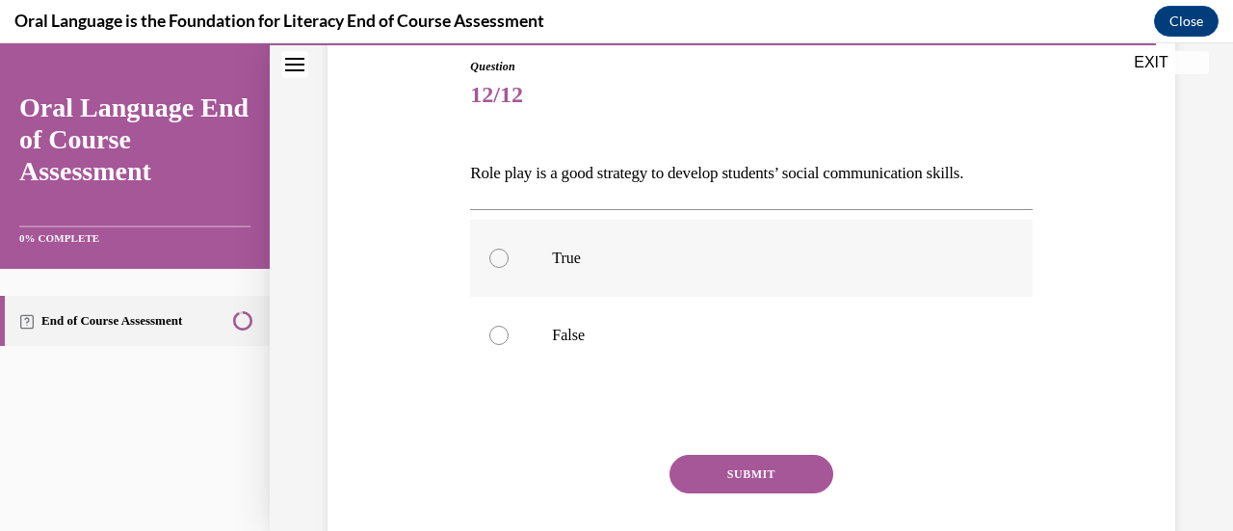
click at [826, 257] on p "True" at bounding box center [767, 257] width 431 height 19
click at [508, 257] on input "True" at bounding box center [498, 257] width 19 height 19
radio input "true"
click at [759, 480] on button "SUBMIT" at bounding box center [751, 474] width 164 height 39
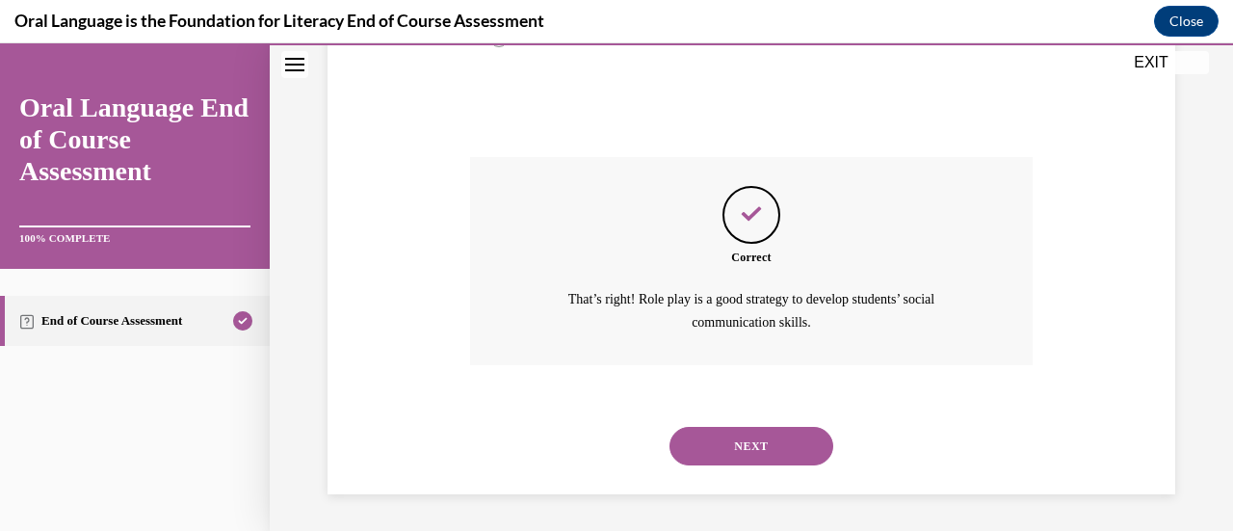
click at [782, 456] on button "NEXT" at bounding box center [751, 446] width 164 height 39
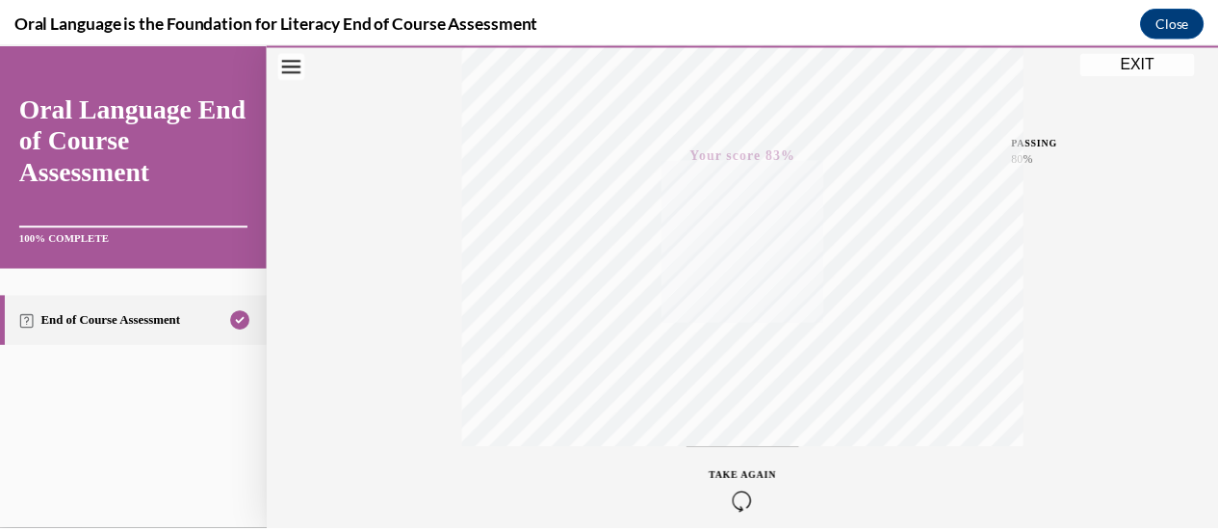
scroll to position [499, 0]
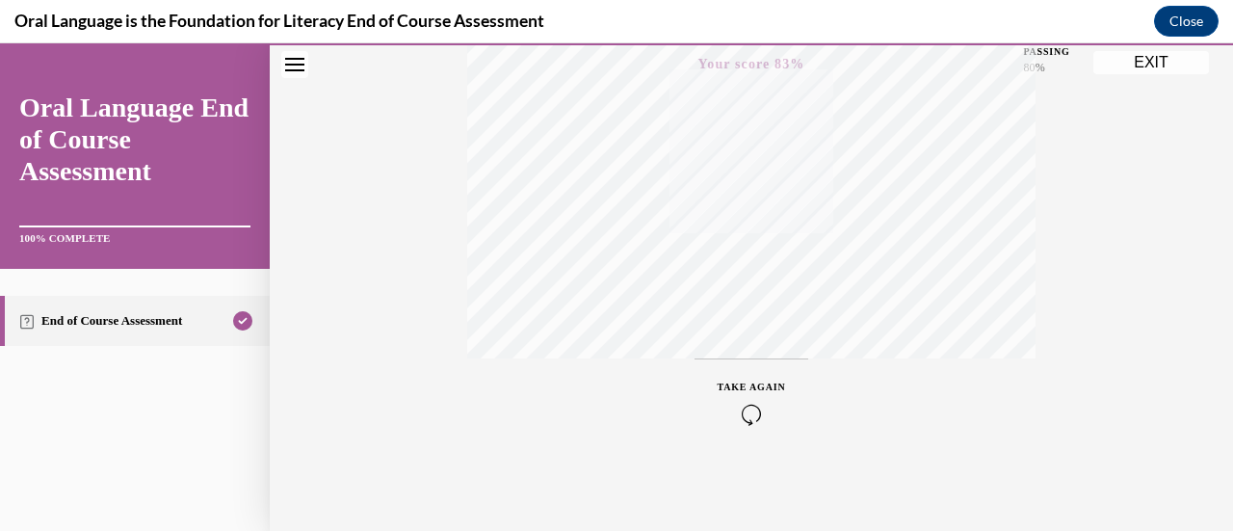
click at [1140, 76] on div "Quiz Results PASSING 80% Your score 83% Passed PASSING 80% Your score Your scor…" at bounding box center [751, 68] width 963 height 926
click at [1123, 74] on div "Quiz Results PASSING 80% Your score 83% Passed PASSING 80% Your score Your scor…" at bounding box center [751, 68] width 963 height 926
click at [1138, 69] on button "EXIT" at bounding box center [1151, 62] width 116 height 23
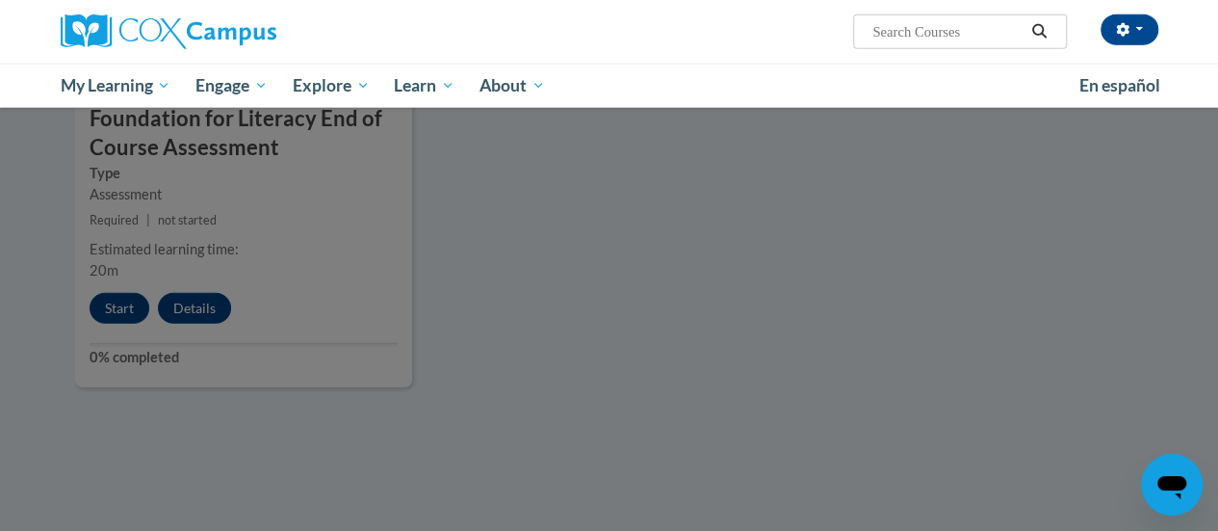
scroll to position [2332, 0]
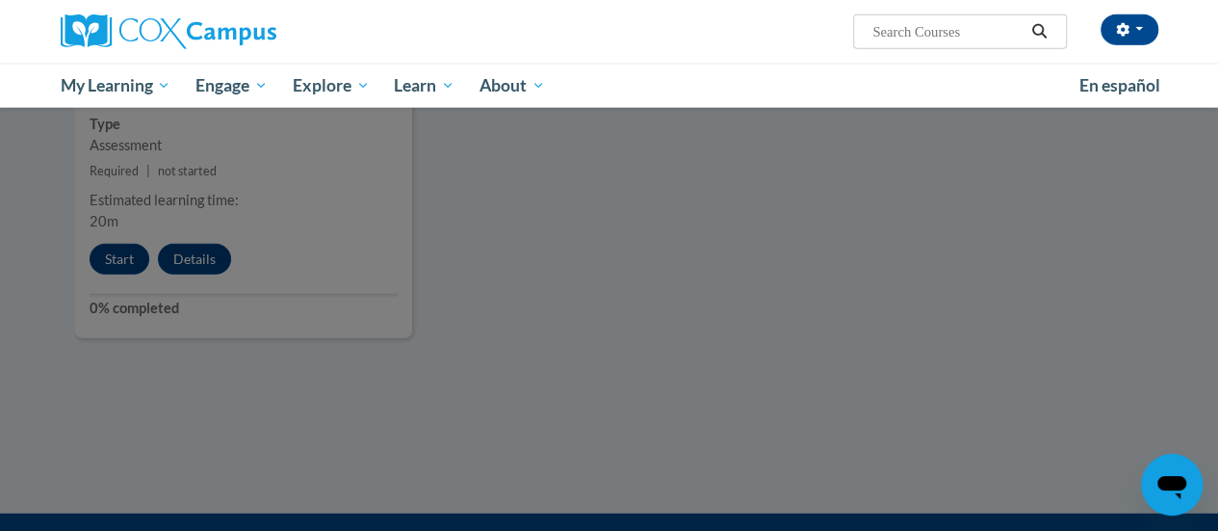
click at [1051, 378] on div at bounding box center [609, 265] width 1218 height 531
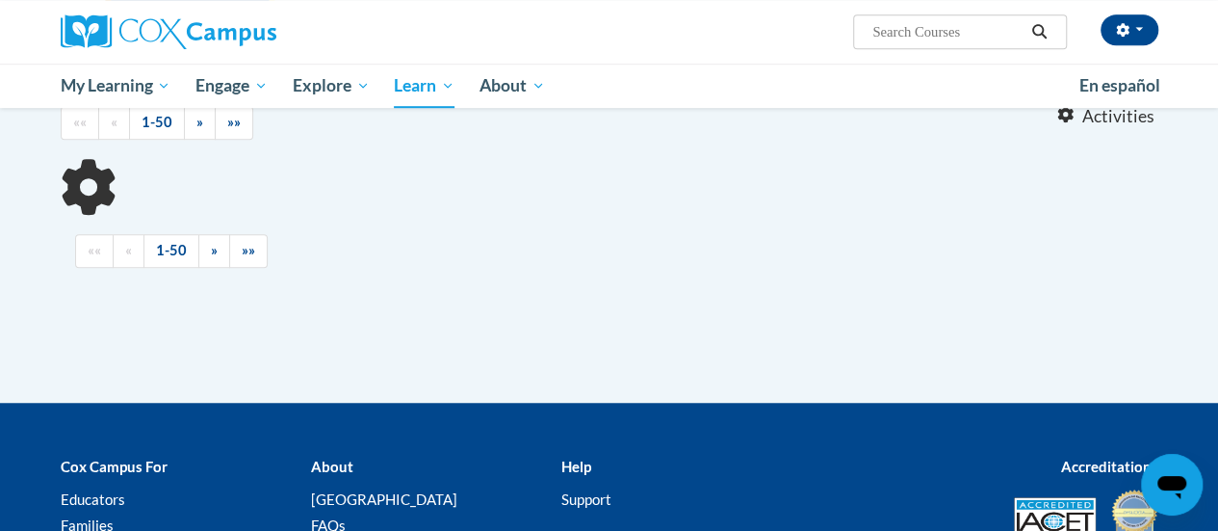
scroll to position [438, 0]
